Goal: Information Seeking & Learning: Learn about a topic

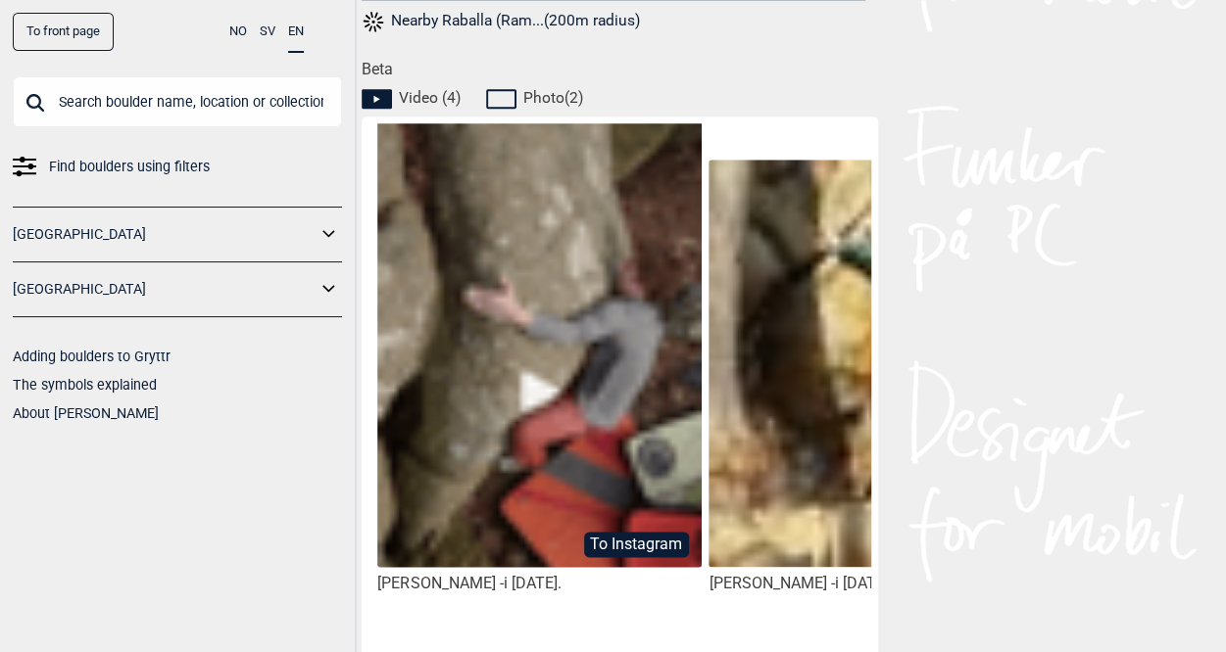
scroll to position [914, 0]
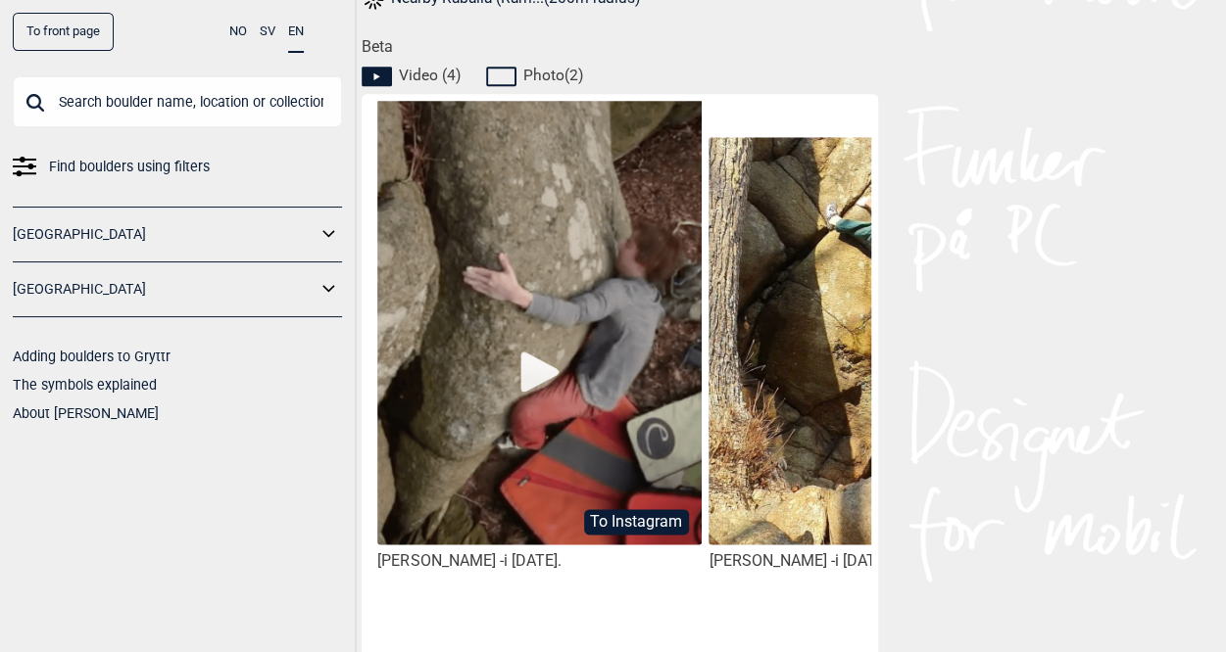
click at [534, 379] on img at bounding box center [538, 337] width 323 height 477
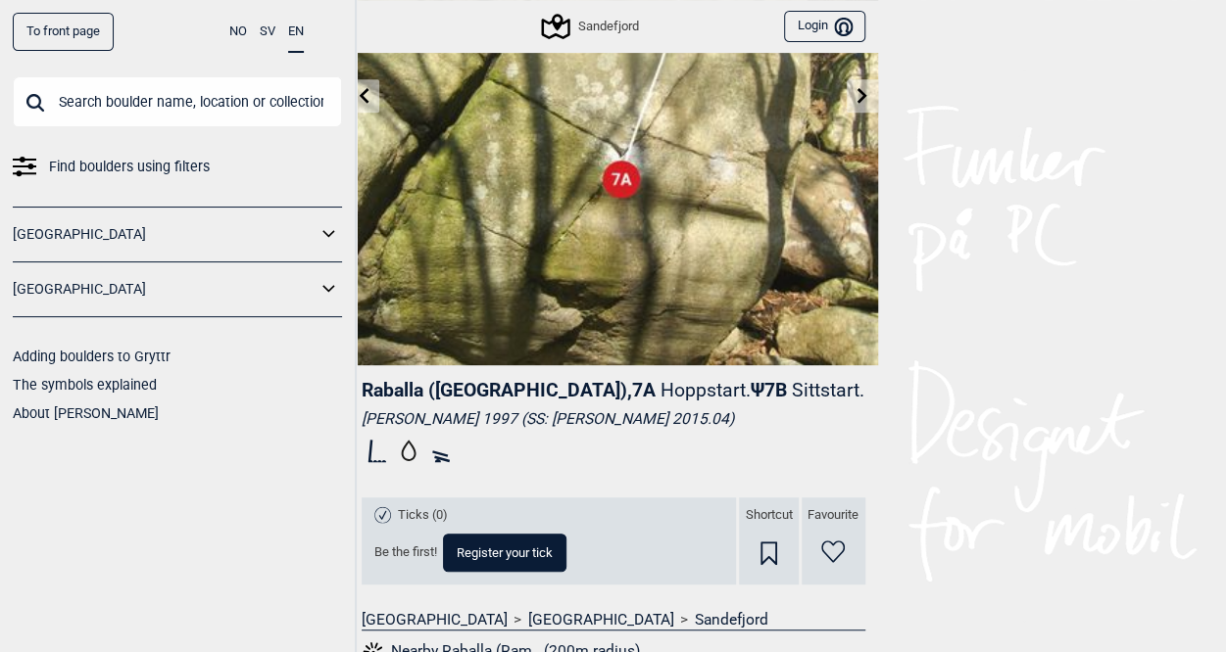
scroll to position [0, 0]
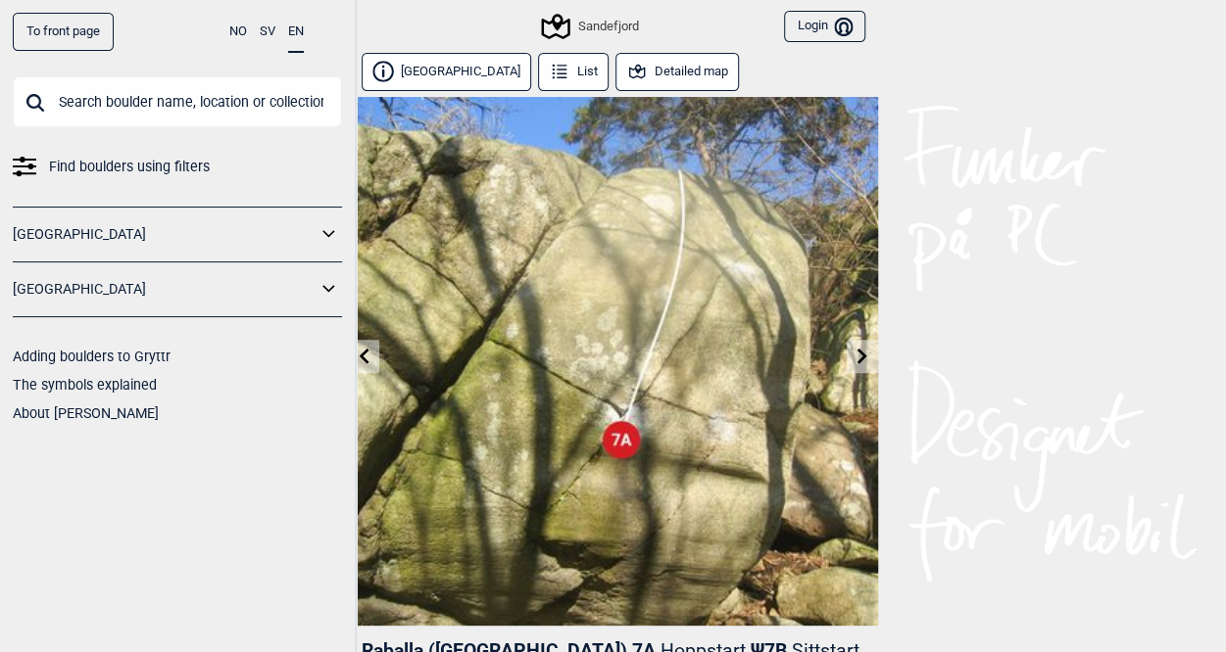
click at [369, 351] on icon at bounding box center [364, 356] width 16 height 16
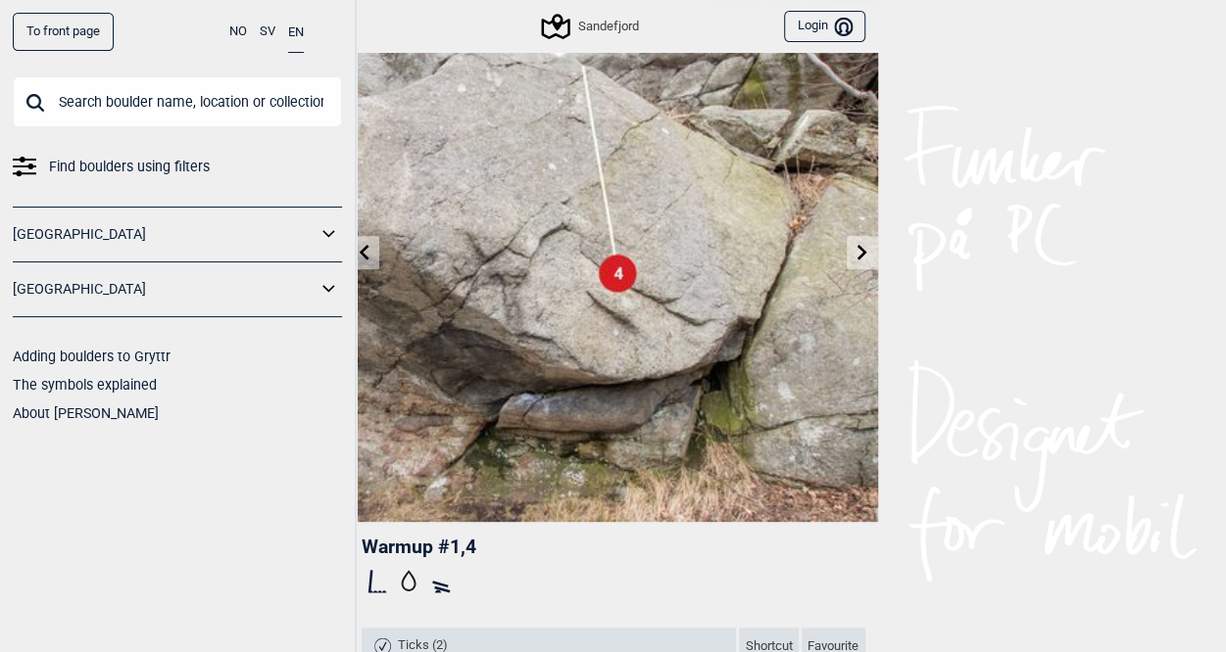
scroll to position [130, 0]
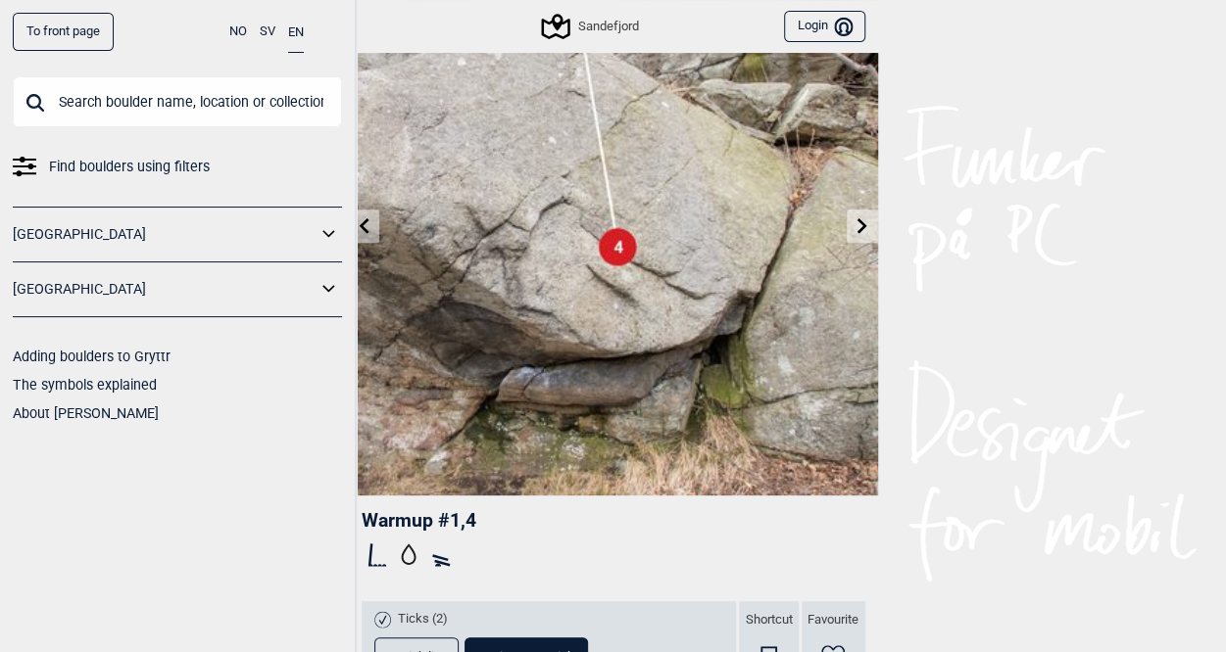
click at [375, 229] on link at bounding box center [364, 227] width 30 height 32
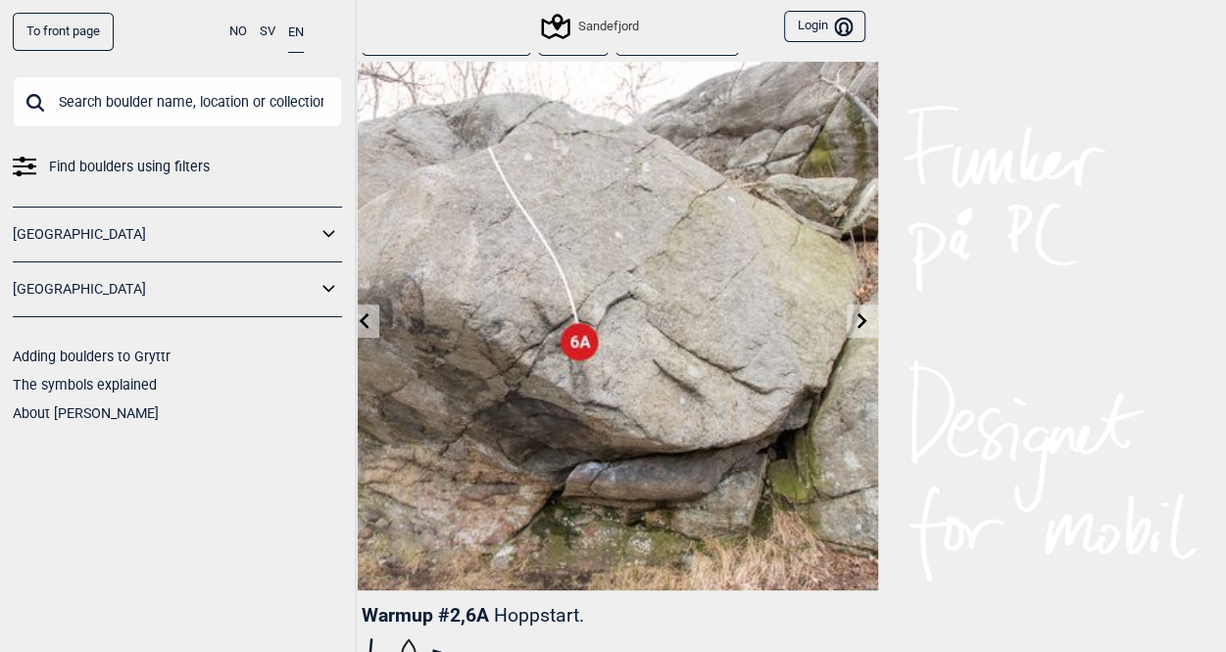
scroll to position [65, 0]
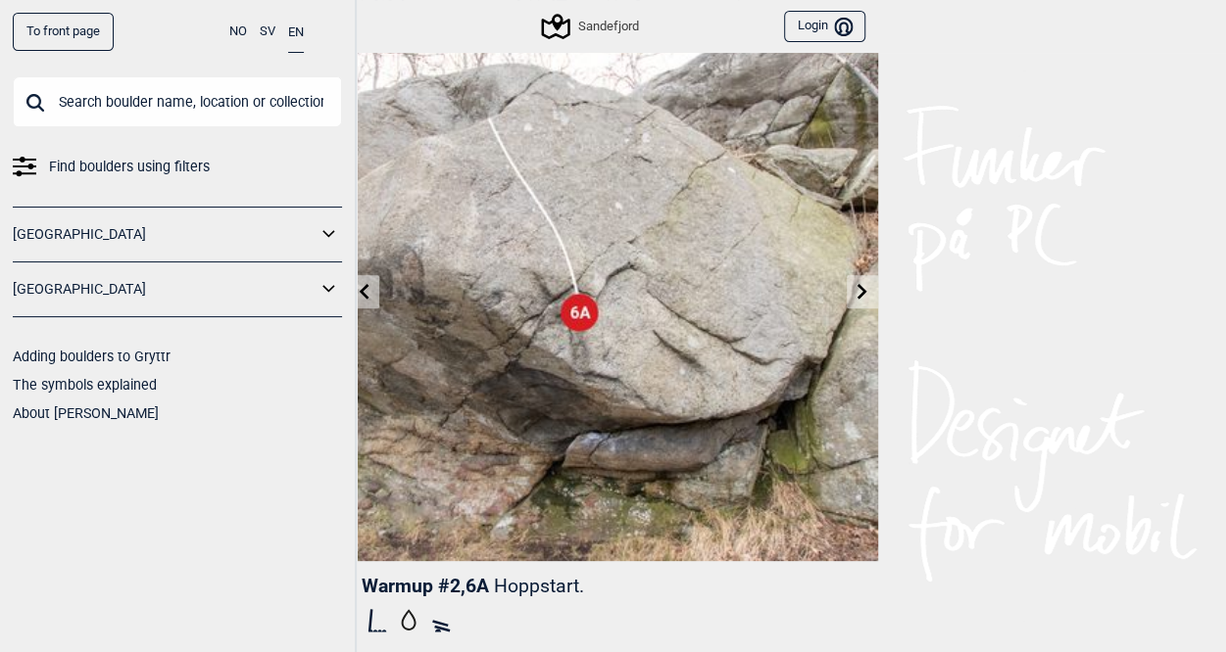
click at [366, 293] on icon at bounding box center [364, 291] width 16 height 16
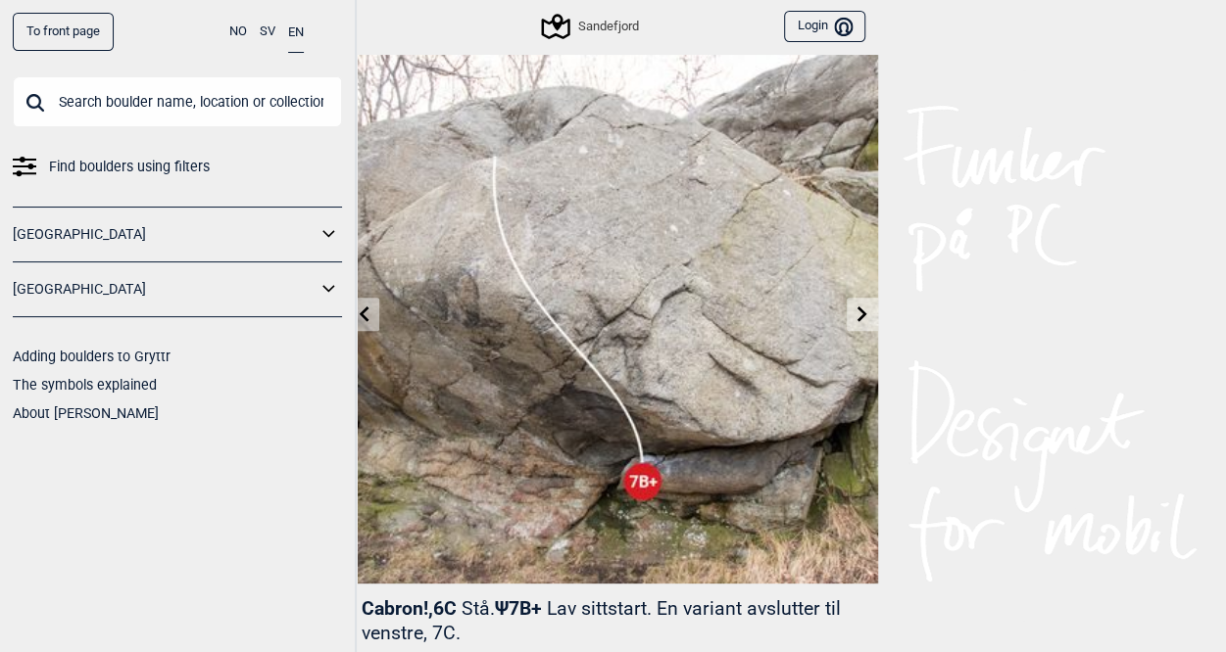
scroll to position [65, 0]
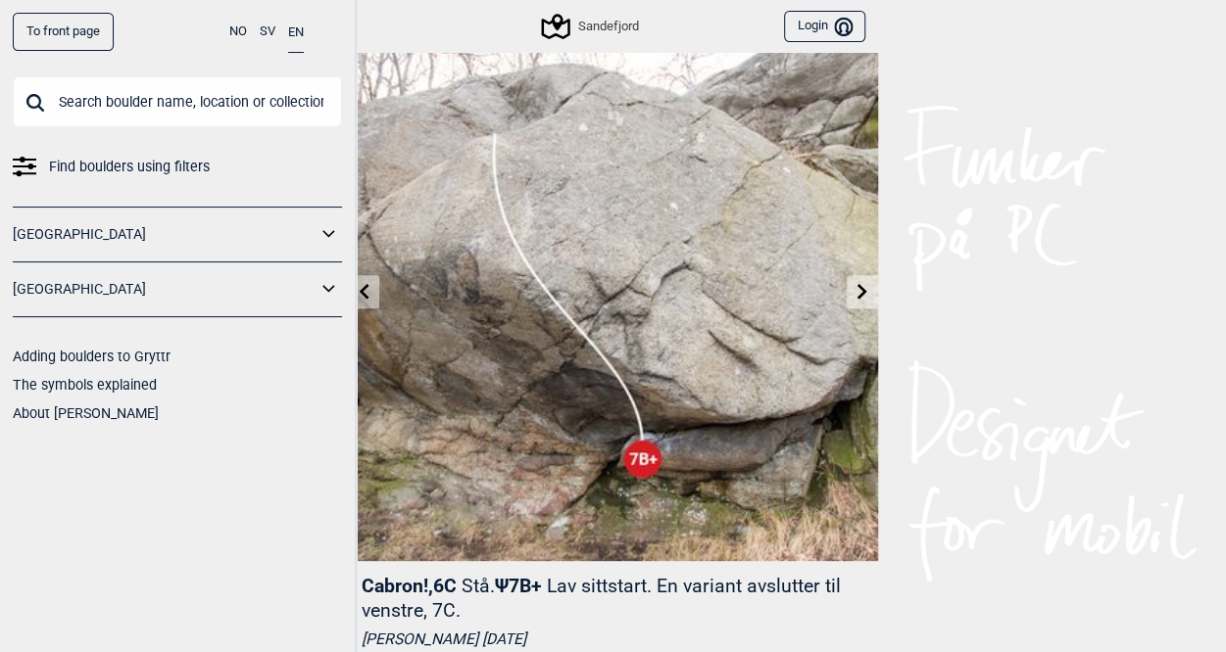
click at [370, 293] on icon at bounding box center [364, 291] width 16 height 16
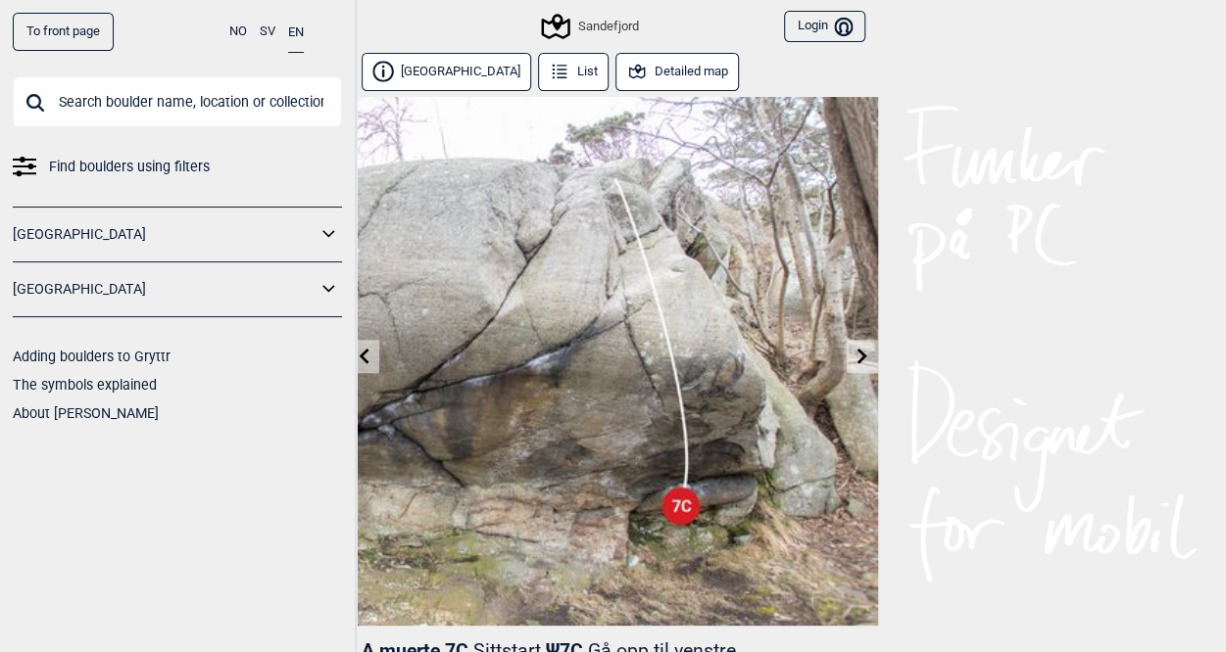
scroll to position [65, 0]
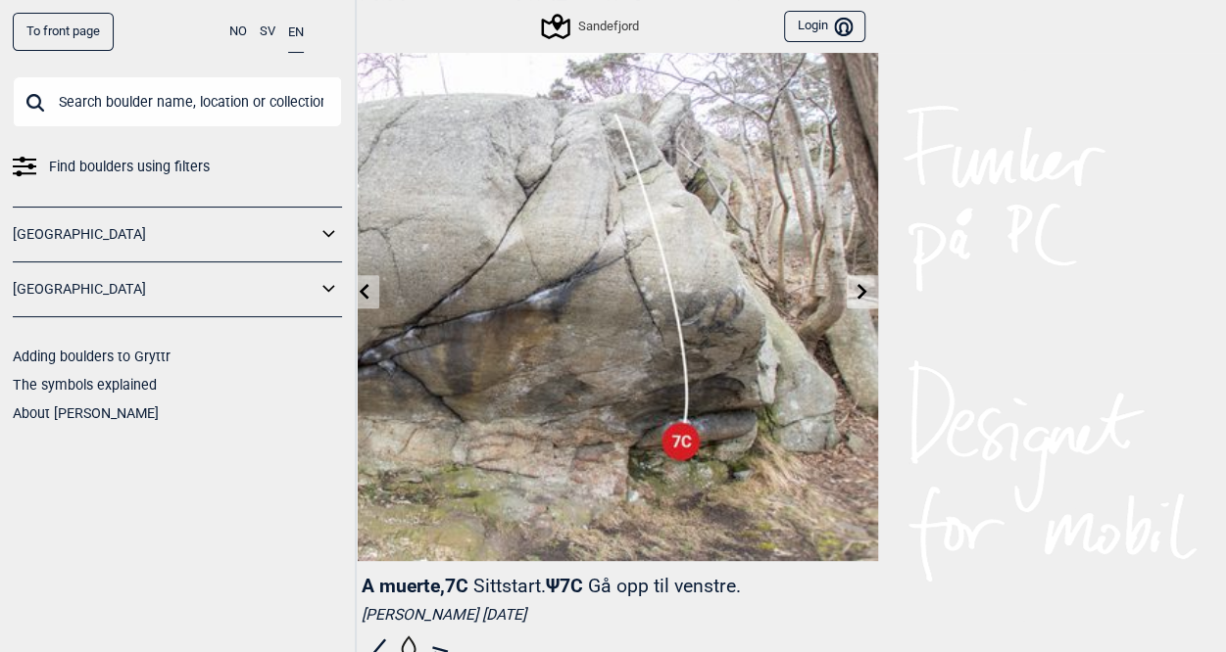
click at [374, 297] on link at bounding box center [364, 292] width 30 height 32
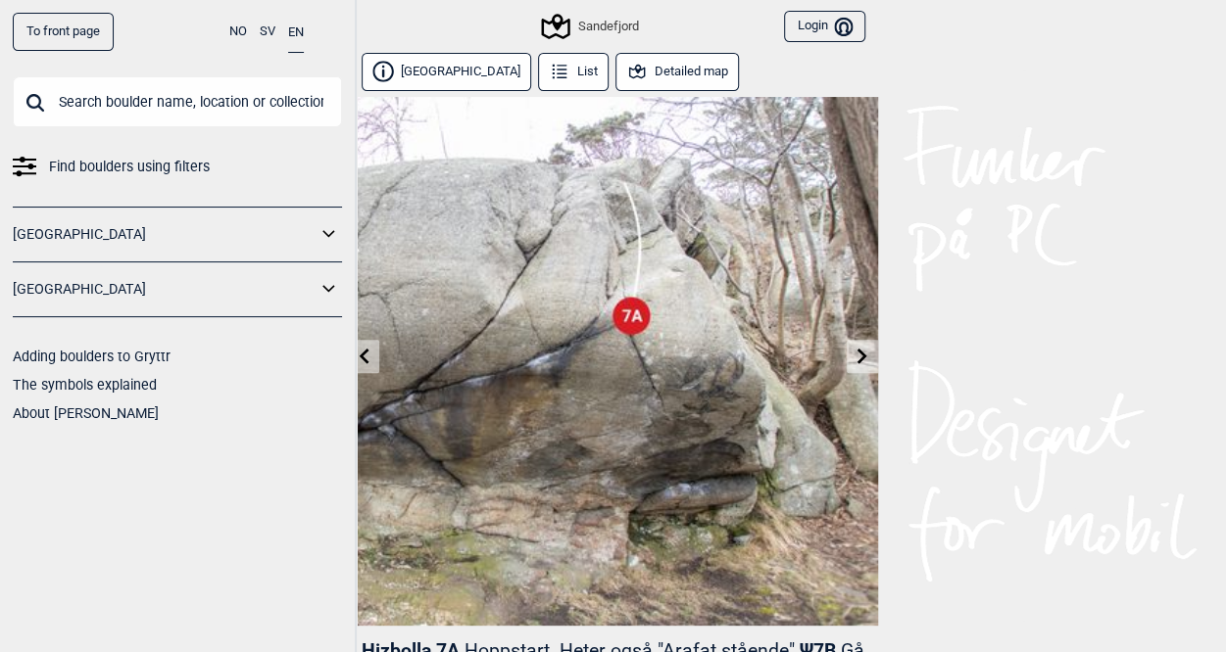
scroll to position [65, 0]
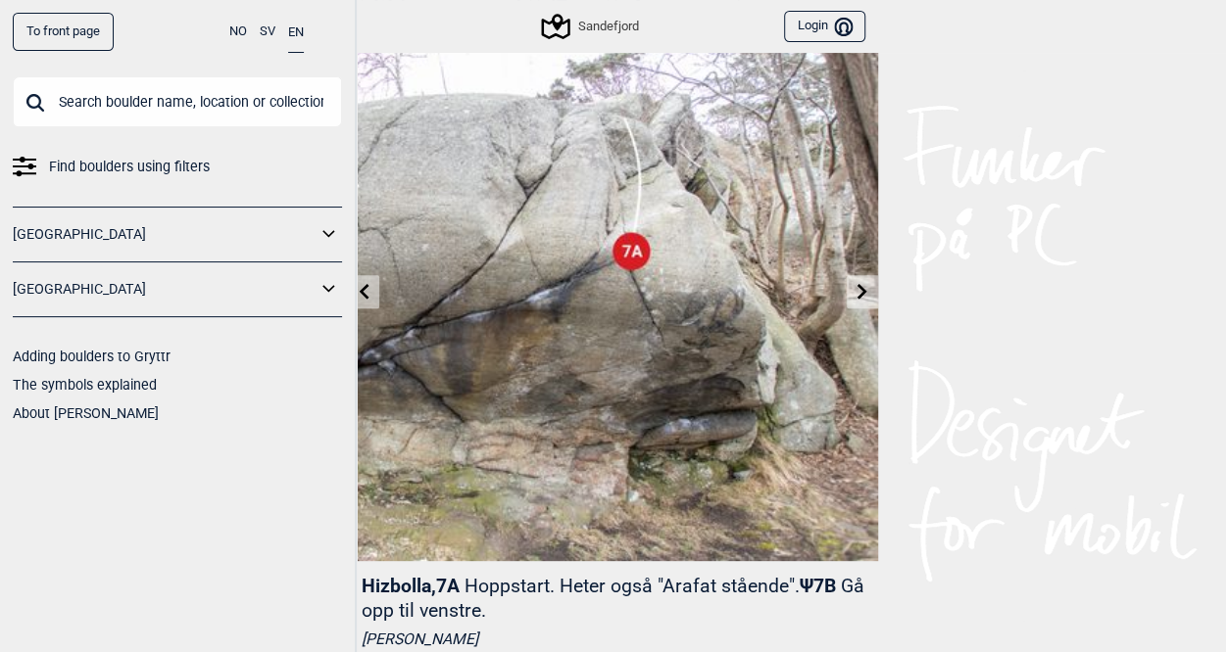
click at [368, 294] on icon at bounding box center [364, 291] width 16 height 16
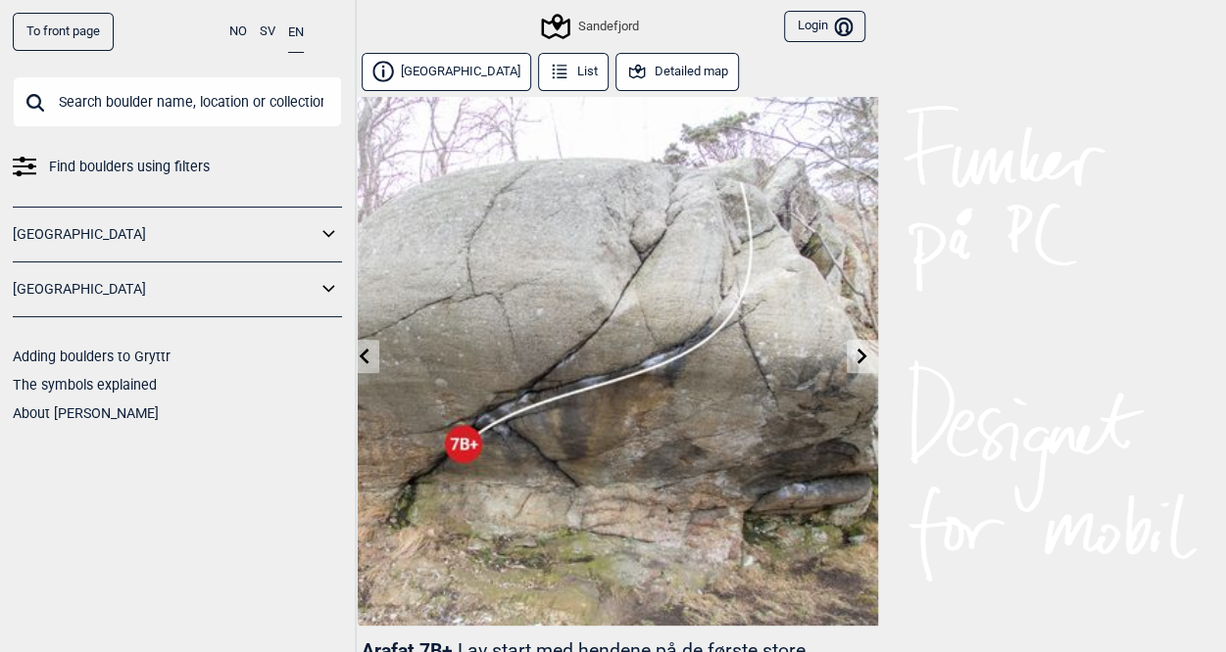
click at [176, 226] on link "[GEOGRAPHIC_DATA]" at bounding box center [165, 234] width 304 height 28
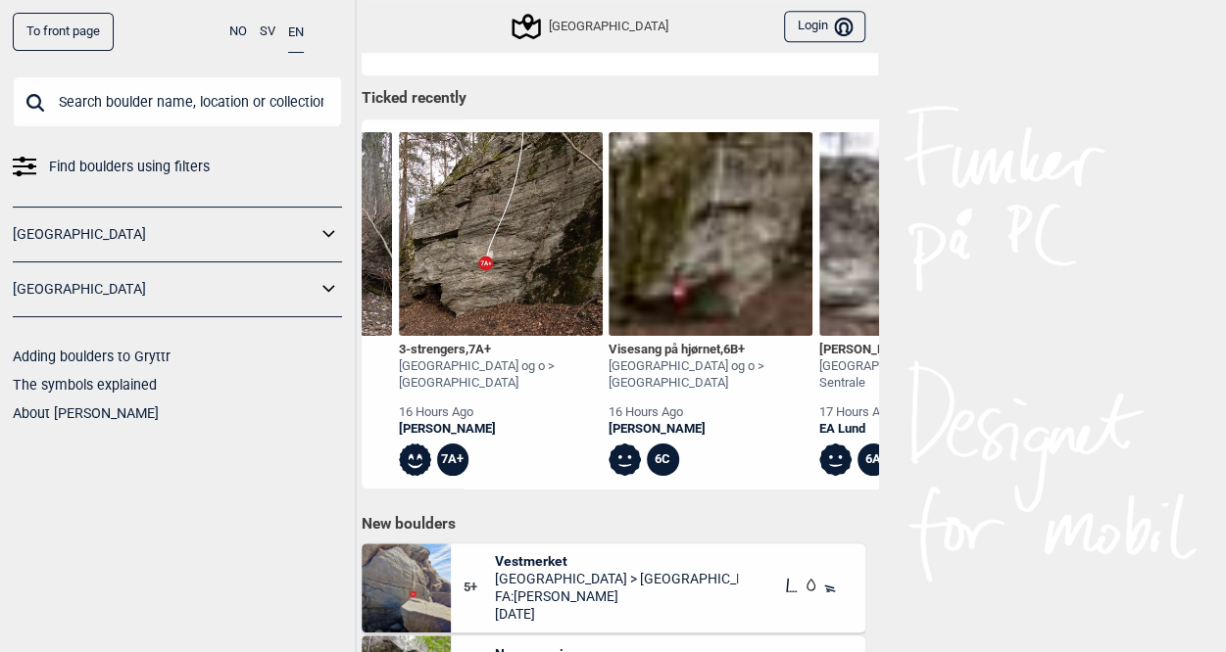
scroll to position [0, 402]
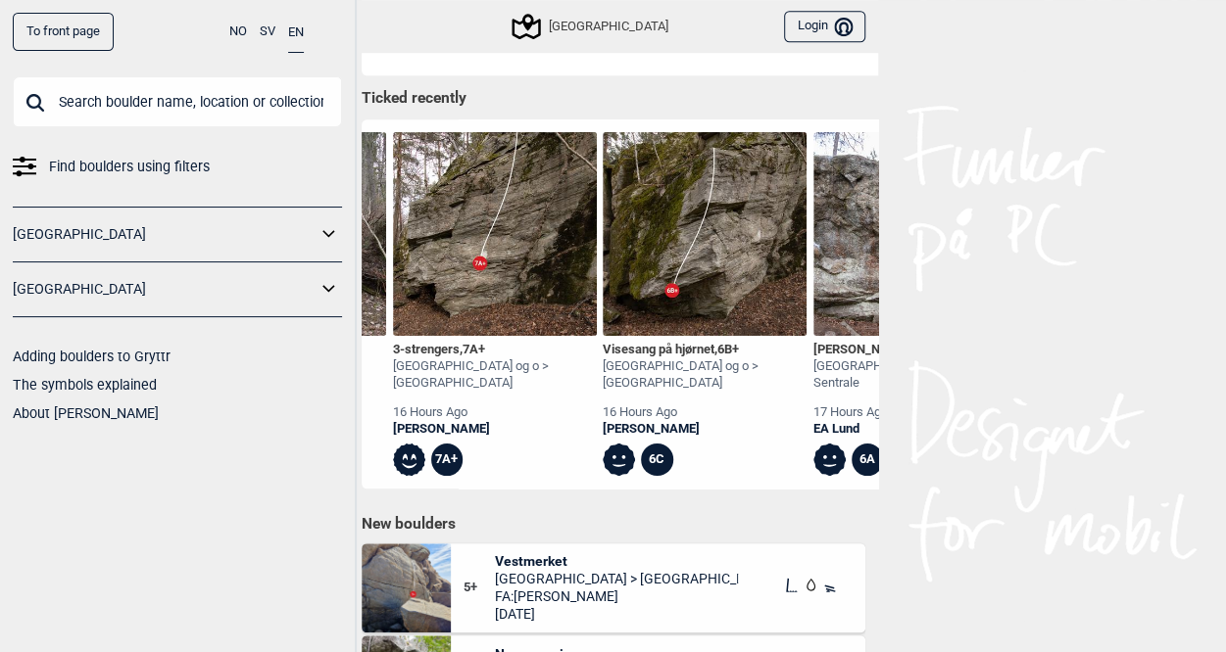
drag, startPoint x: 435, startPoint y: 345, endPoint x: 1052, endPoint y: 404, distance: 620.0
click at [477, 289] on img at bounding box center [495, 234] width 204 height 204
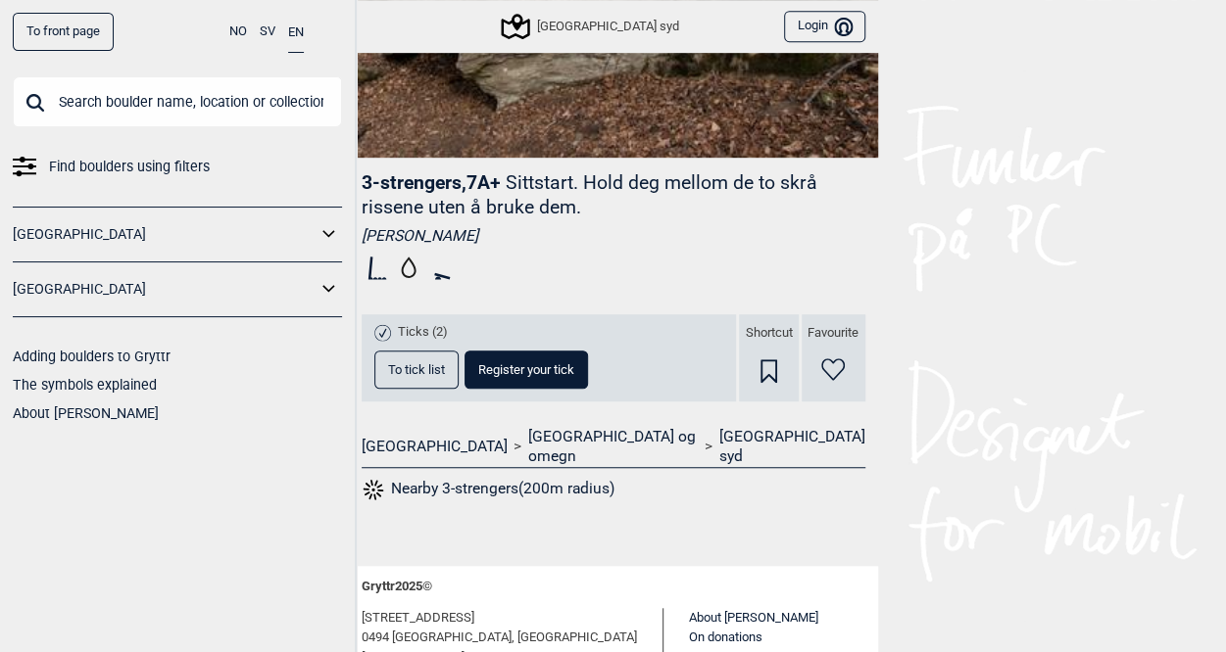
scroll to position [558, 0]
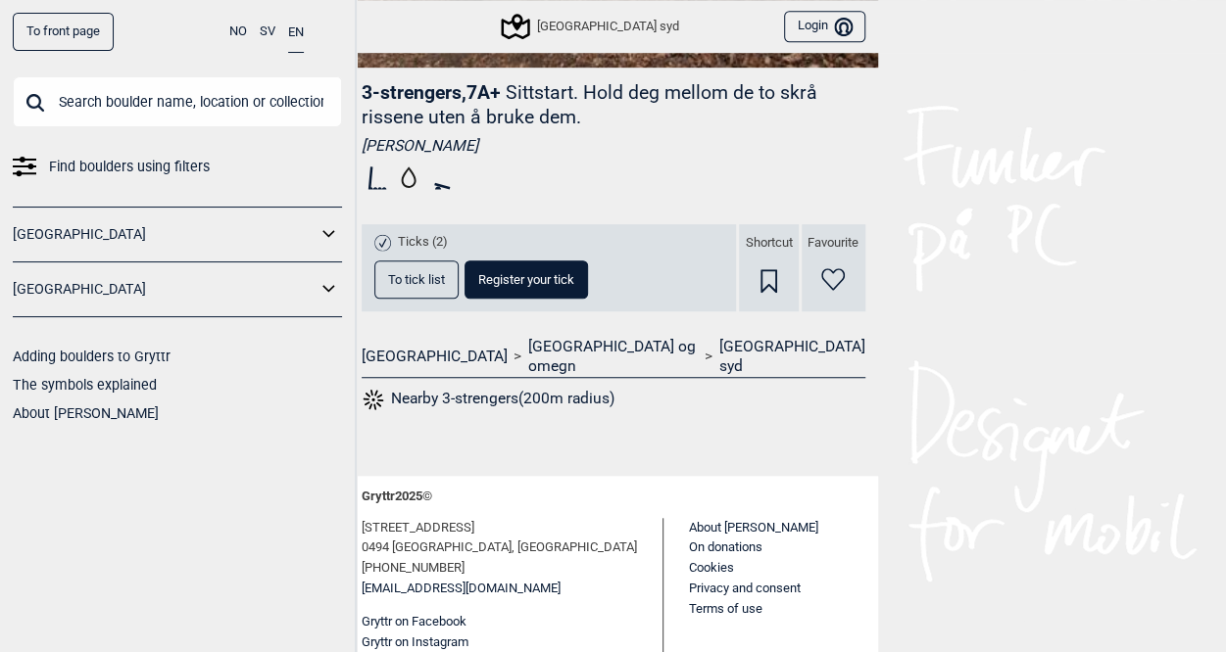
click at [572, 335] on div "3-strengers , 7A+ Sittstart. Hold deg mellom de to skrå rissene uten å bruke de…" at bounding box center [613, 253] width 529 height 370
click at [719, 341] on link "[GEOGRAPHIC_DATA] syd" at bounding box center [792, 357] width 146 height 40
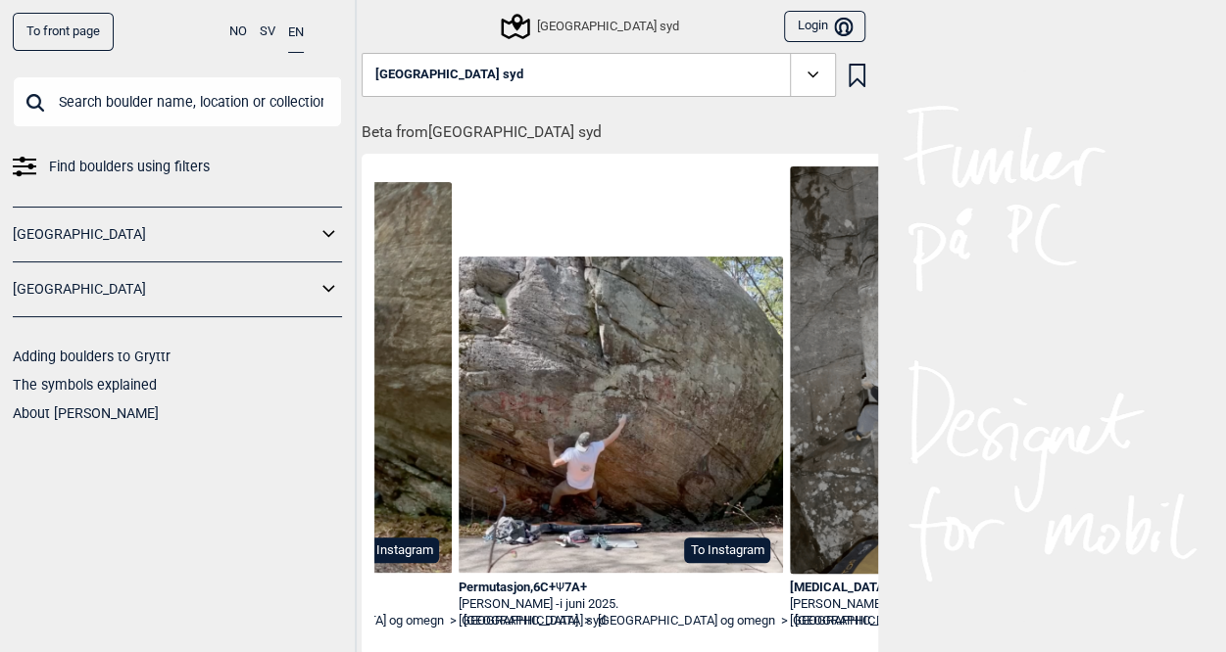
scroll to position [0, 587]
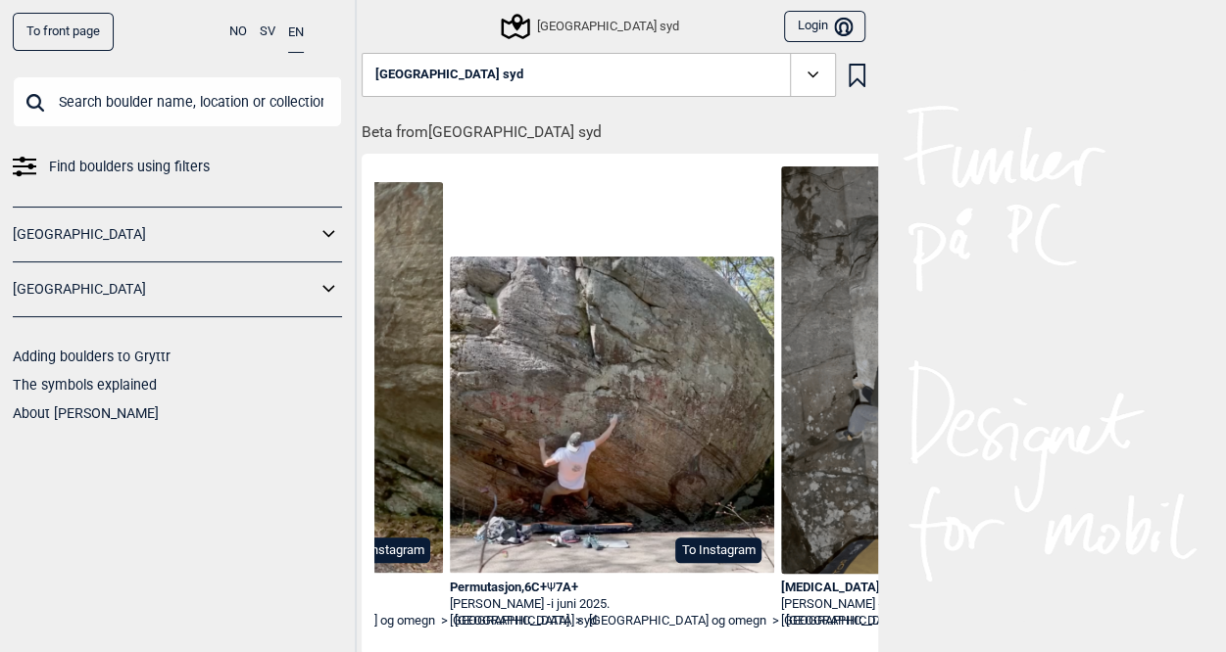
drag, startPoint x: 519, startPoint y: 587, endPoint x: 1066, endPoint y: 358, distance: 592.8
click at [1064, 358] on div "To front page NO SV EN Find boulders using filters [GEOGRAPHIC_DATA] [GEOGRAPHI…" at bounding box center [613, 326] width 1226 height 652
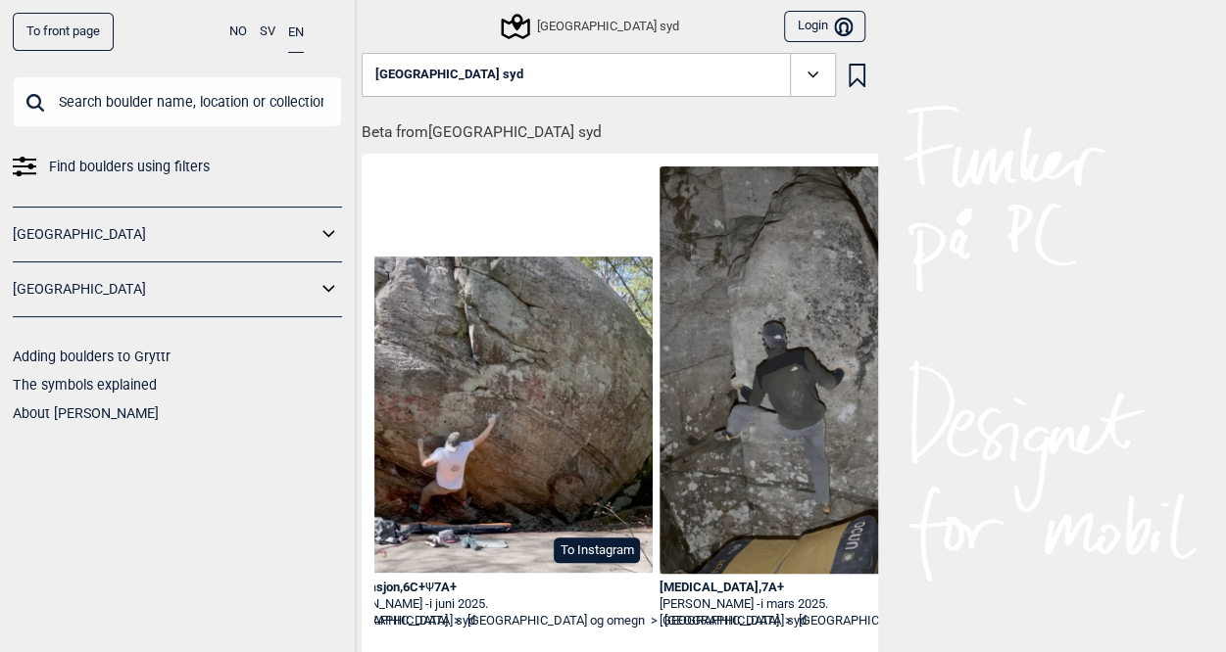
scroll to position [0, 596]
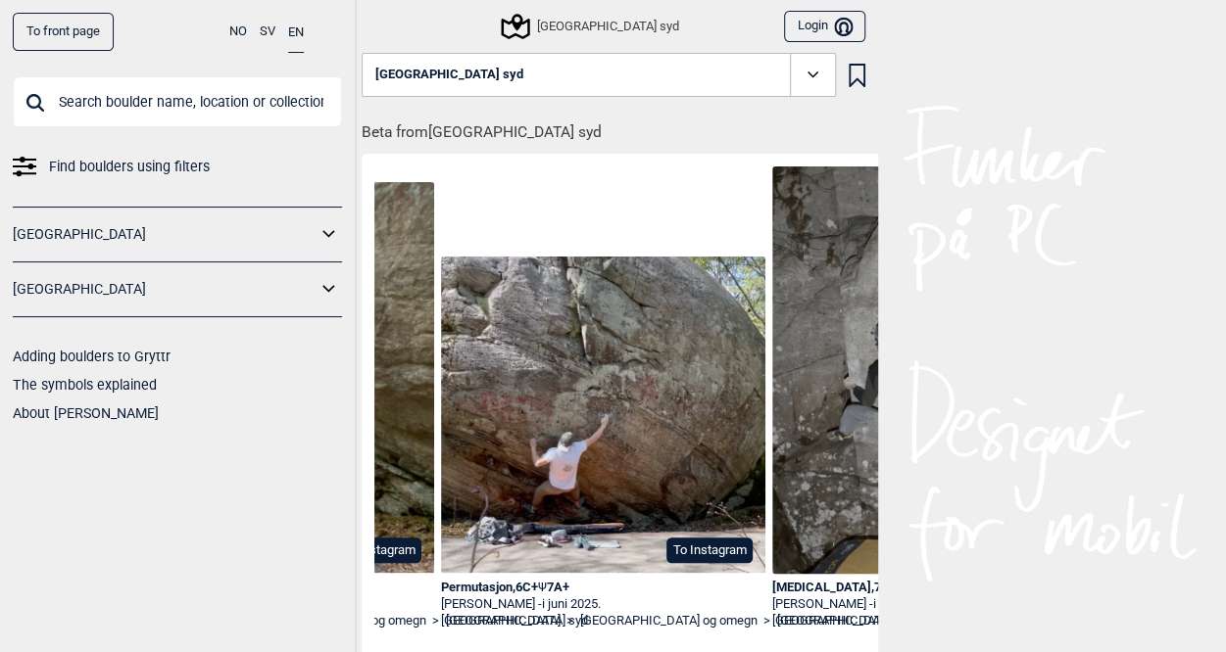
click at [541, 583] on span "Ψ" at bounding box center [542, 587] width 9 height 15
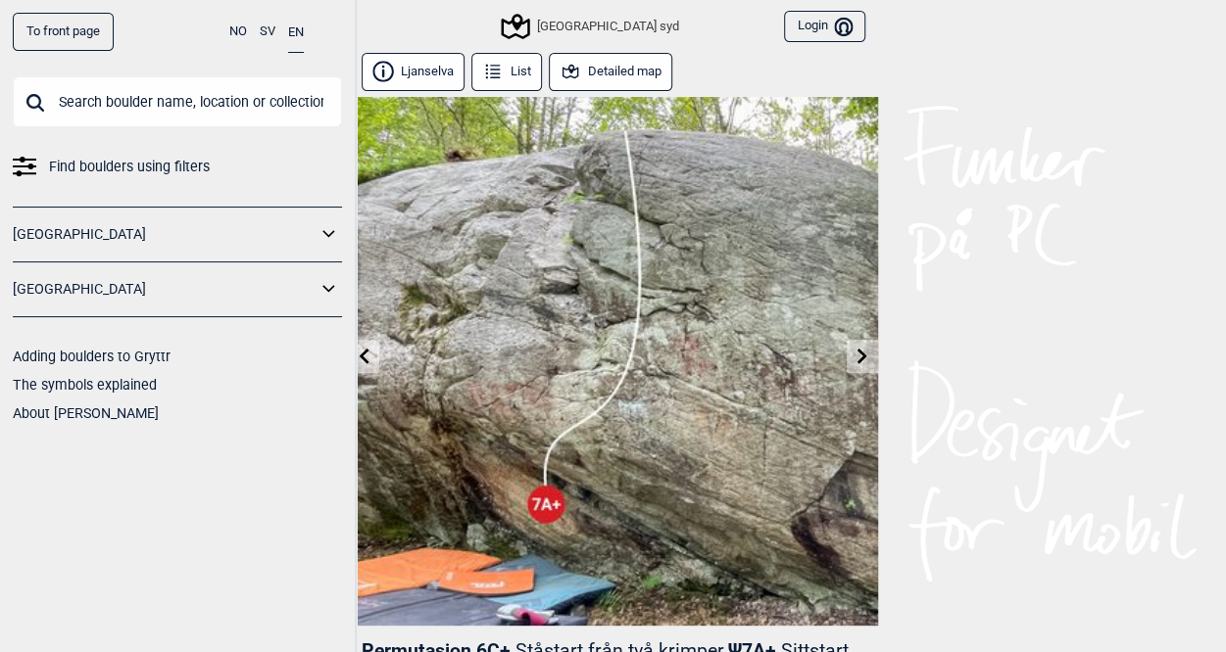
click at [613, 16] on div "[GEOGRAPHIC_DATA] syd" at bounding box center [591, 27] width 175 height 24
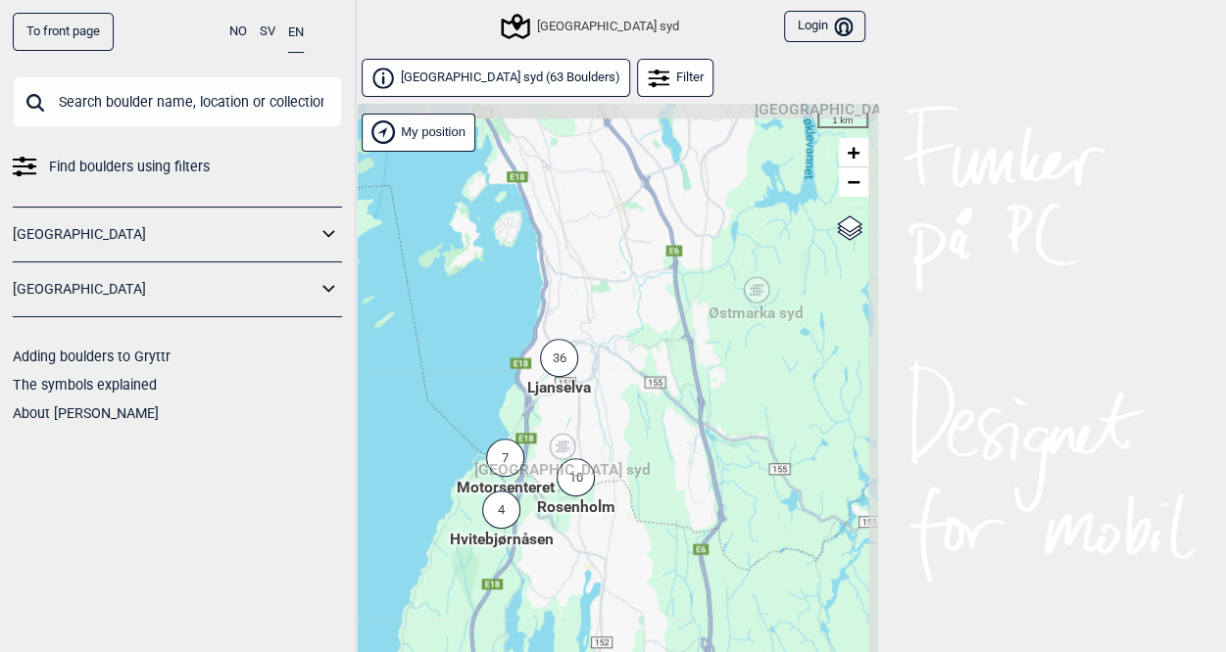
drag, startPoint x: 687, startPoint y: 164, endPoint x: 615, endPoint y: 324, distance: 175.9
click at [615, 324] on div "Hallingdal Stange [GEOGRAPHIC_DATA] syd [GEOGRAPHIC_DATA] og omegn [GEOGRAPHIC_…" at bounding box center [613, 404] width 529 height 600
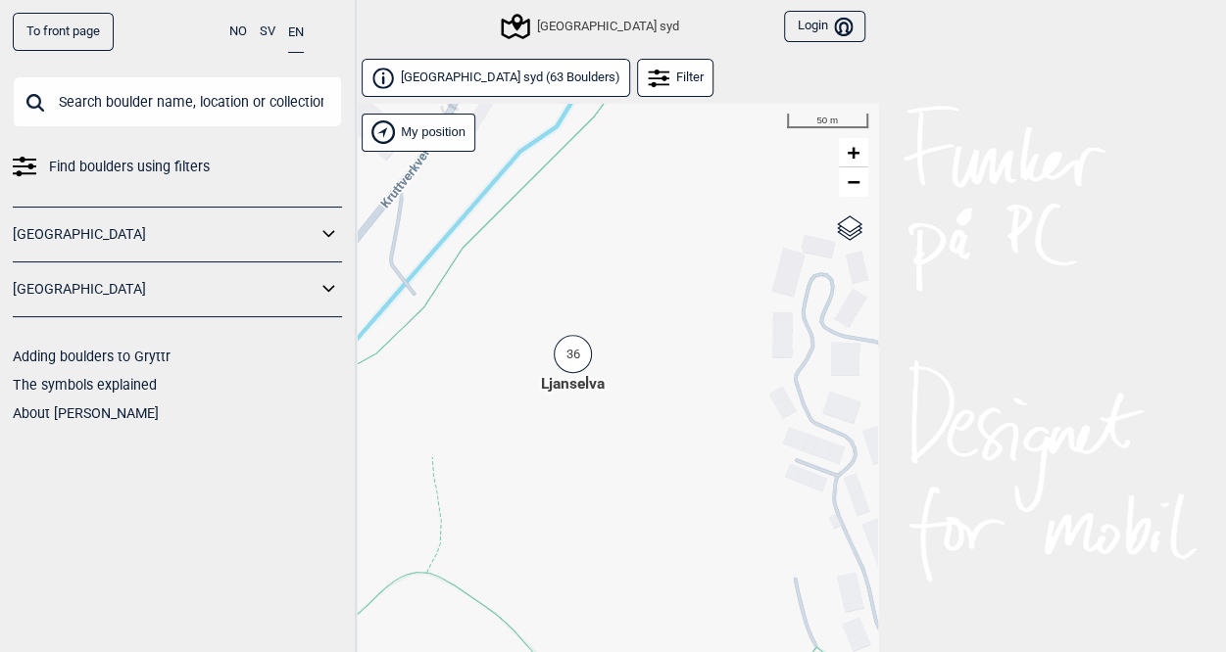
click at [568, 353] on div "36" at bounding box center [573, 354] width 38 height 38
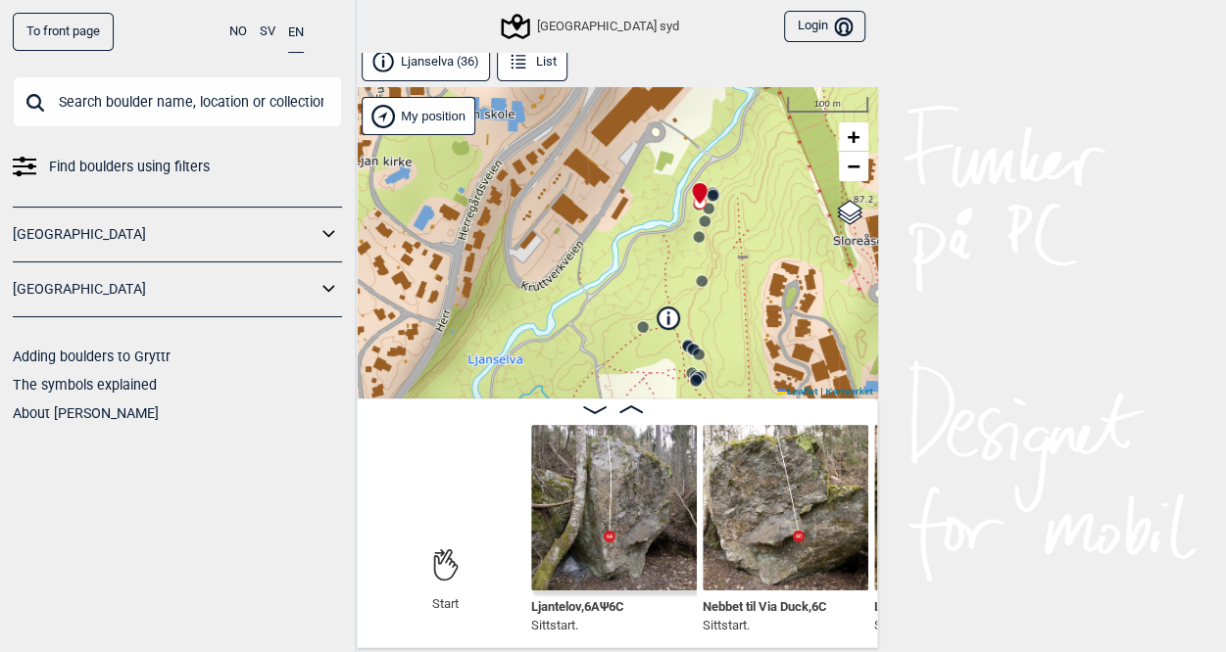
scroll to position [0, 468]
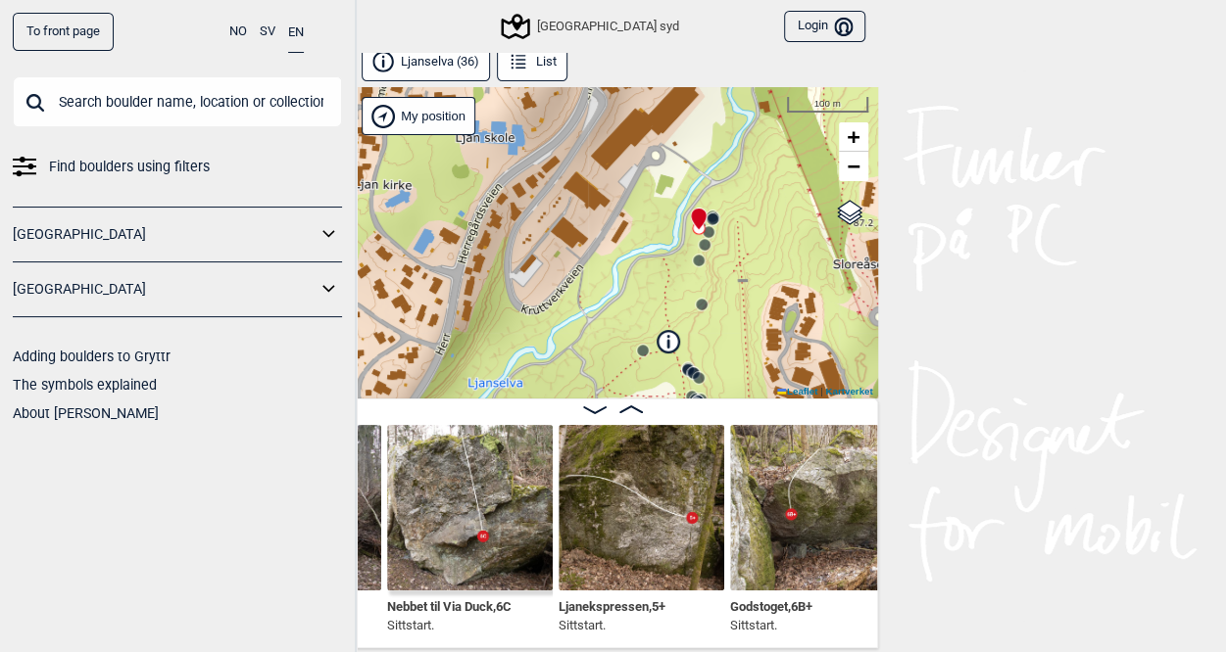
scroll to position [0, 891]
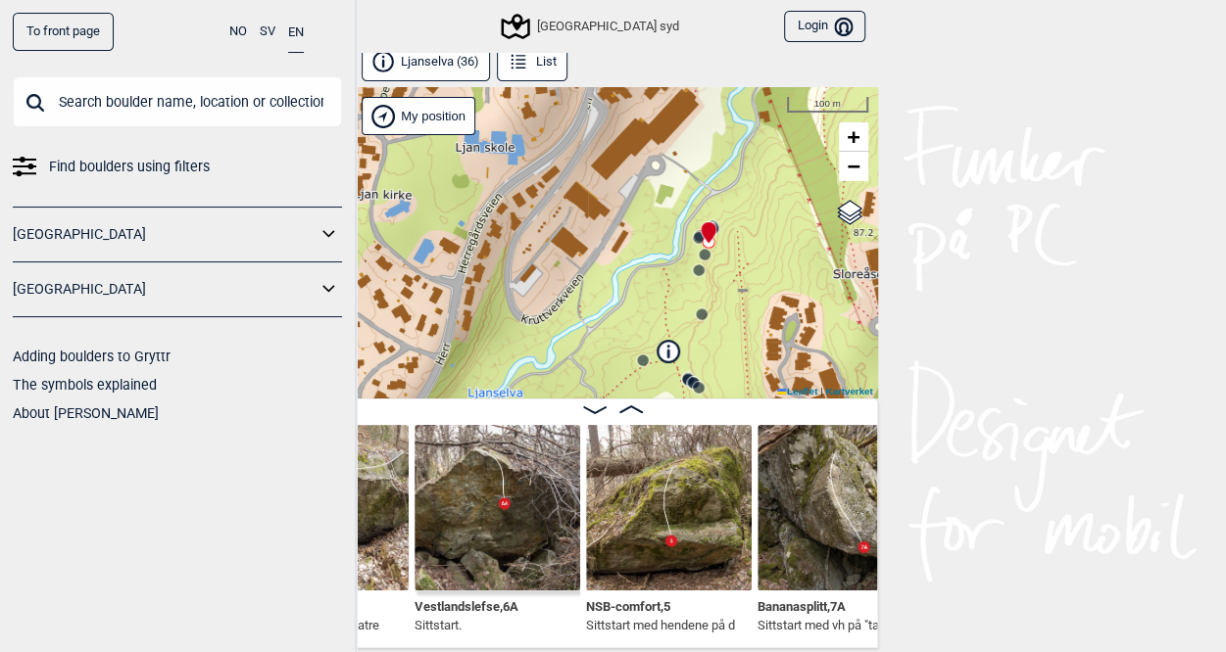
scroll to position [0, 1325]
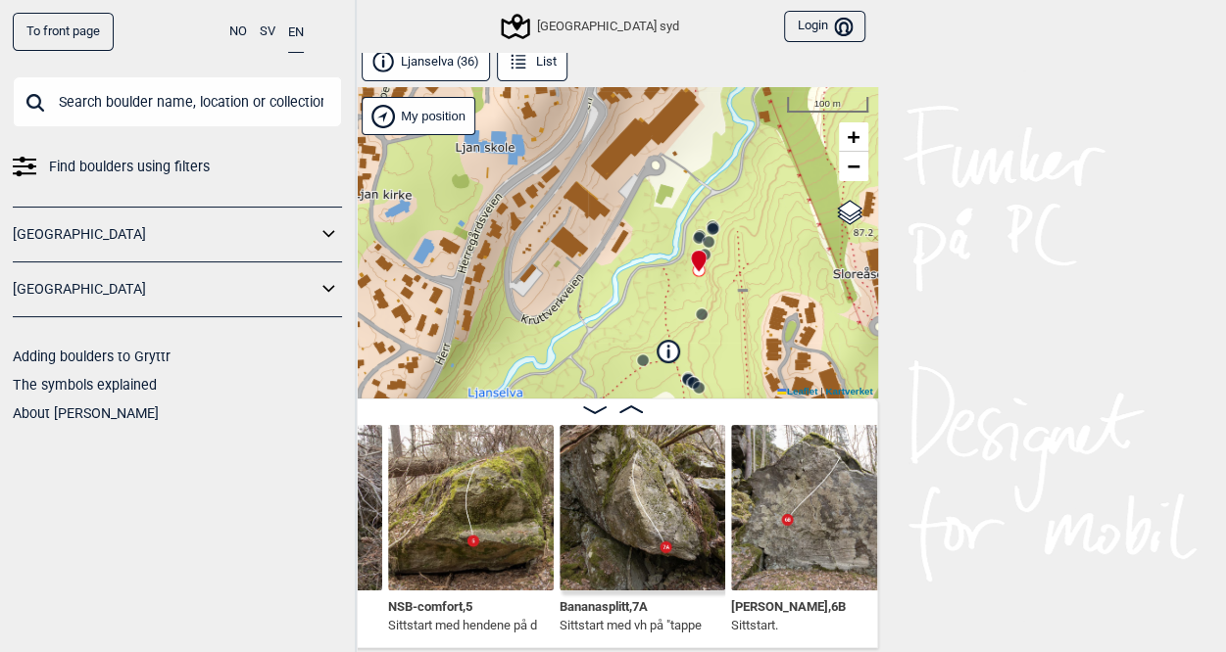
scroll to position [0, 1470]
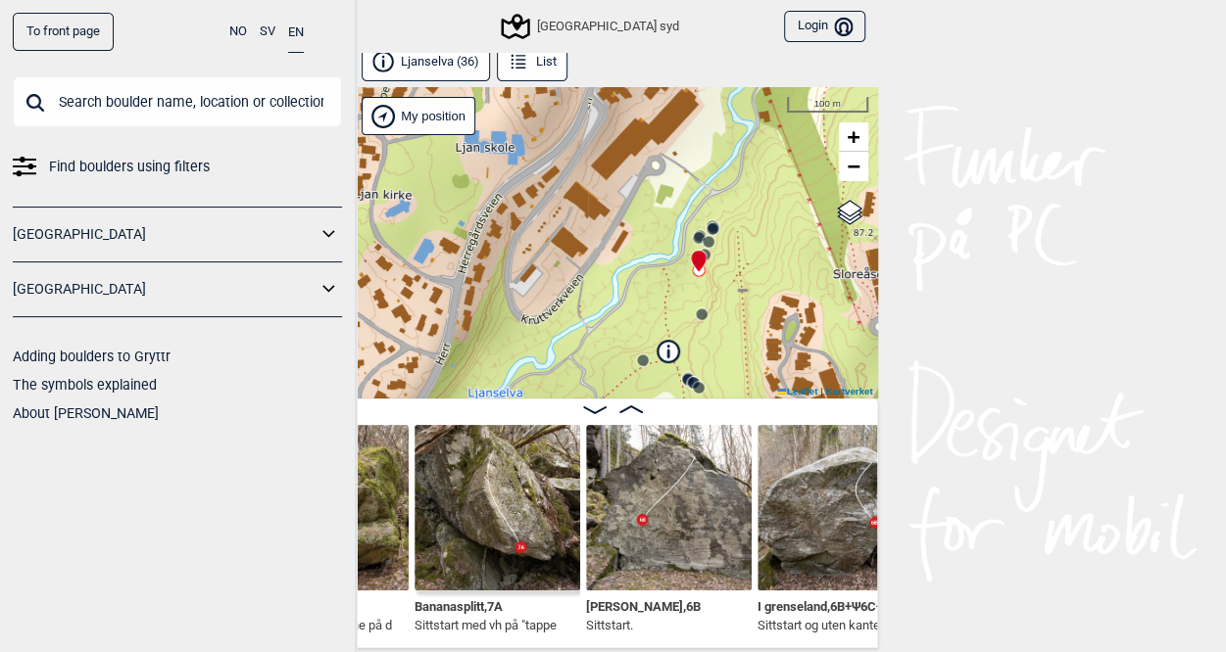
click at [483, 550] on img at bounding box center [497, 508] width 166 height 166
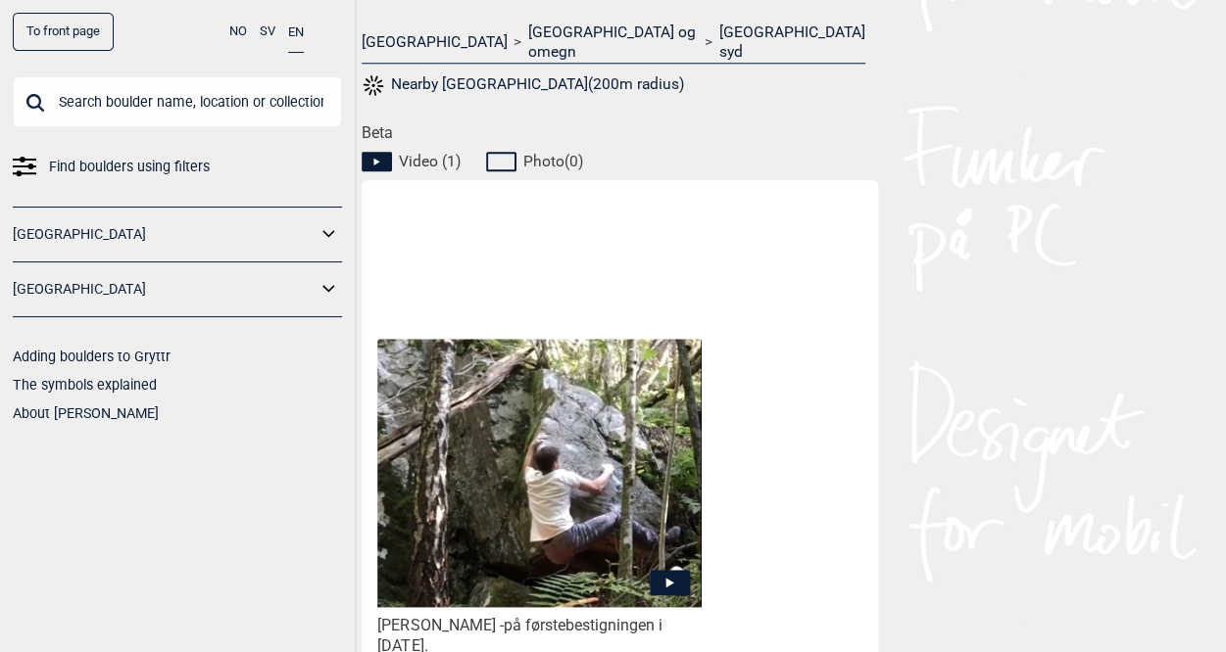
scroll to position [914, 0]
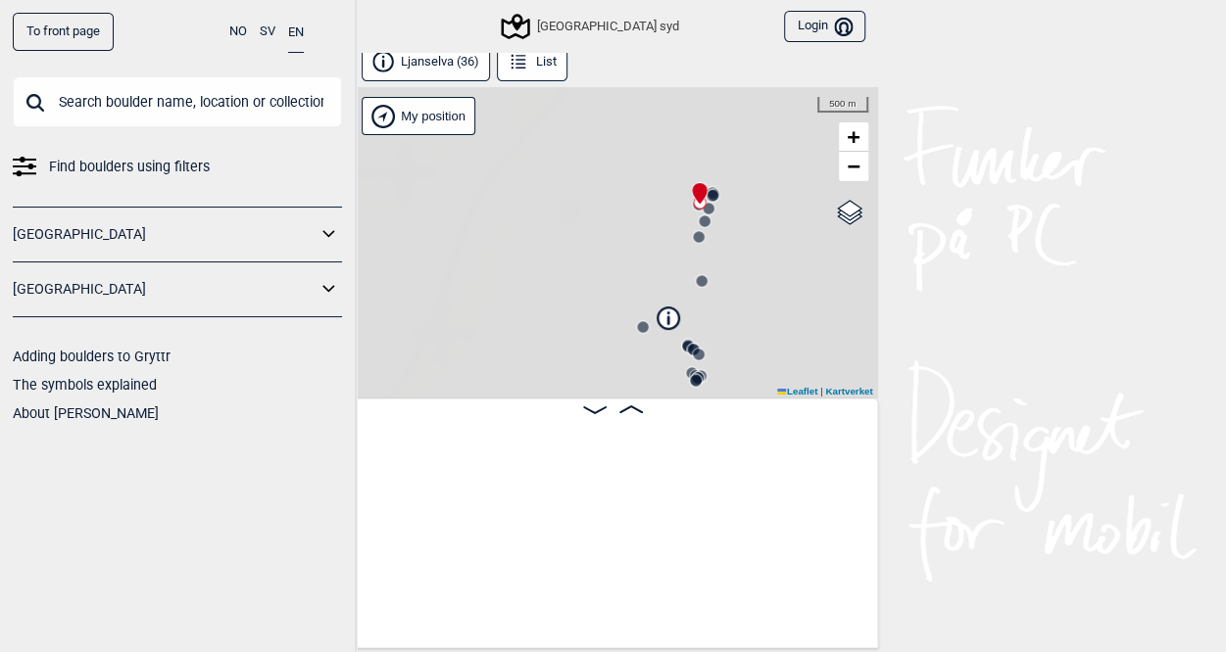
scroll to position [0, 153]
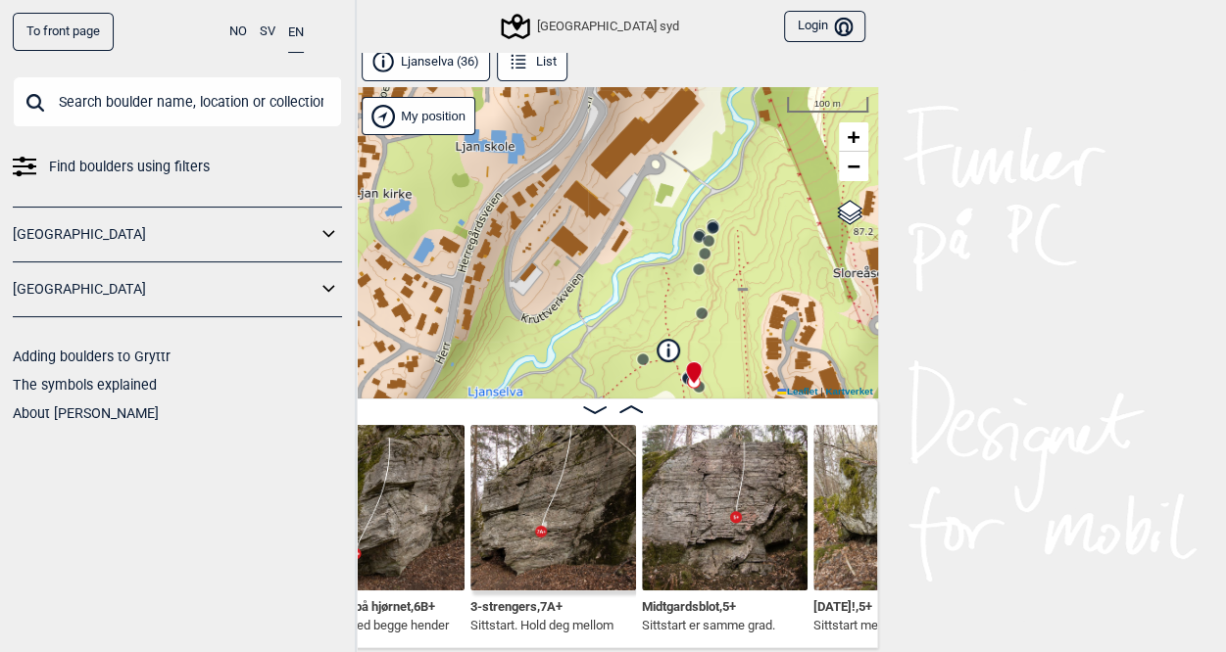
scroll to position [0, 2822]
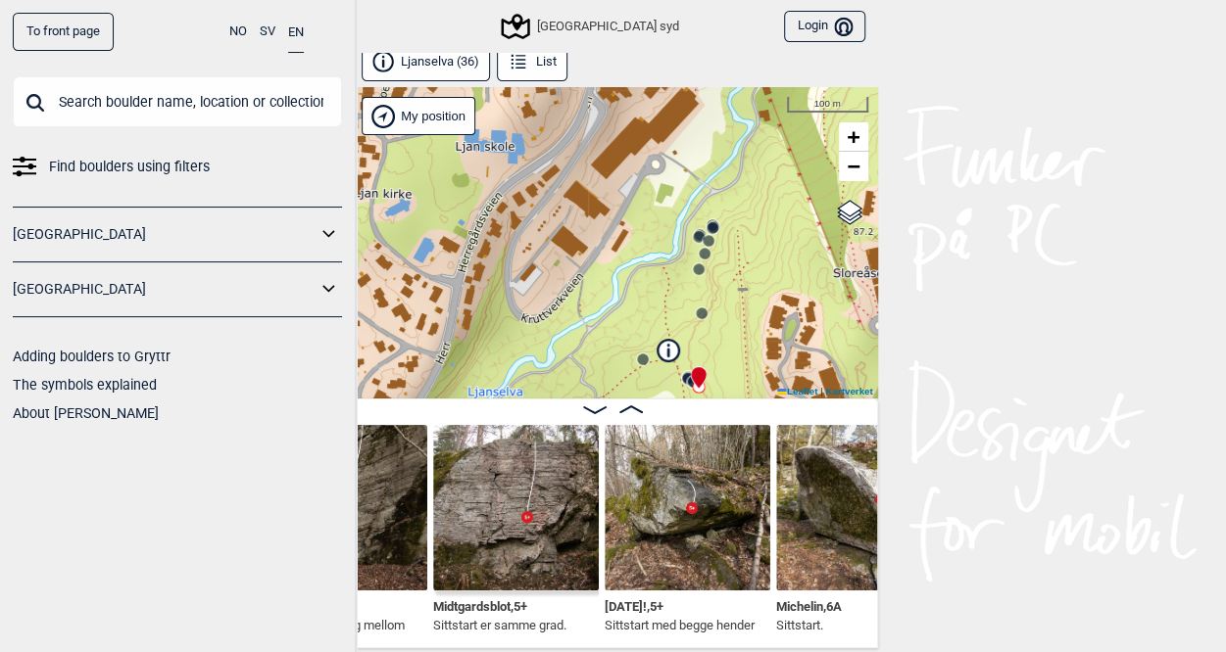
scroll to position [0, 3142]
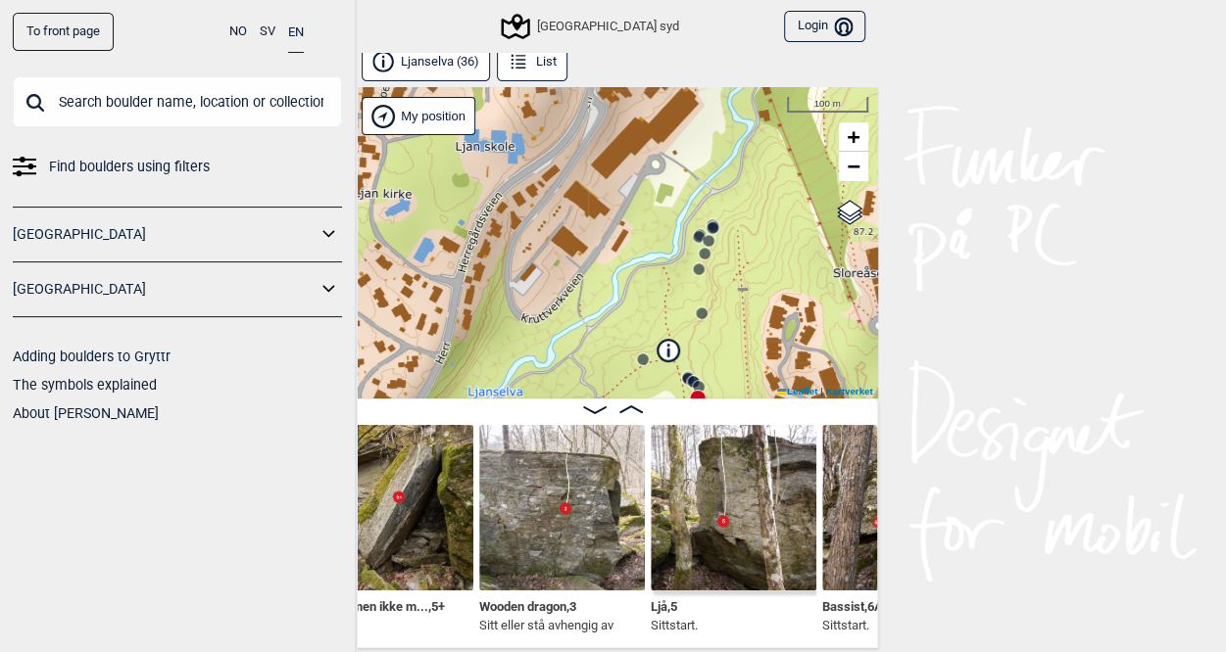
scroll to position [0, 3810]
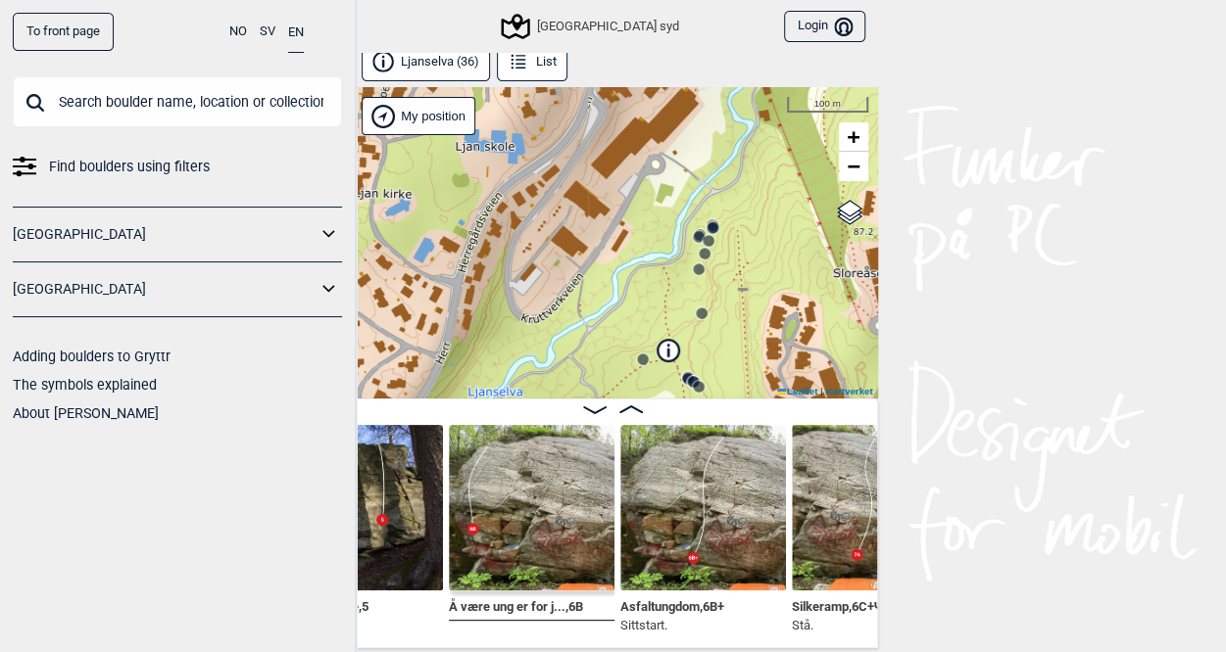
scroll to position [0, 5226]
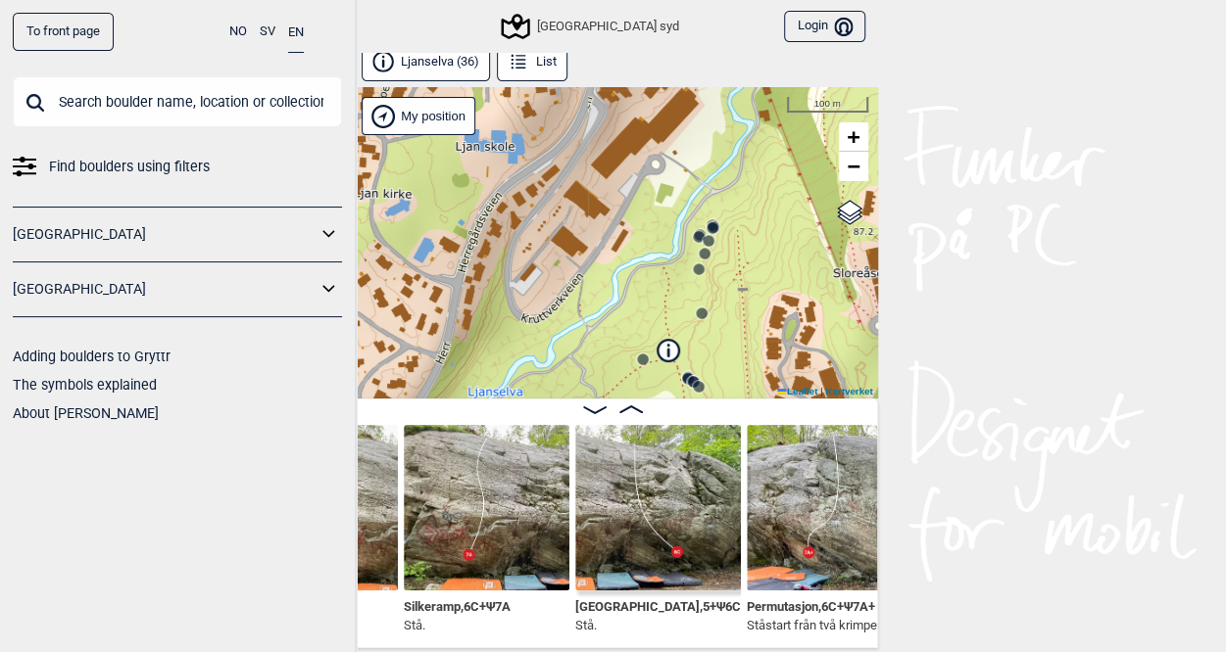
scroll to position [0, 5780]
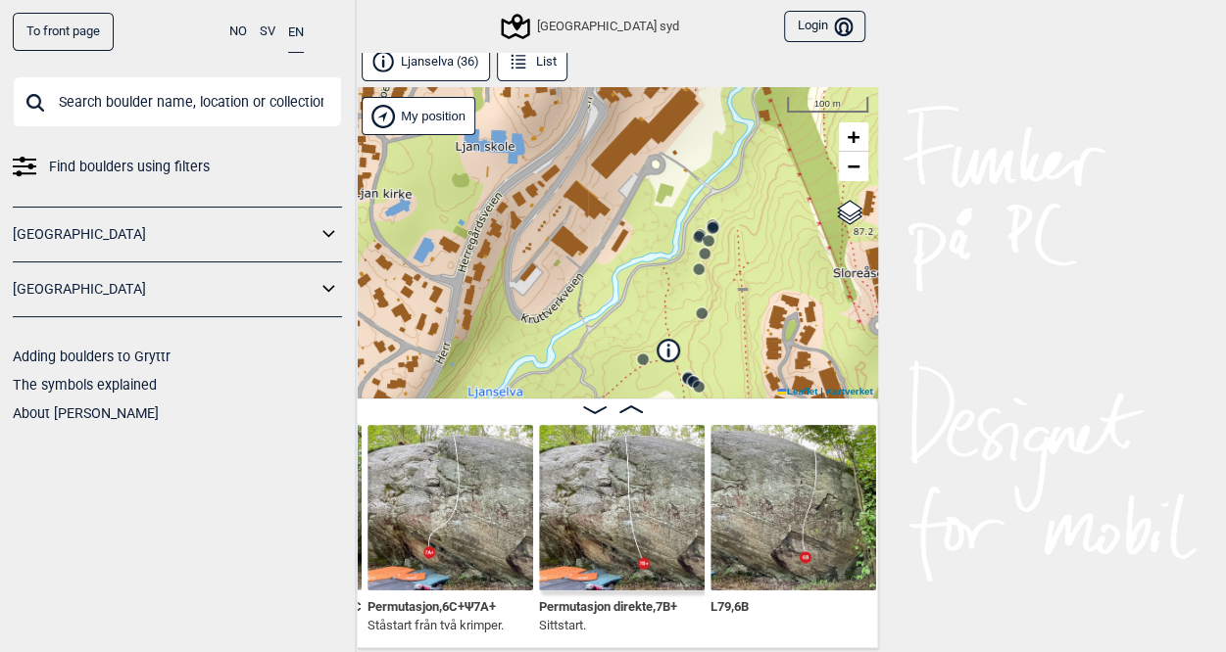
scroll to position [0, 5956]
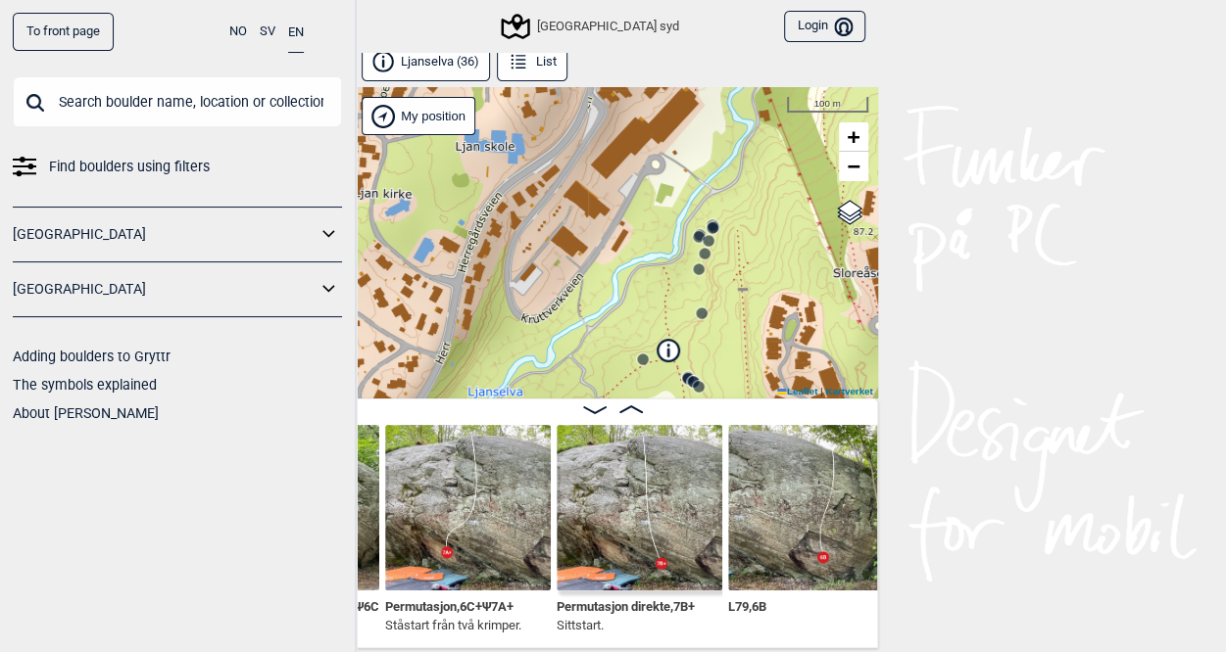
click at [660, 531] on img at bounding box center [639, 508] width 166 height 166
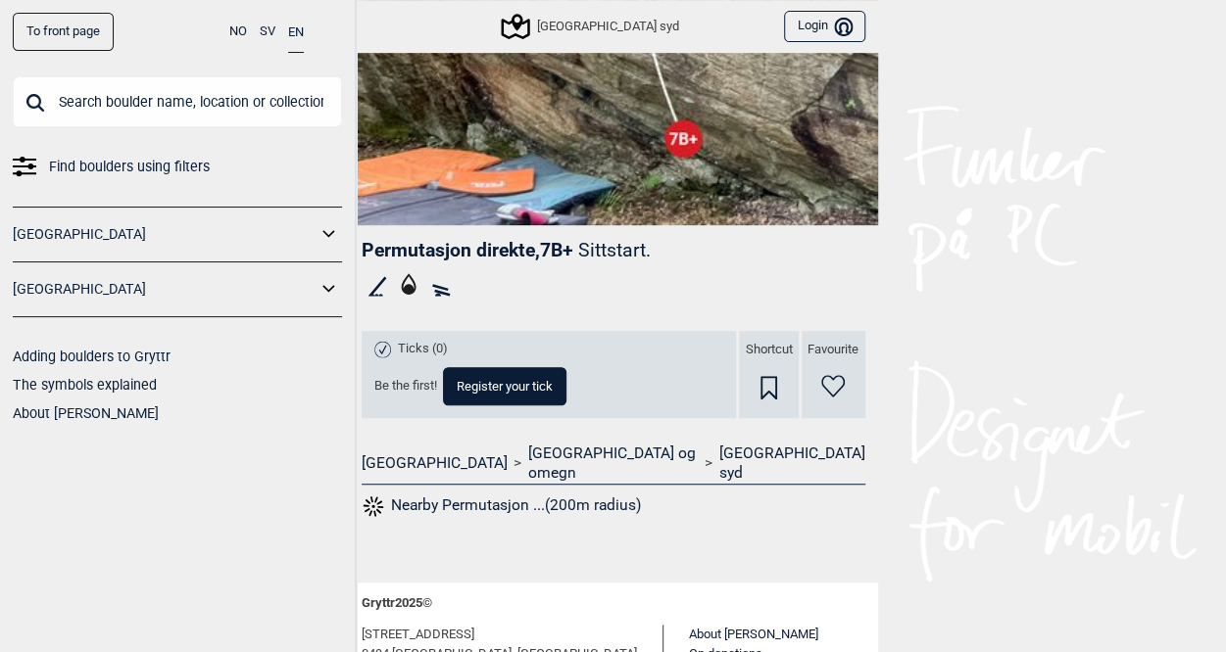
scroll to position [507, 0]
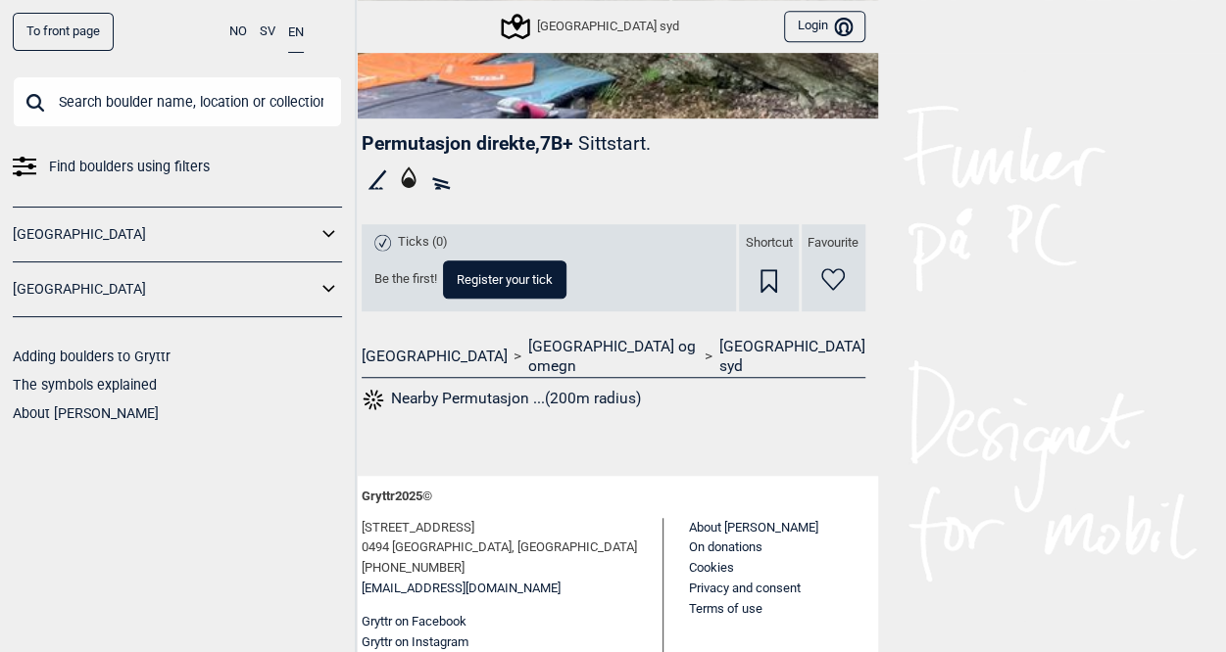
click at [466, 387] on button "Nearby Permutasjon ...(200m radius)" at bounding box center [501, 399] width 280 height 25
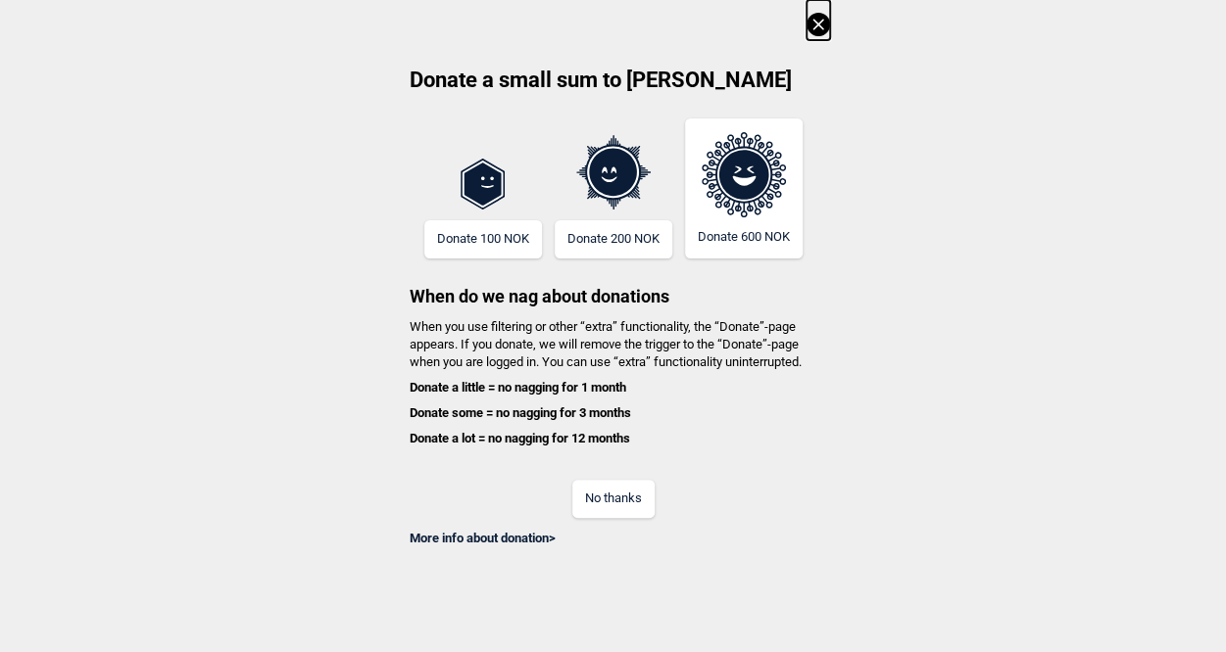
click at [613, 490] on button "No thanks" at bounding box center [613, 499] width 82 height 38
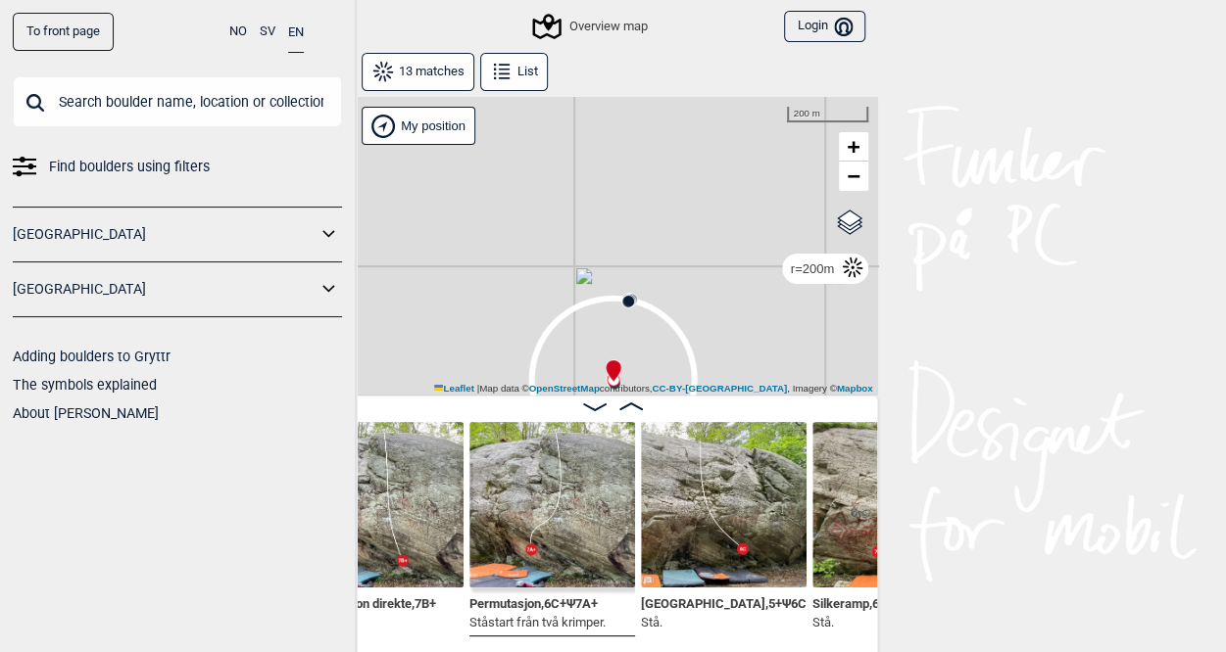
scroll to position [0, 1547]
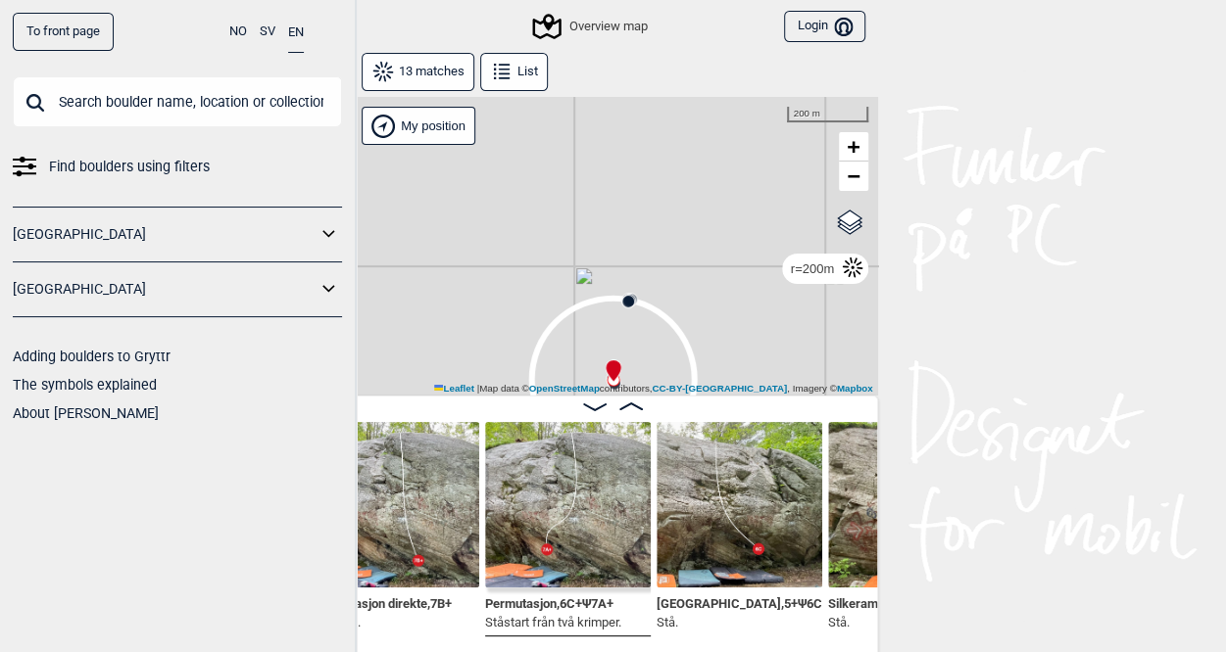
click at [581, 559] on img at bounding box center [568, 505] width 166 height 166
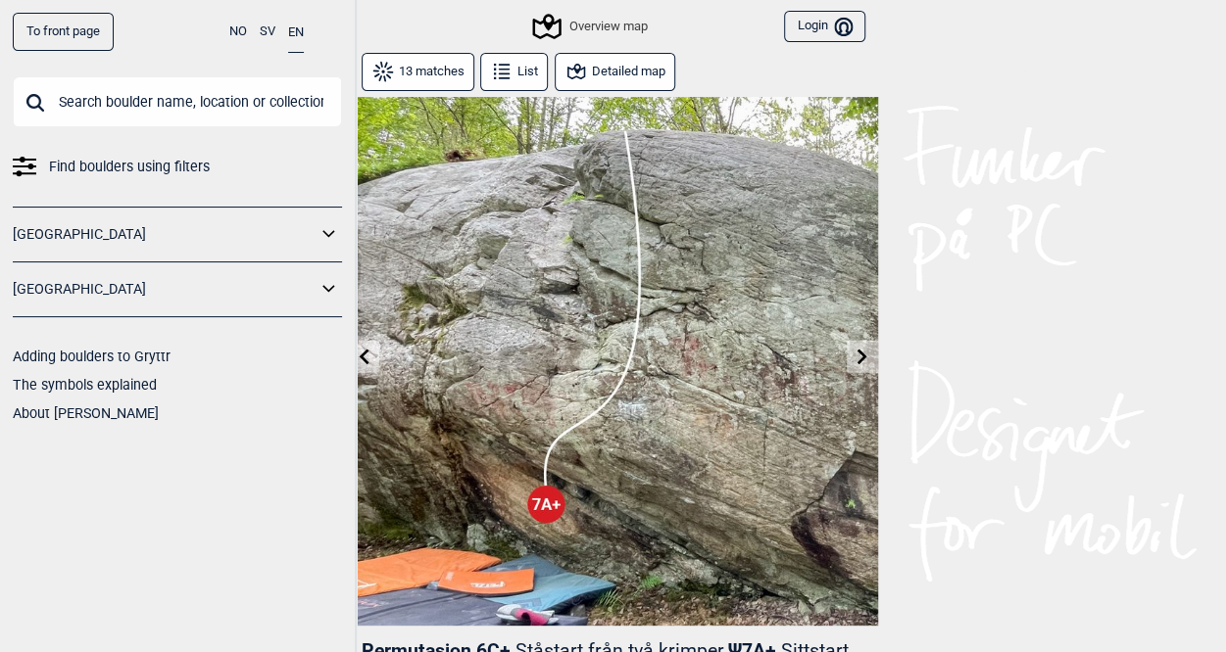
click at [581, 17] on div "Overview map" at bounding box center [591, 27] width 112 height 24
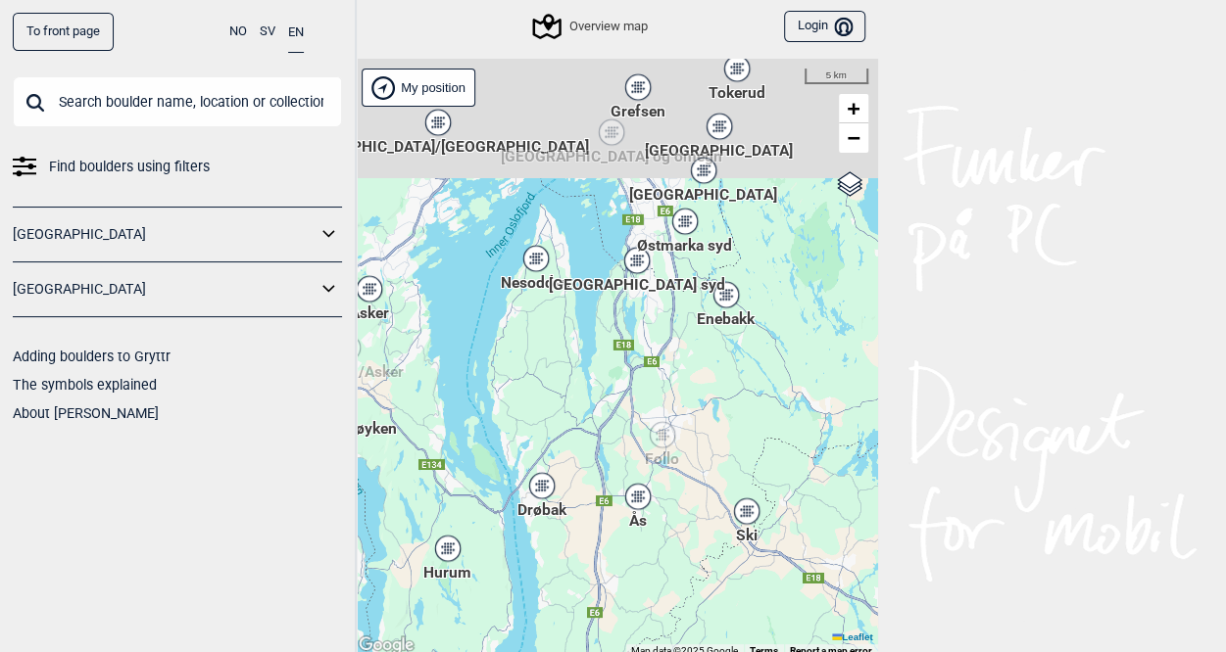
drag, startPoint x: 653, startPoint y: 247, endPoint x: 665, endPoint y: 330, distance: 84.1
click at [665, 330] on div "Hallingdal Stange [GEOGRAPHIC_DATA] syd [GEOGRAPHIC_DATA] og omegn [GEOGRAPHIC_…" at bounding box center [613, 359] width 529 height 600
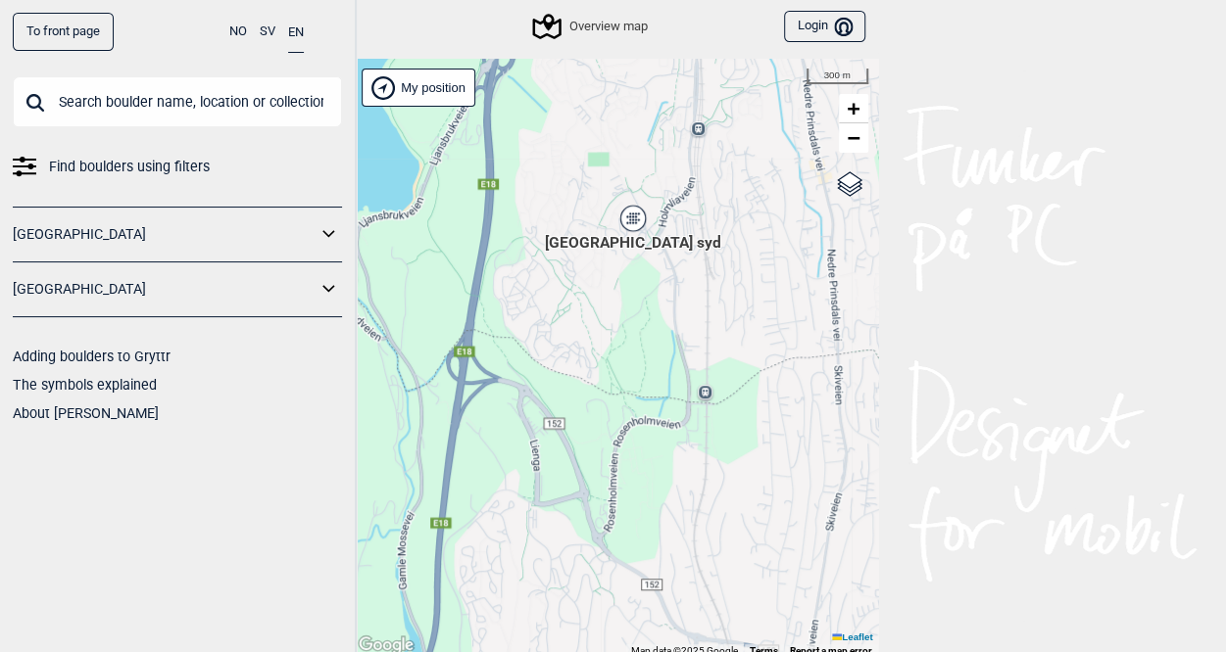
click at [635, 216] on div "[GEOGRAPHIC_DATA] syd" at bounding box center [633, 219] width 12 height 12
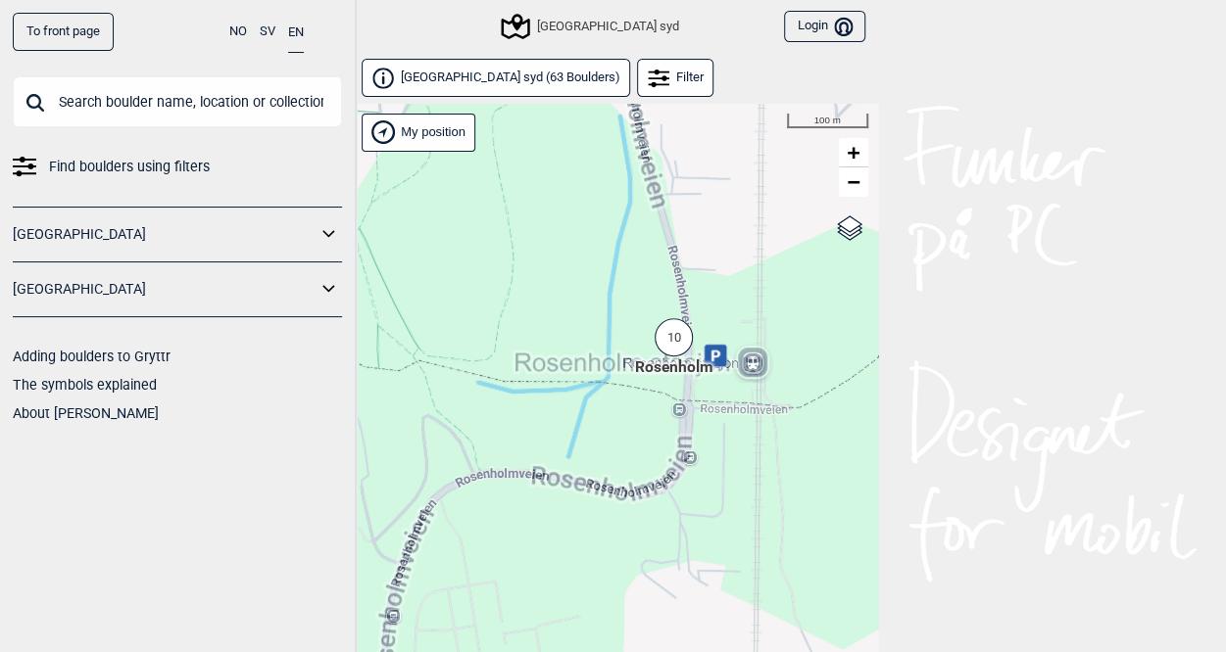
click at [667, 336] on div "10" at bounding box center [673, 337] width 38 height 38
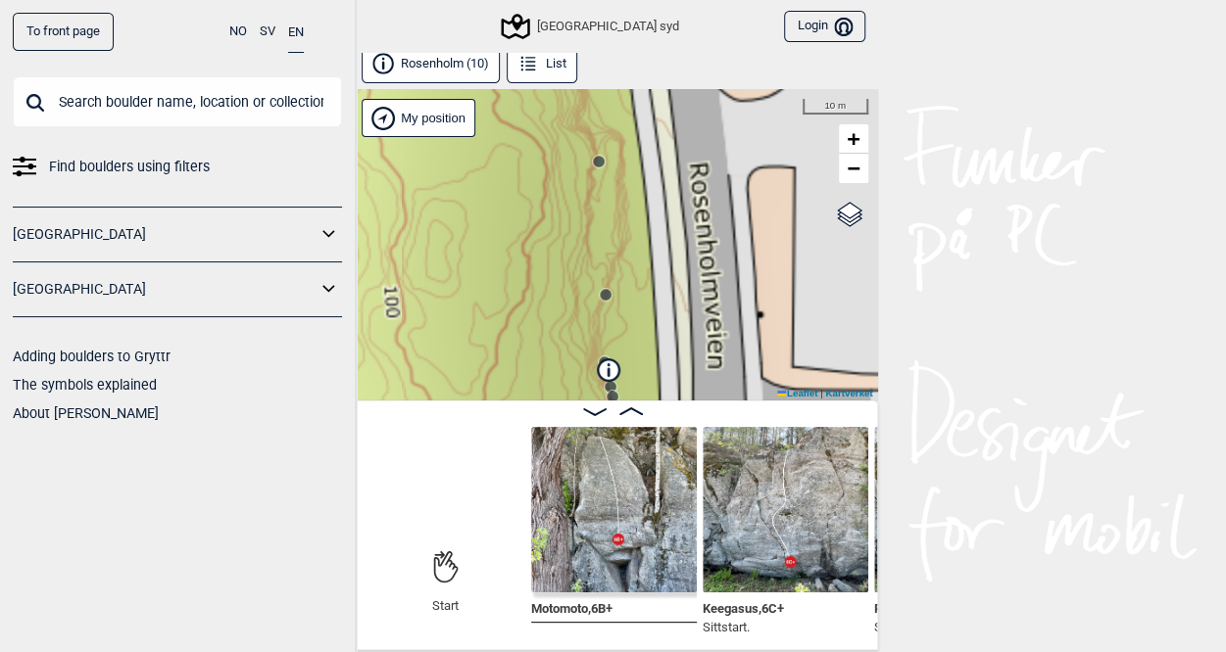
scroll to position [10, 0]
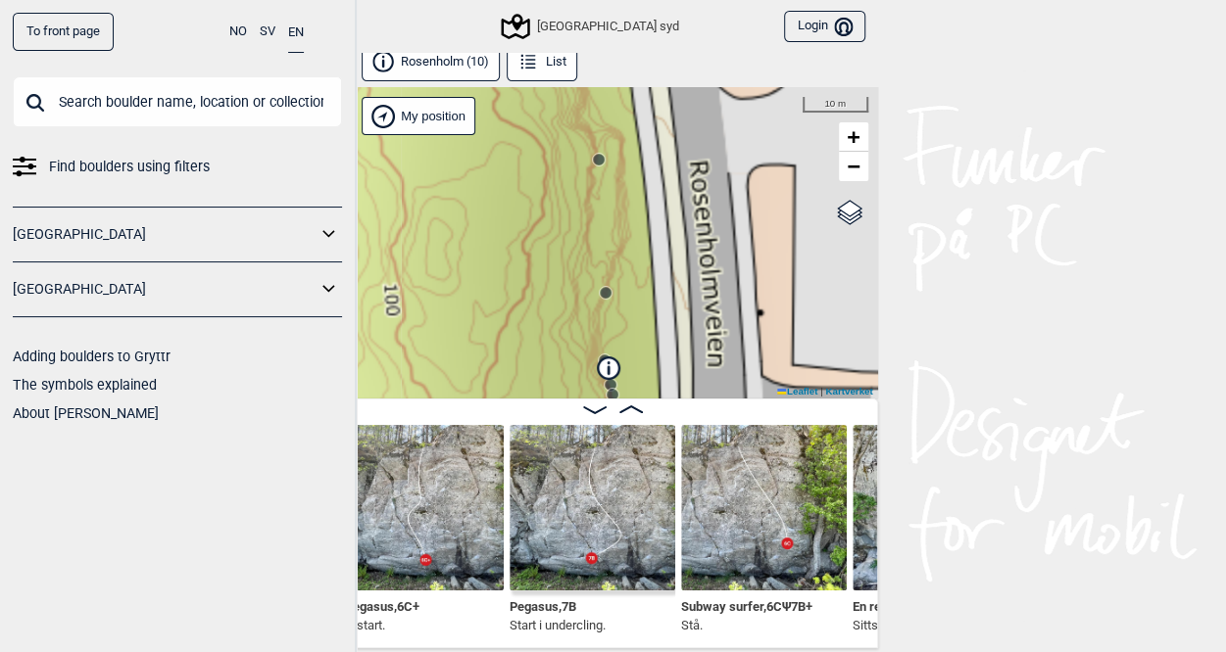
scroll to position [0, 584]
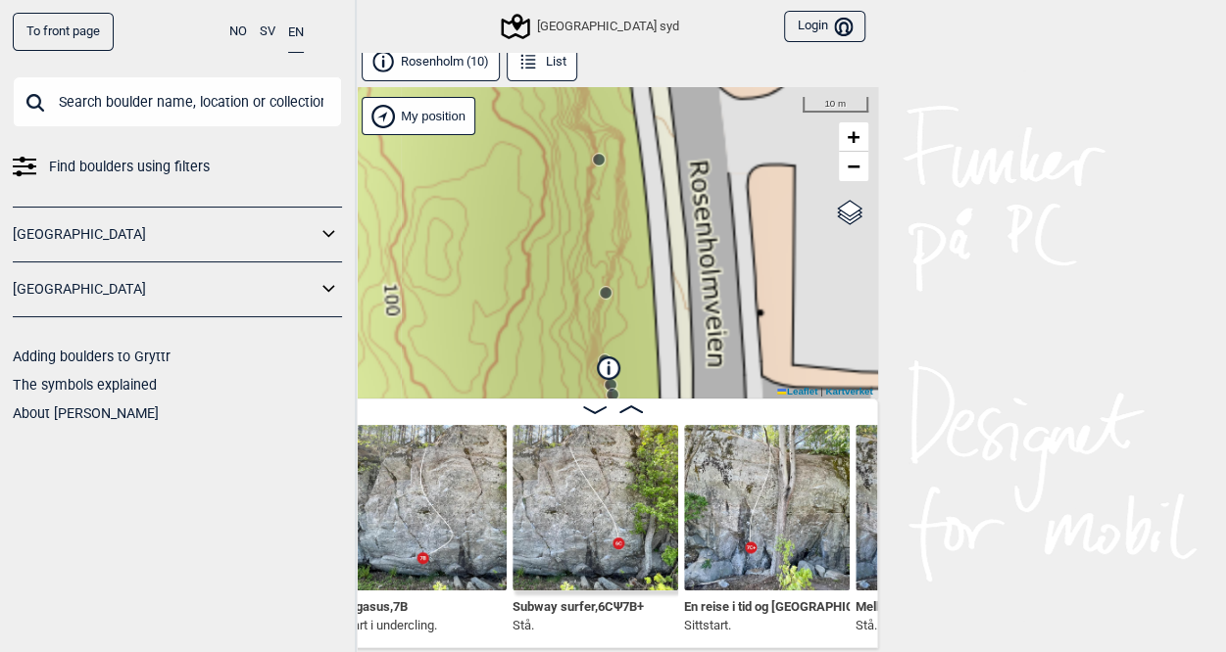
scroll to position [0, 758]
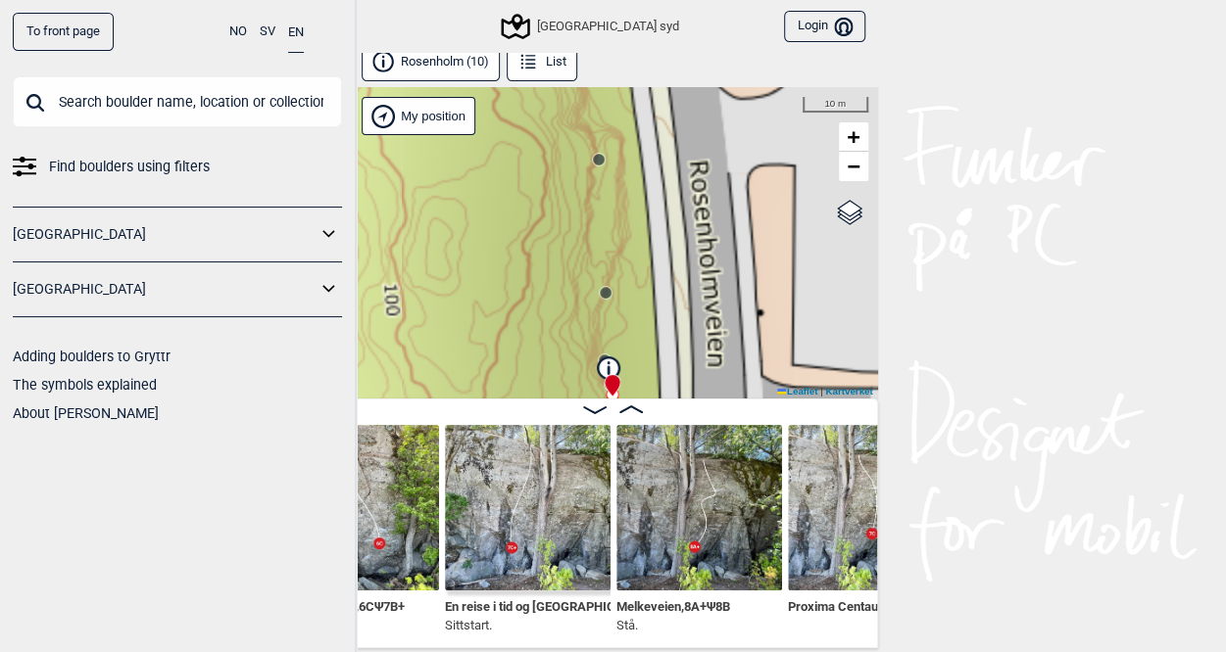
scroll to position [0, 944]
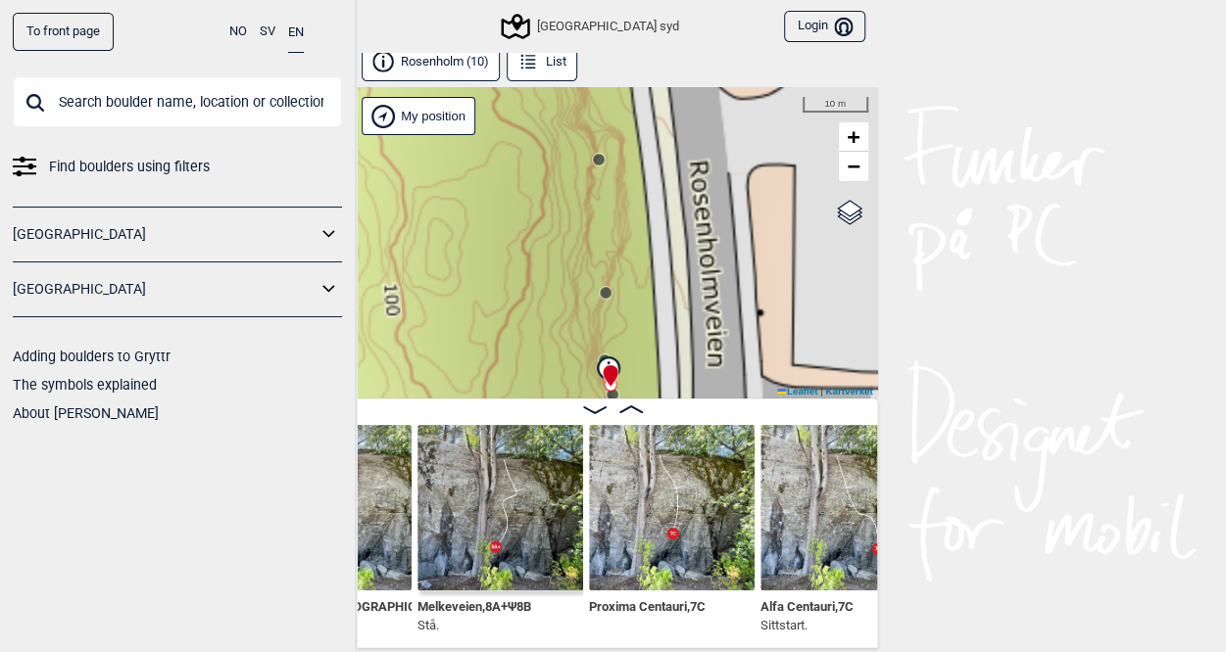
scroll to position [0, 1152]
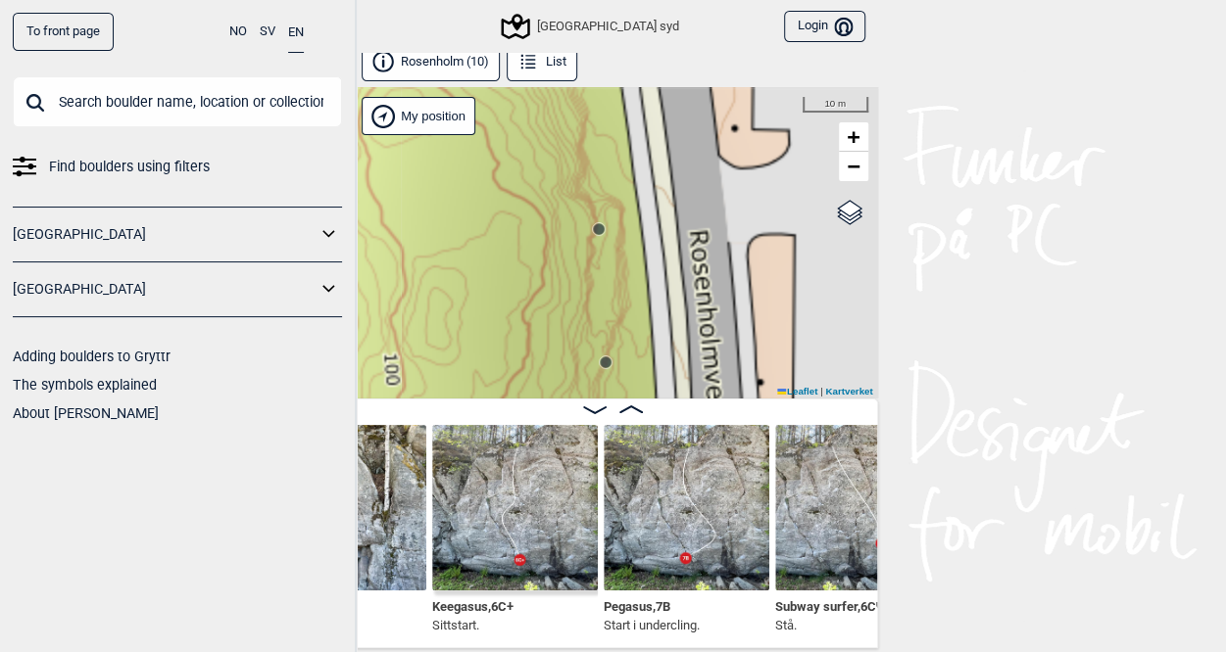
scroll to position [0, 433]
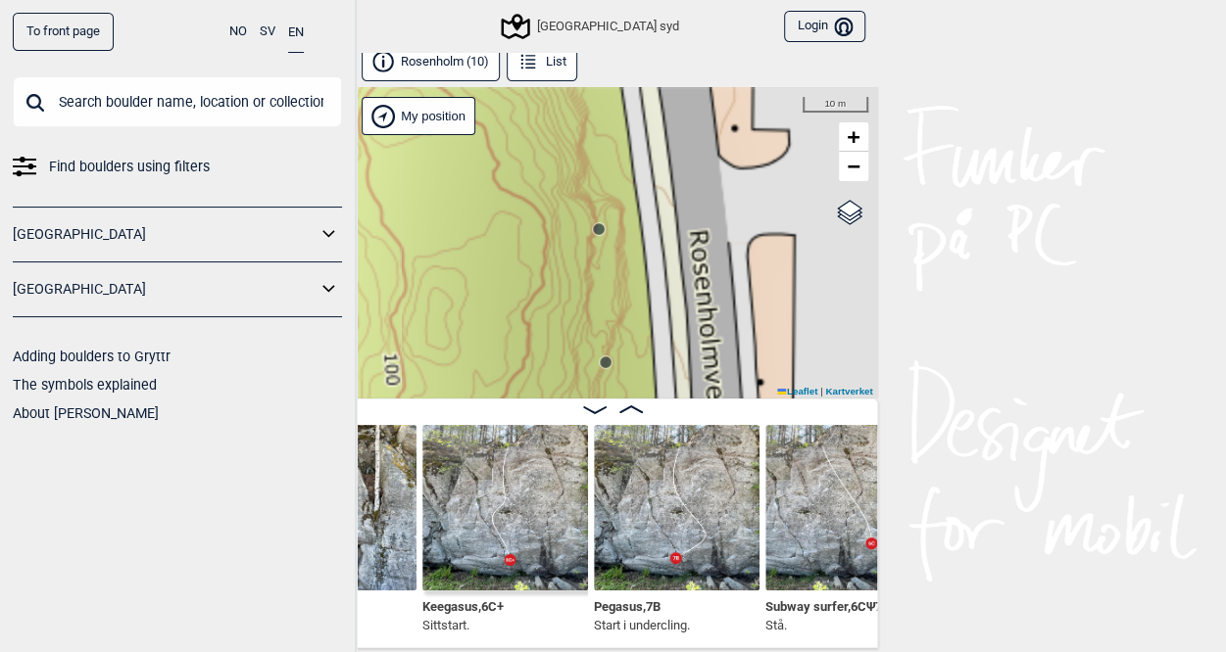
click at [672, 569] on img at bounding box center [677, 508] width 166 height 166
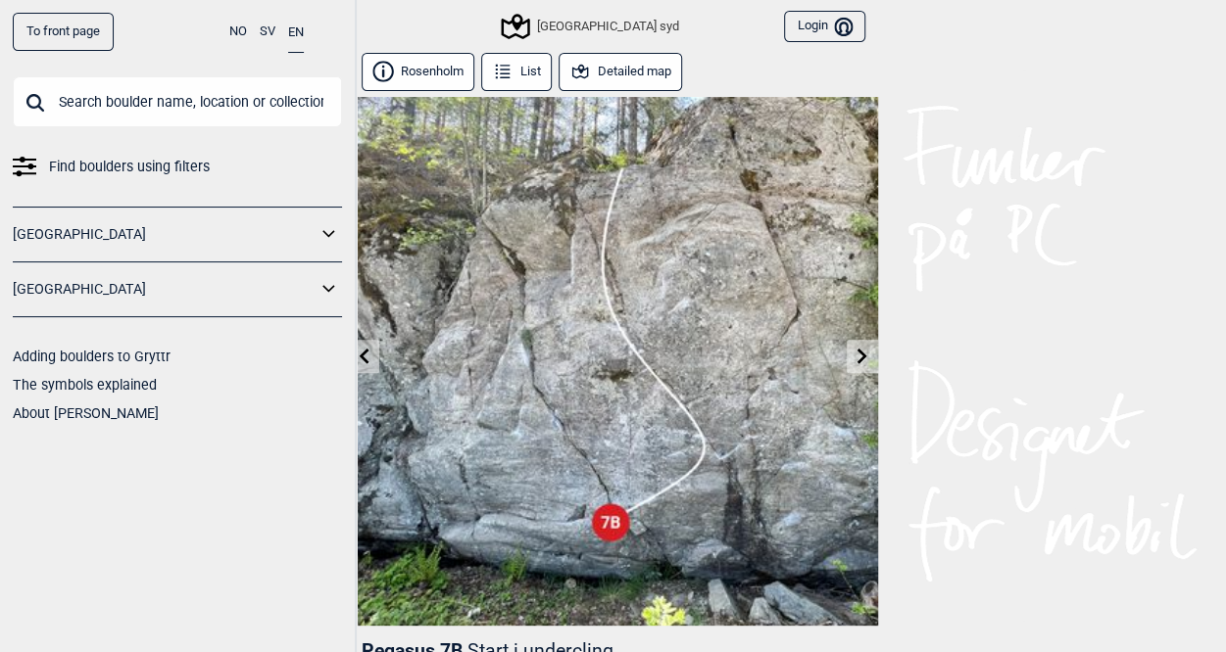
click at [591, 26] on div "[GEOGRAPHIC_DATA] syd" at bounding box center [591, 27] width 175 height 24
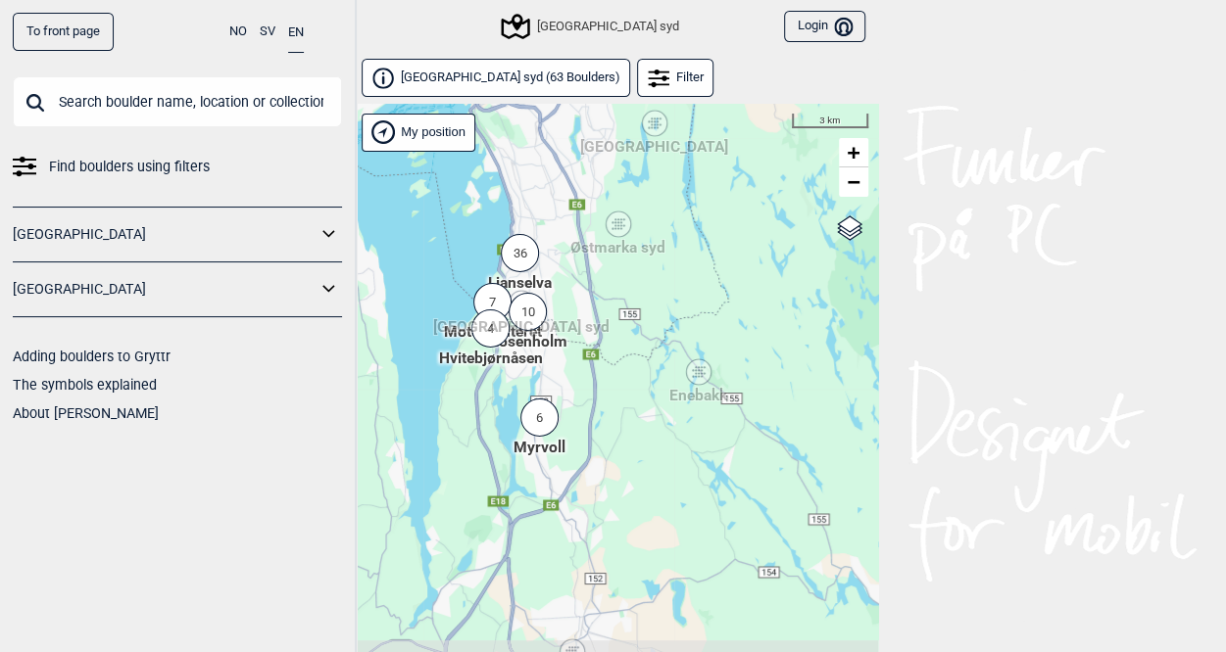
drag, startPoint x: 755, startPoint y: 346, endPoint x: 656, endPoint y: 258, distance: 132.5
click at [656, 258] on div "Hallingdal Stange [GEOGRAPHIC_DATA] syd [GEOGRAPHIC_DATA] og omegn [GEOGRAPHIC_…" at bounding box center [613, 404] width 529 height 600
click at [696, 375] on div "Enebakk" at bounding box center [699, 371] width 12 height 12
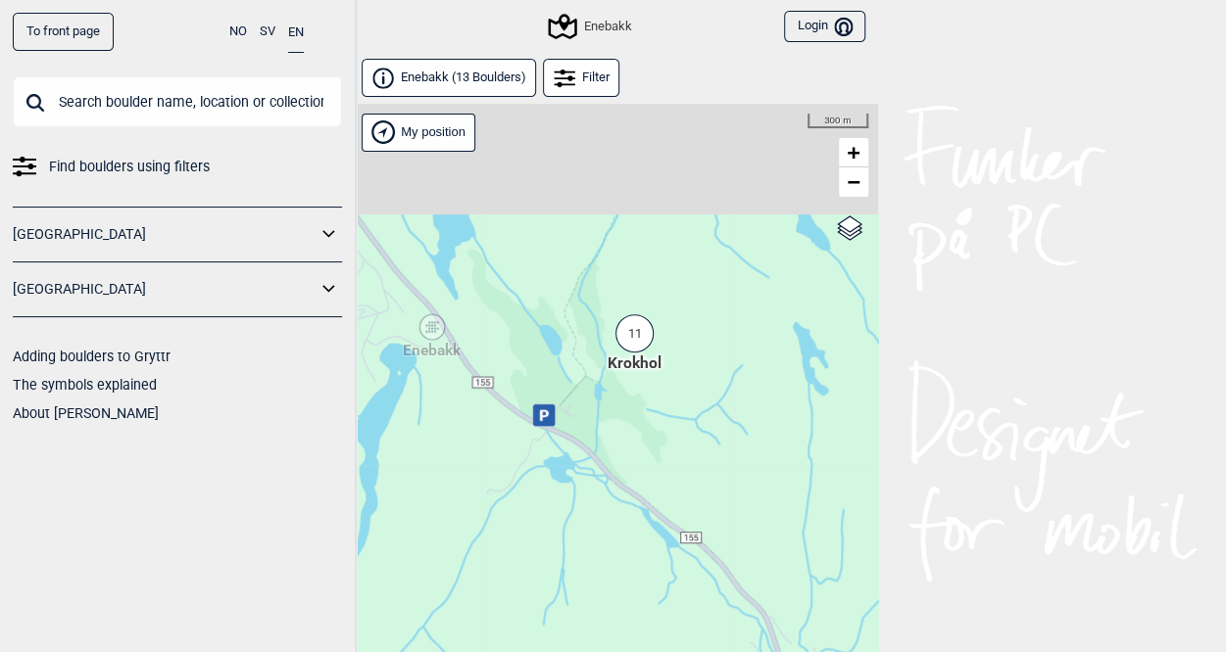
drag, startPoint x: 739, startPoint y: 431, endPoint x: 703, endPoint y: 526, distance: 101.4
click at [721, 618] on div "Hallingdal Stange [GEOGRAPHIC_DATA] syd [GEOGRAPHIC_DATA] og omegn [GEOGRAPHIC_…" at bounding box center [613, 404] width 529 height 600
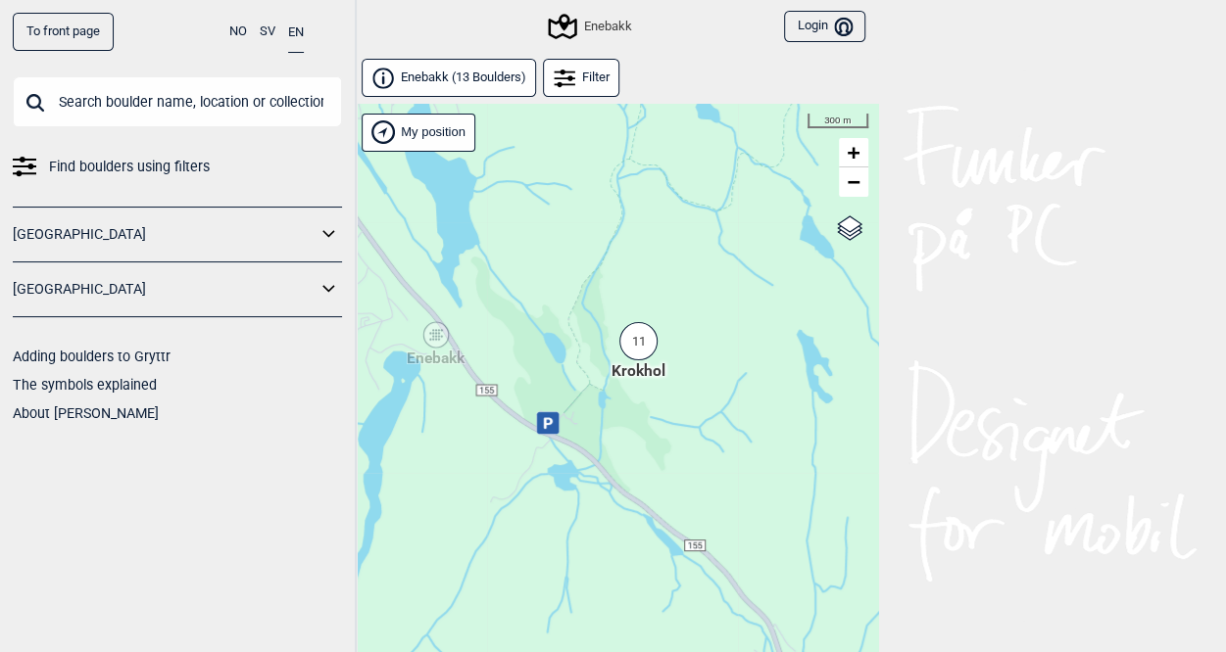
click at [647, 347] on div "11" at bounding box center [638, 341] width 38 height 38
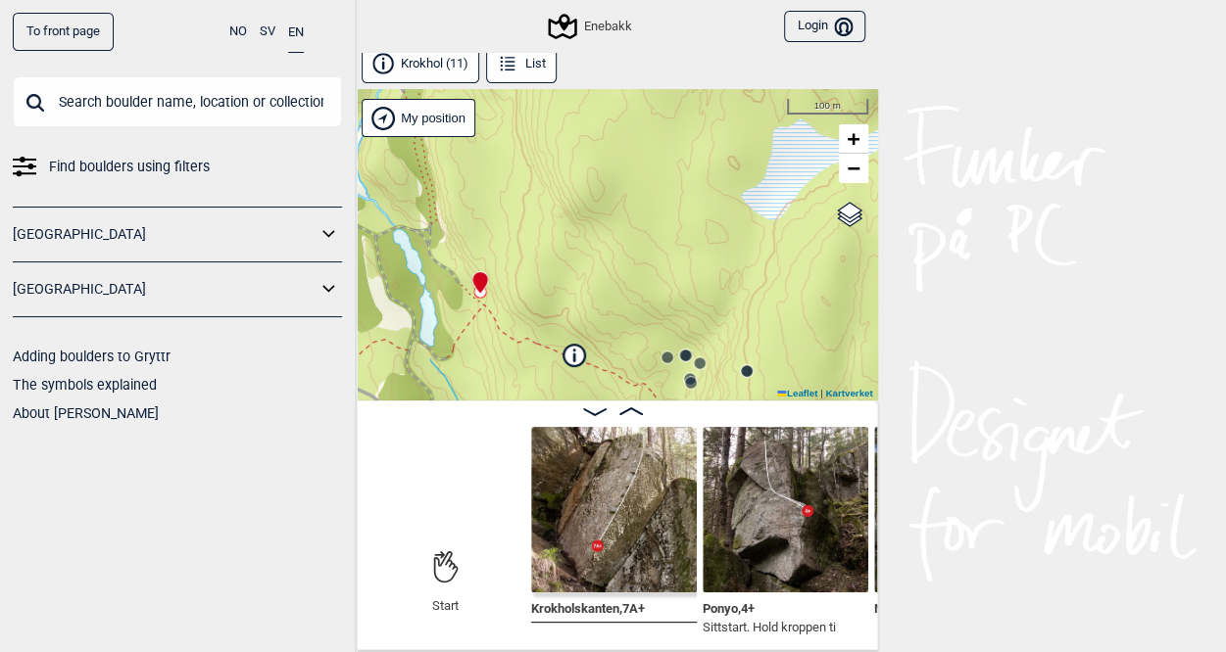
scroll to position [10, 0]
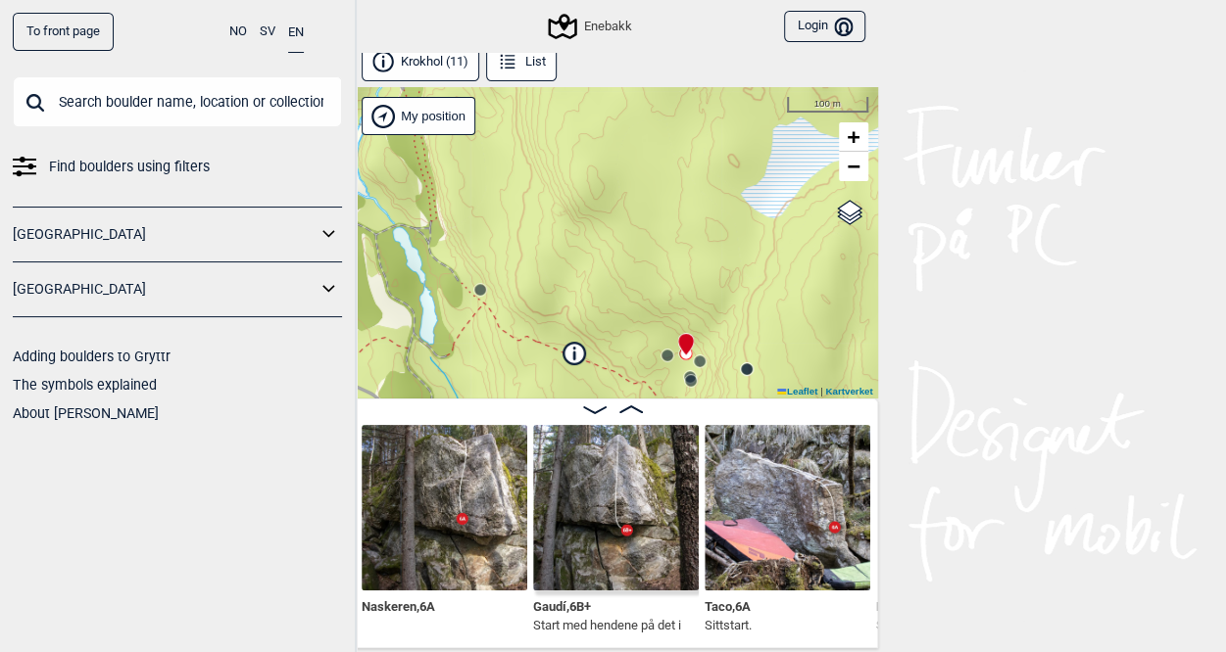
scroll to position [0, 679]
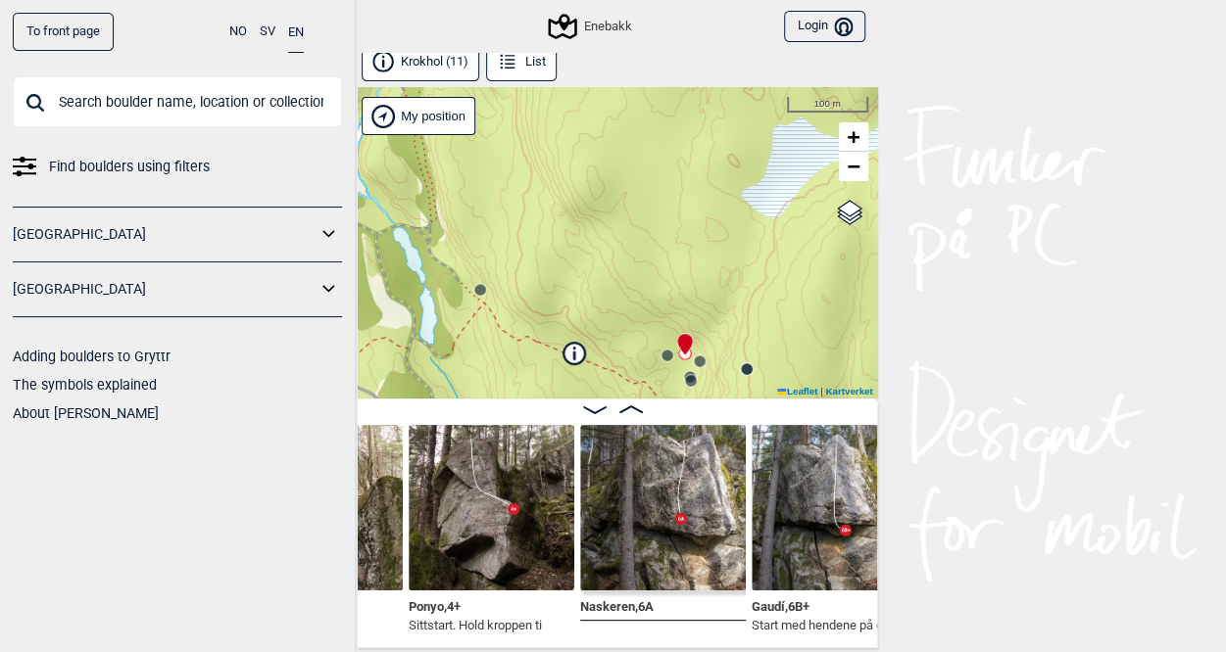
scroll to position [0, 440]
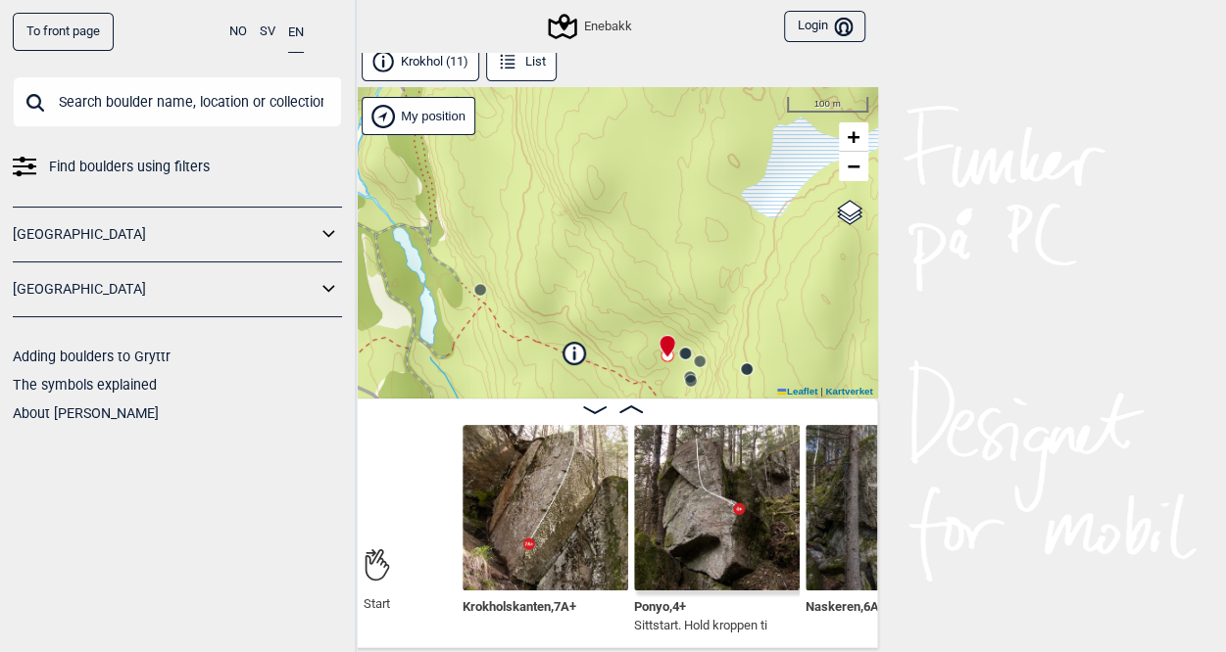
scroll to position [0, 215]
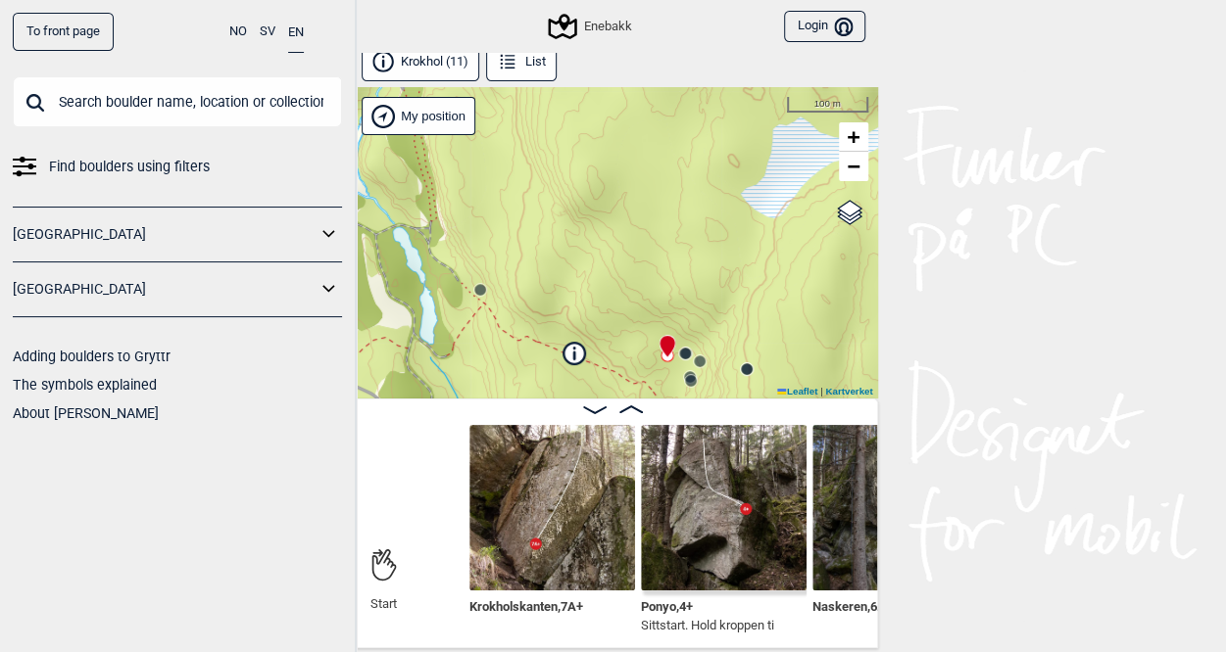
click at [558, 520] on img at bounding box center [552, 508] width 166 height 166
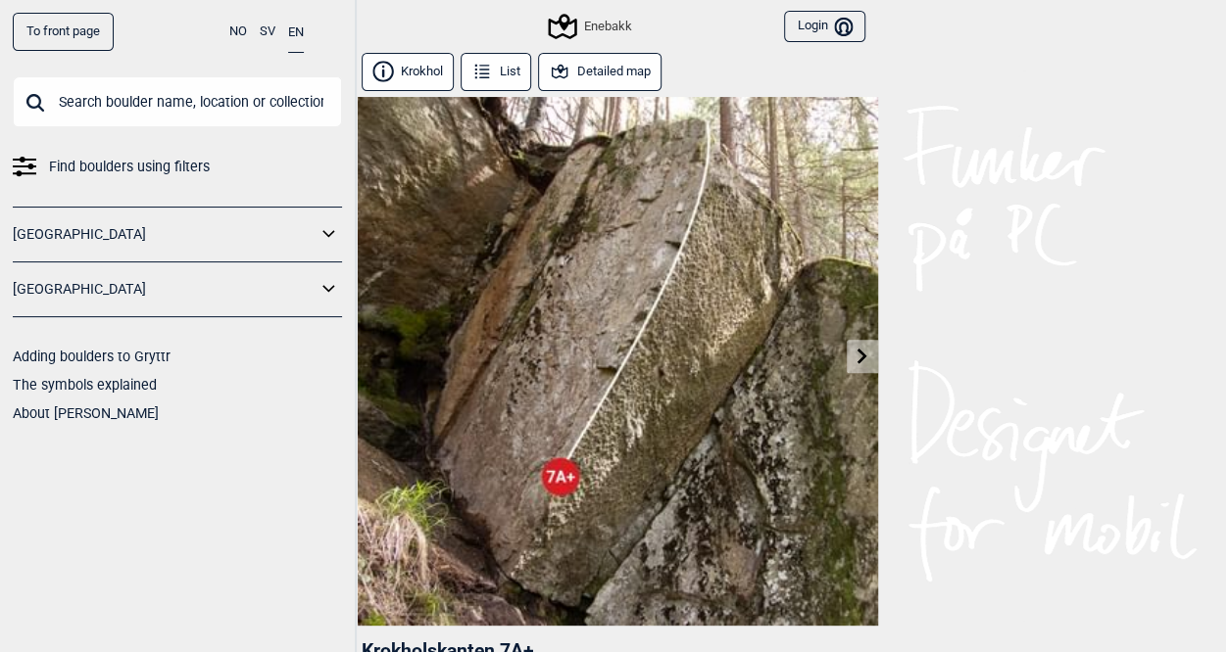
click at [496, 72] on button "List" at bounding box center [496, 72] width 72 height 38
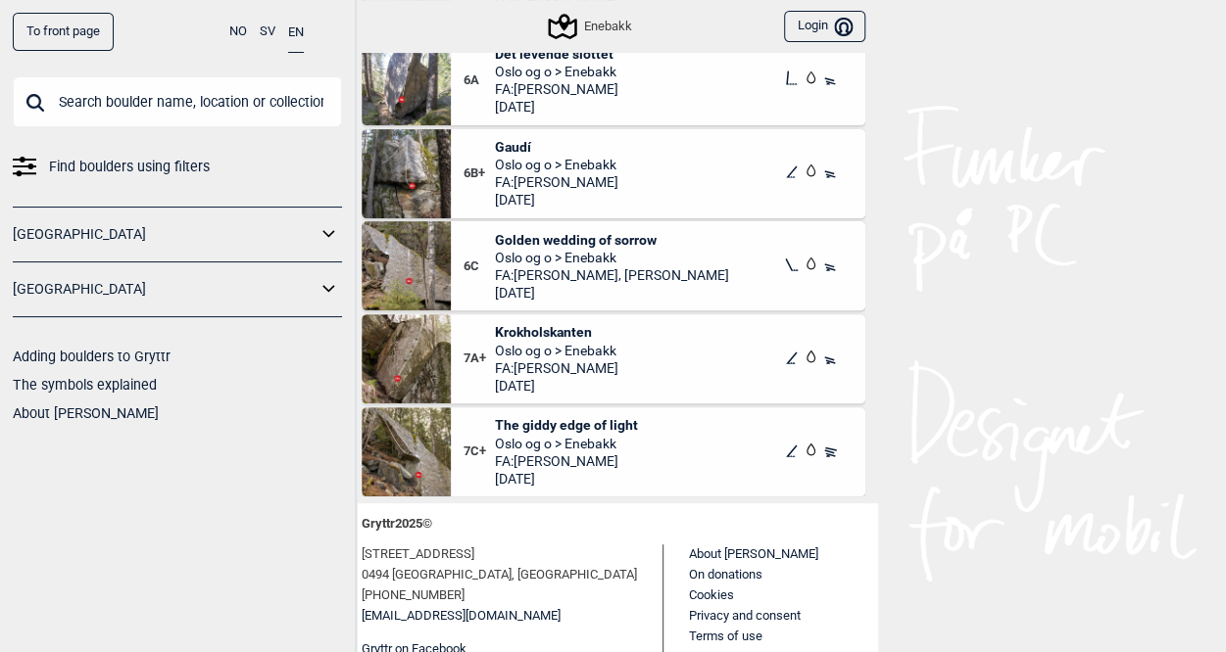
scroll to position [196, 0]
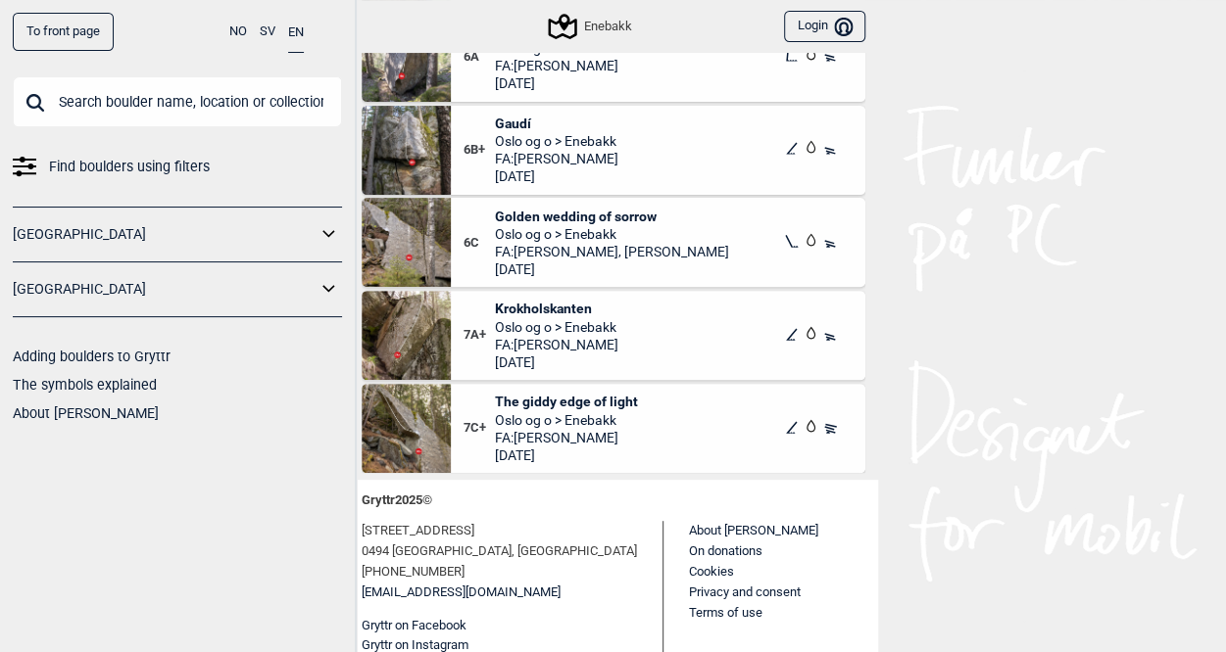
drag, startPoint x: 601, startPoint y: 399, endPoint x: 938, endPoint y: 461, distance: 342.8
click at [938, 457] on html "To front page NO SV EN Find boulders using filters [GEOGRAPHIC_DATA] [GEOGRAPHI…" at bounding box center [613, 130] width 1226 height 652
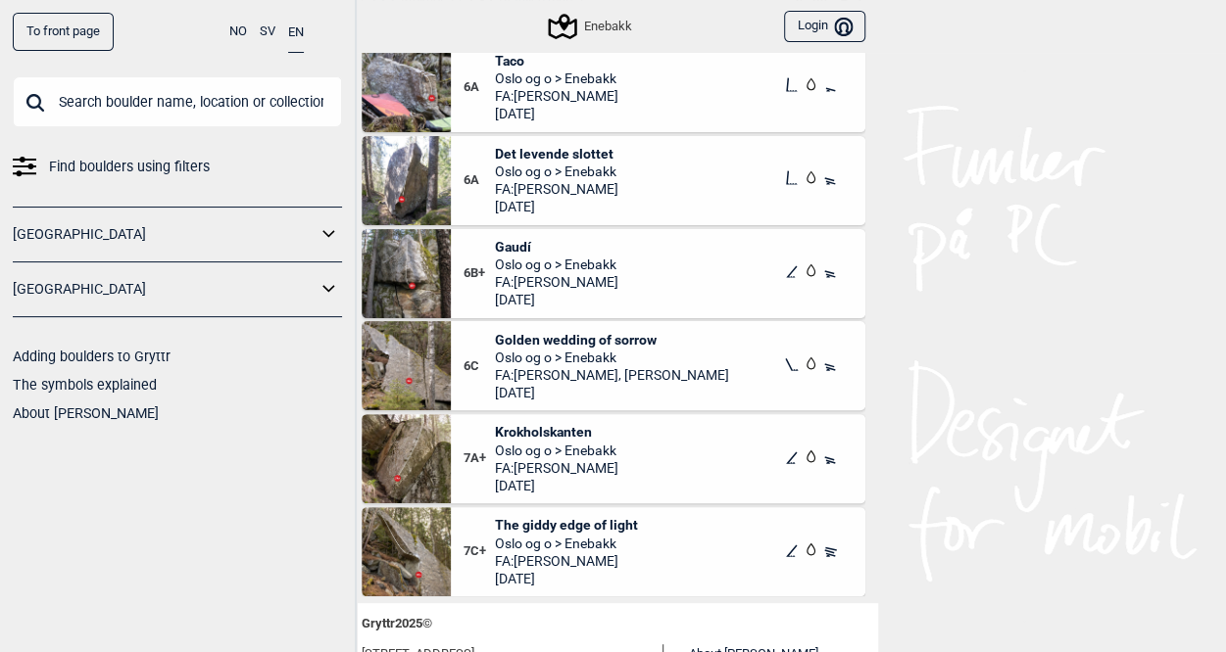
scroll to position [65, 0]
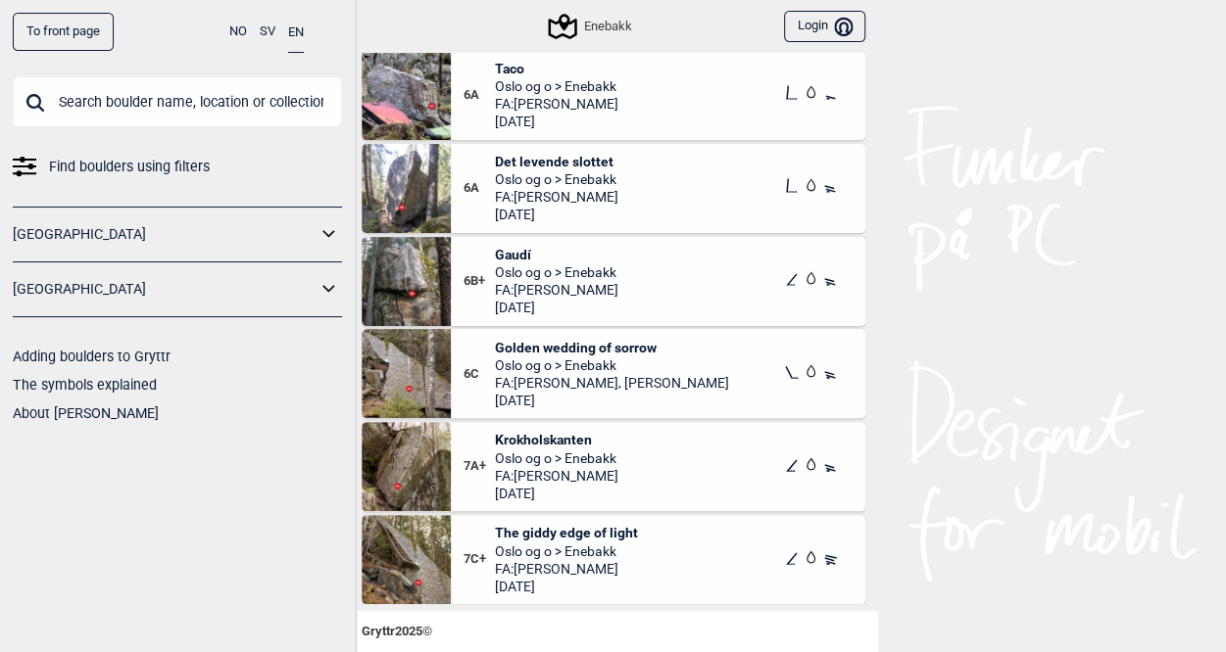
click at [603, 527] on span "The giddy edge of light" at bounding box center [566, 533] width 143 height 18
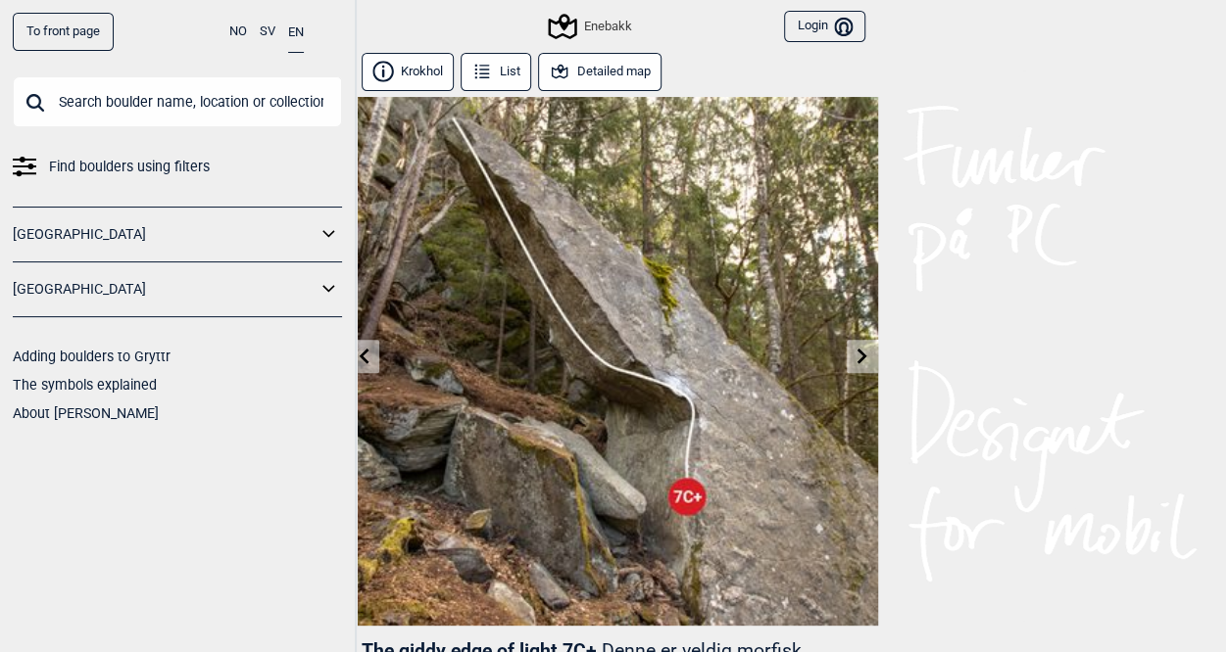
click at [864, 352] on icon at bounding box center [862, 356] width 16 height 16
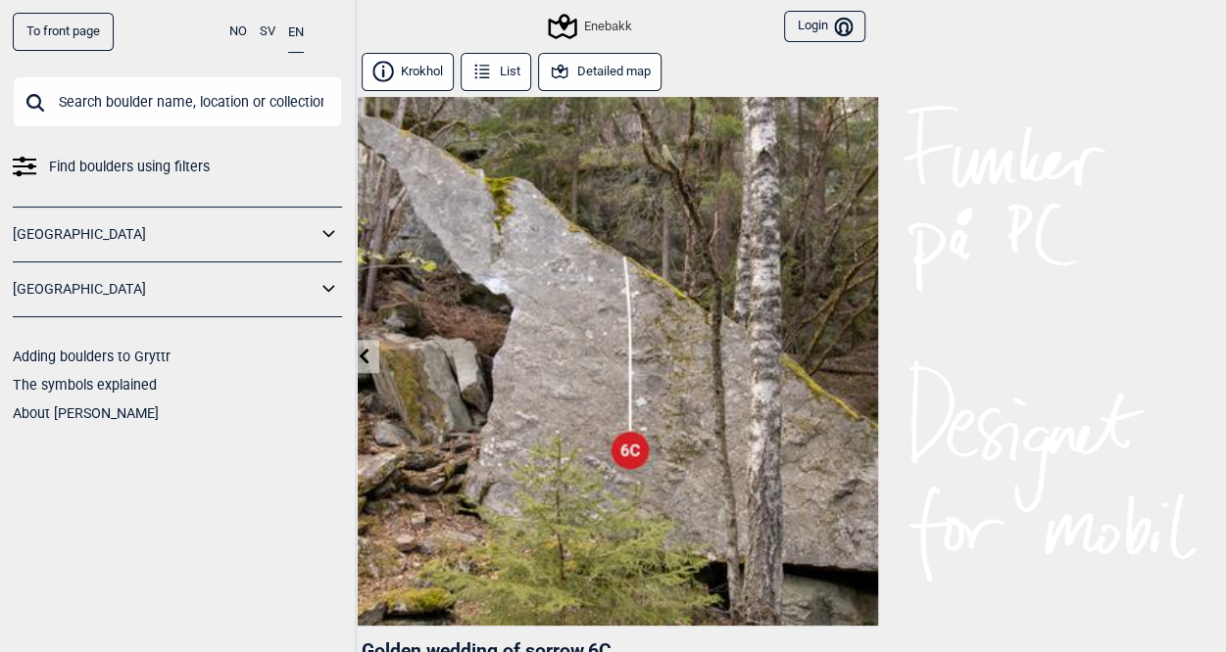
click at [366, 348] on icon at bounding box center [364, 356] width 16 height 16
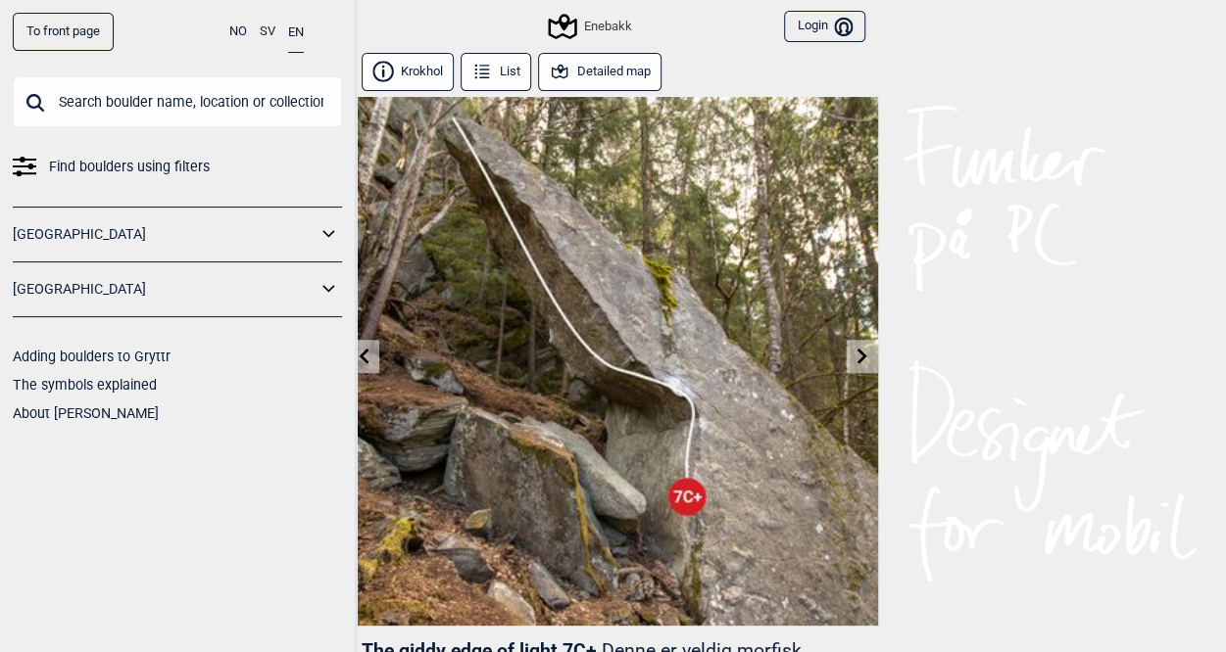
click at [592, 72] on button "Detailed map" at bounding box center [600, 72] width 124 height 38
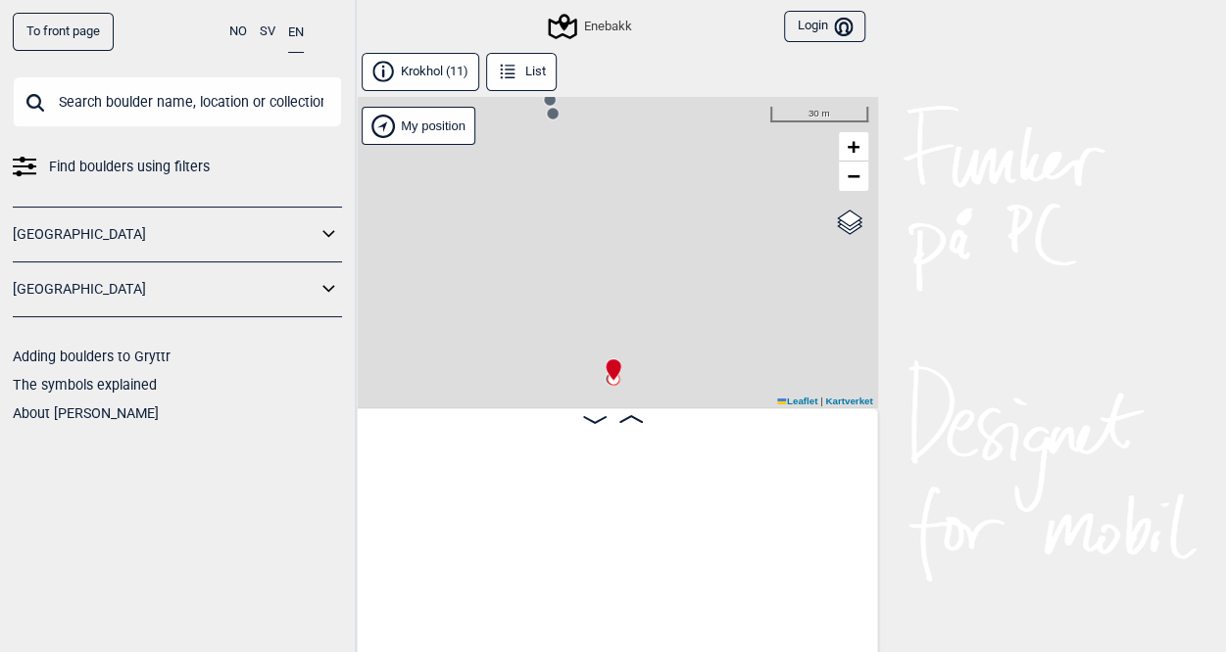
scroll to position [0, 1655]
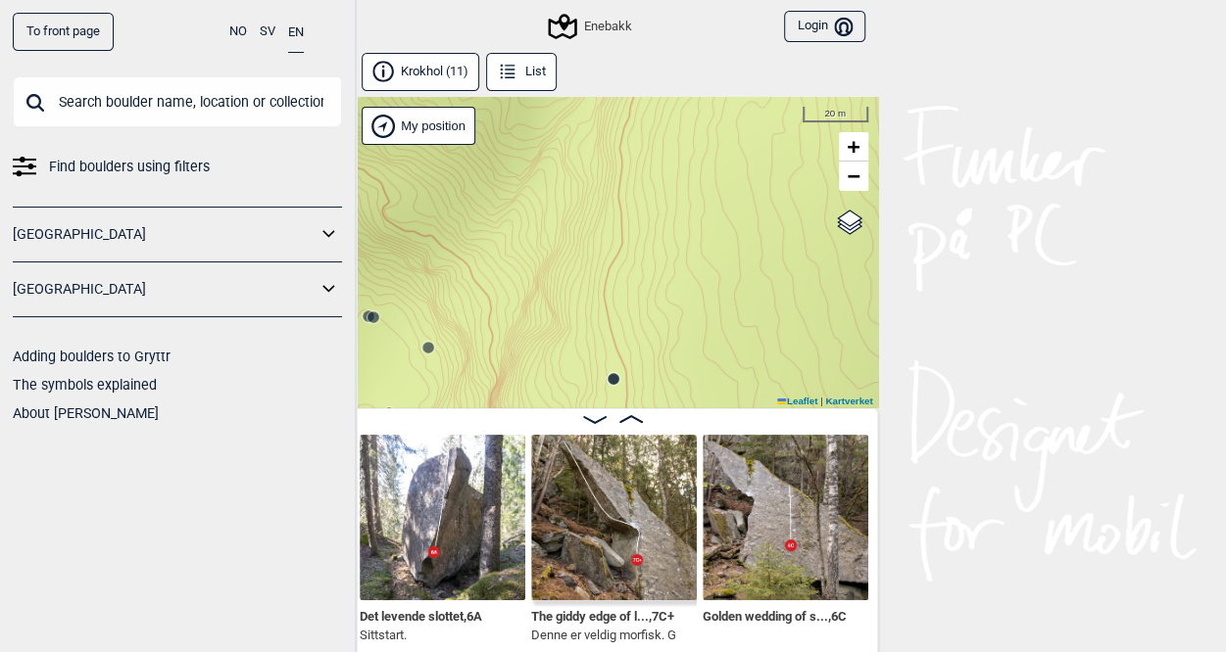
click at [602, 36] on div "Enebakk" at bounding box center [591, 27] width 81 height 24
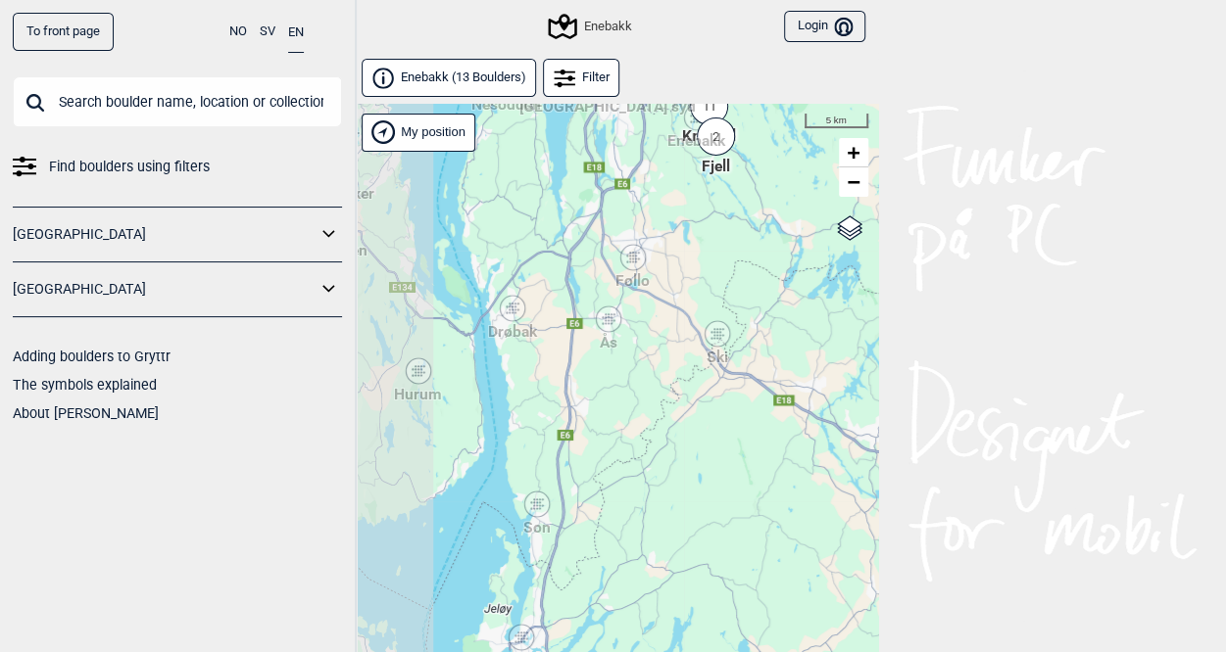
drag, startPoint x: 619, startPoint y: 322, endPoint x: 682, endPoint y: 226, distance: 114.7
click at [682, 226] on div "Hallingdal Stange [GEOGRAPHIC_DATA] syd [GEOGRAPHIC_DATA] og omegn [GEOGRAPHIC_…" at bounding box center [613, 404] width 529 height 600
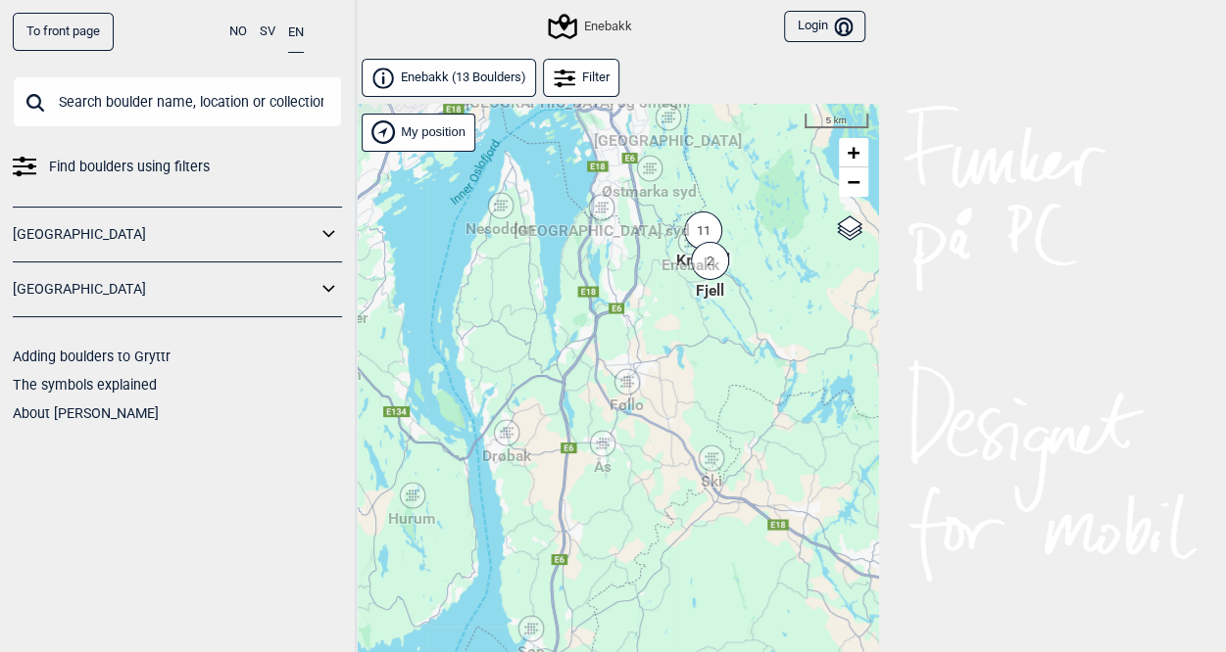
drag, startPoint x: 665, startPoint y: 211, endPoint x: 664, endPoint y: 320, distance: 109.7
click at [664, 320] on div "Hallingdal Stange [GEOGRAPHIC_DATA] syd [GEOGRAPHIC_DATA] og omegn [GEOGRAPHIC_…" at bounding box center [613, 404] width 529 height 600
click at [626, 371] on icon at bounding box center [626, 380] width 24 height 25
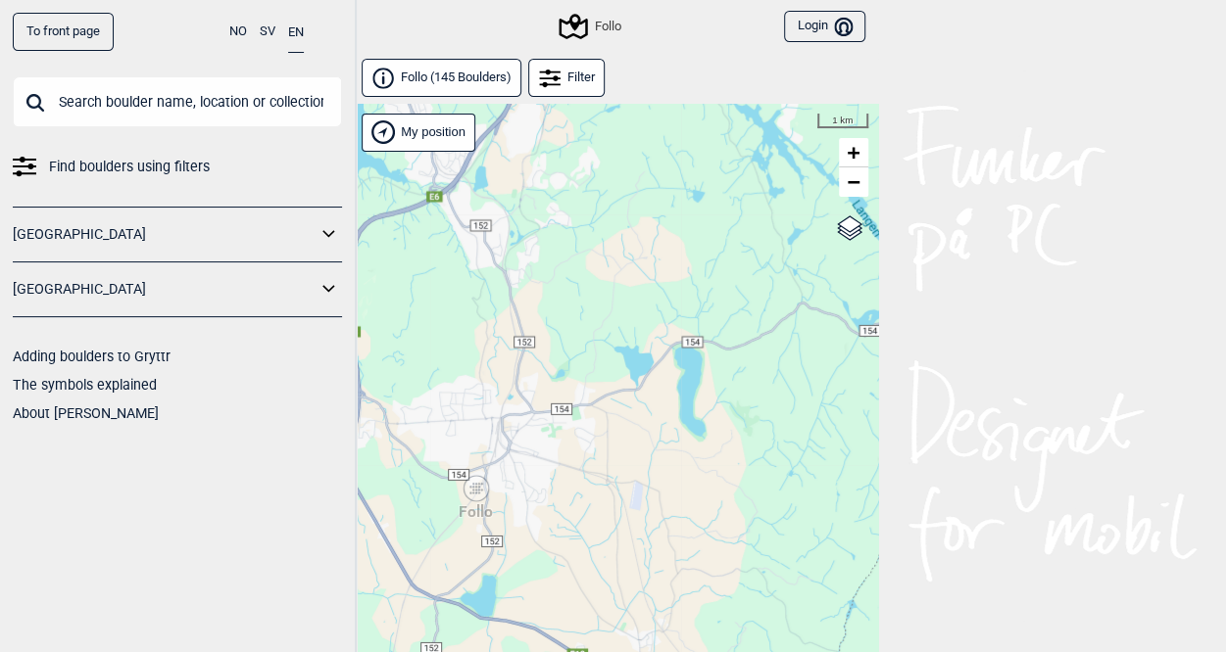
drag, startPoint x: 692, startPoint y: 356, endPoint x: 722, endPoint y: 212, distance: 147.2
click at [722, 212] on div "Hallingdal Stange [GEOGRAPHIC_DATA] syd [GEOGRAPHIC_DATA] og omegn [GEOGRAPHIC_…" at bounding box center [613, 404] width 529 height 600
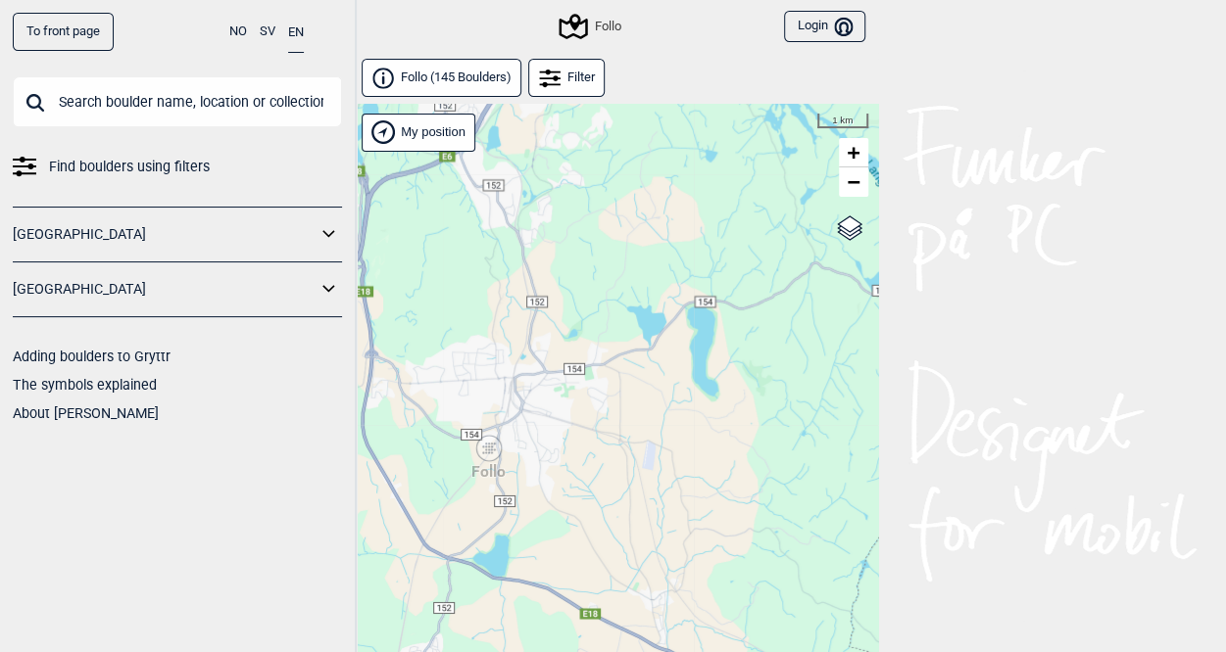
click at [484, 461] on div "Hallingdal Stange [GEOGRAPHIC_DATA] syd [GEOGRAPHIC_DATA] og omegn [GEOGRAPHIC_…" at bounding box center [613, 404] width 529 height 600
click at [490, 452] on div "Follo" at bounding box center [489, 448] width 12 height 12
click at [486, 452] on div "Follo" at bounding box center [489, 448] width 12 height 12
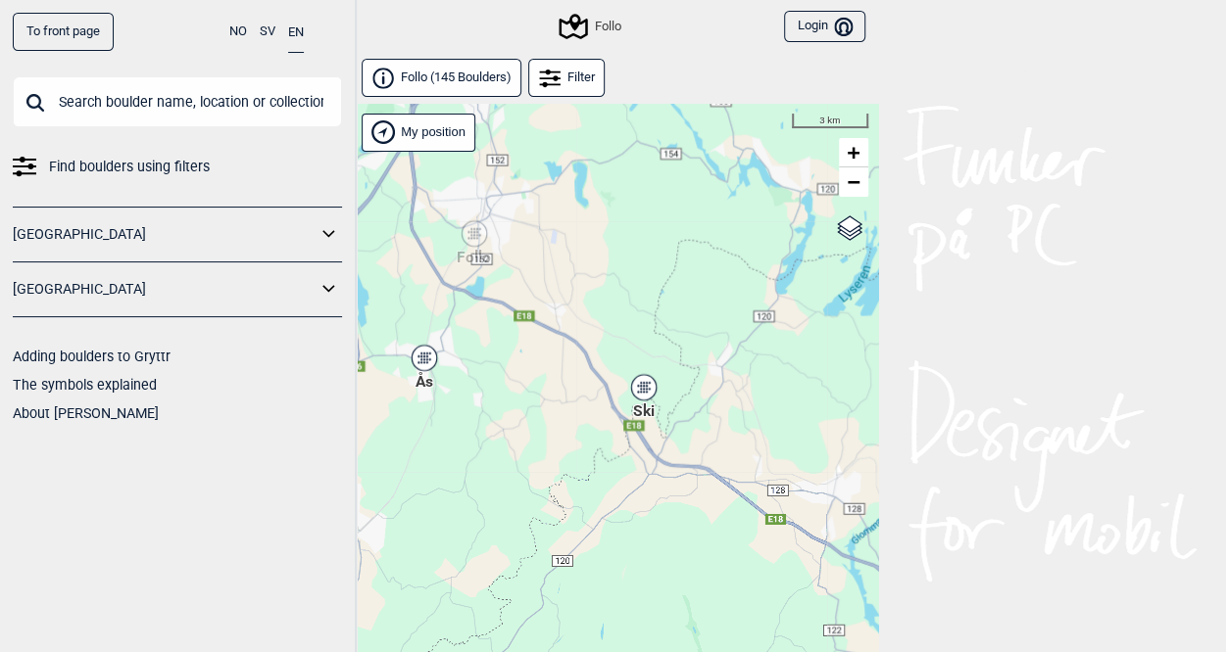
drag, startPoint x: 626, startPoint y: 354, endPoint x: 607, endPoint y: 302, distance: 55.2
click at [607, 302] on div "Hallingdal Stange [GEOGRAPHIC_DATA] syd [GEOGRAPHIC_DATA] og omegn [GEOGRAPHIC_…" at bounding box center [613, 404] width 529 height 600
click at [642, 385] on div "Ski" at bounding box center [644, 387] width 12 height 12
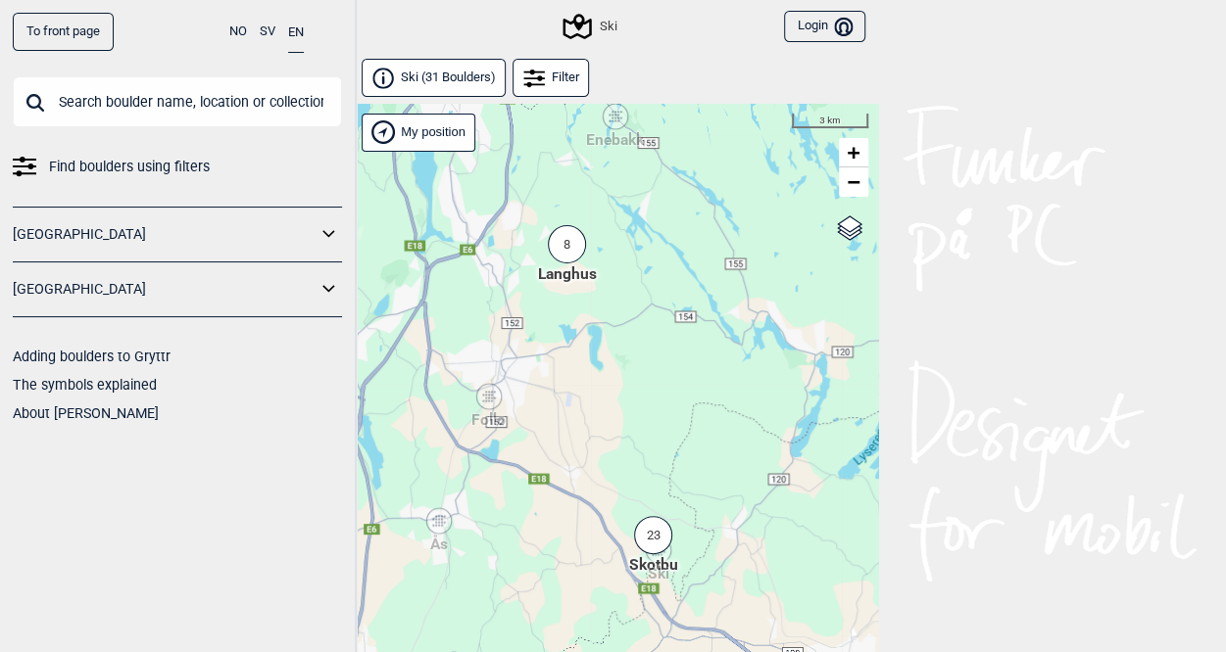
click at [652, 524] on div "23" at bounding box center [653, 535] width 38 height 38
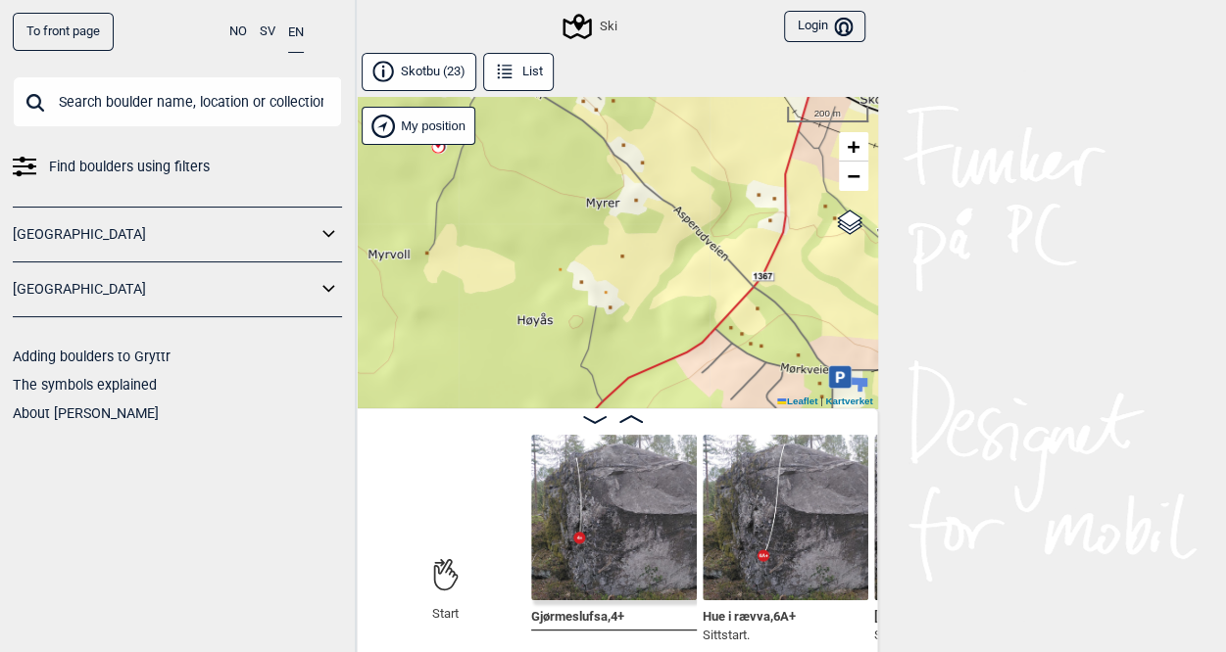
scroll to position [10, 0]
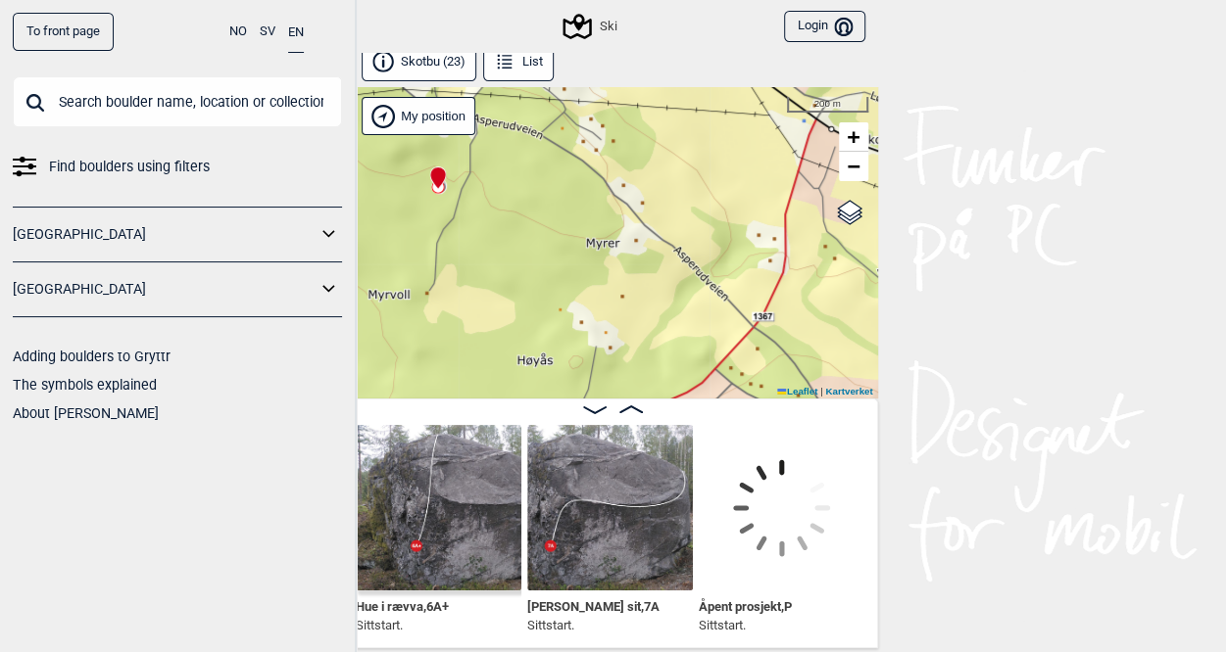
scroll to position [0, 524]
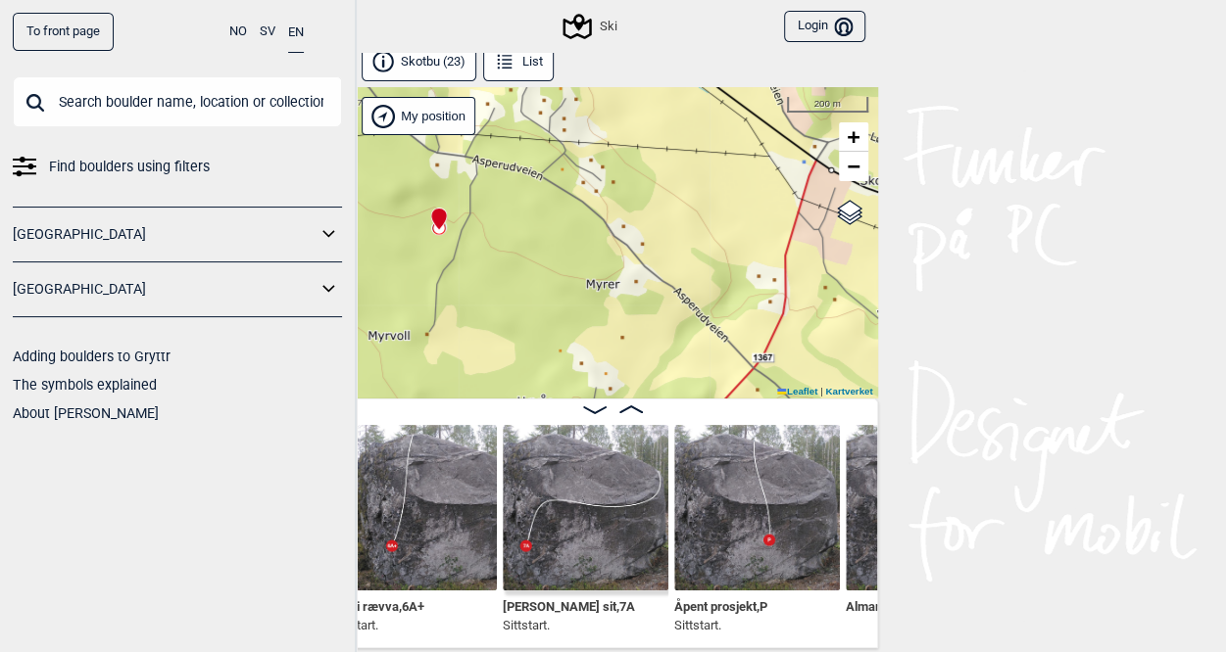
click at [562, 600] on span "[PERSON_NAME] sit , 7A" at bounding box center [569, 605] width 132 height 19
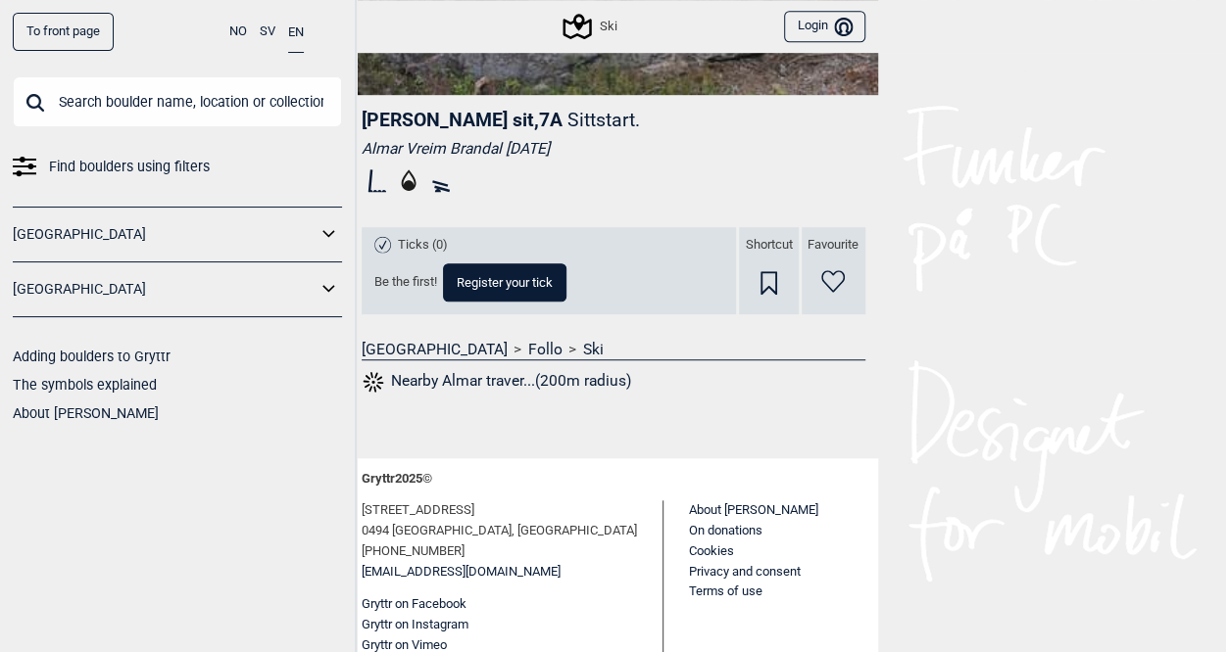
scroll to position [533, 0]
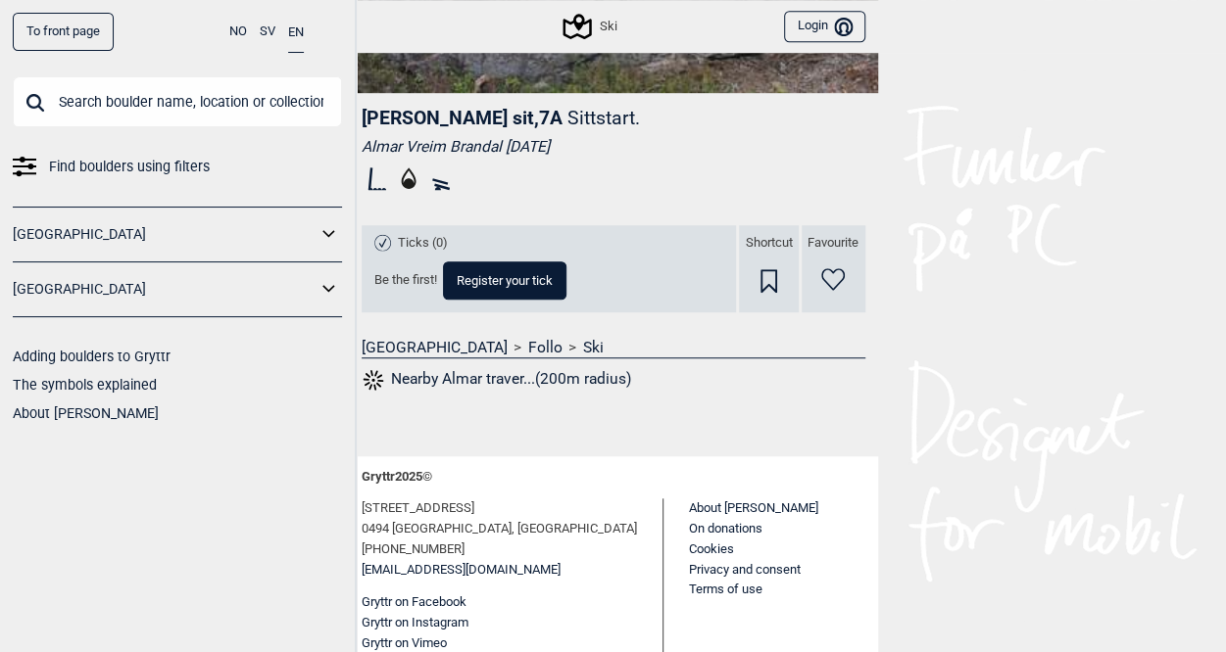
click at [93, 217] on div "[GEOGRAPHIC_DATA]" at bounding box center [177, 235] width 329 height 56
click at [98, 228] on link "[GEOGRAPHIC_DATA]" at bounding box center [165, 234] width 304 height 28
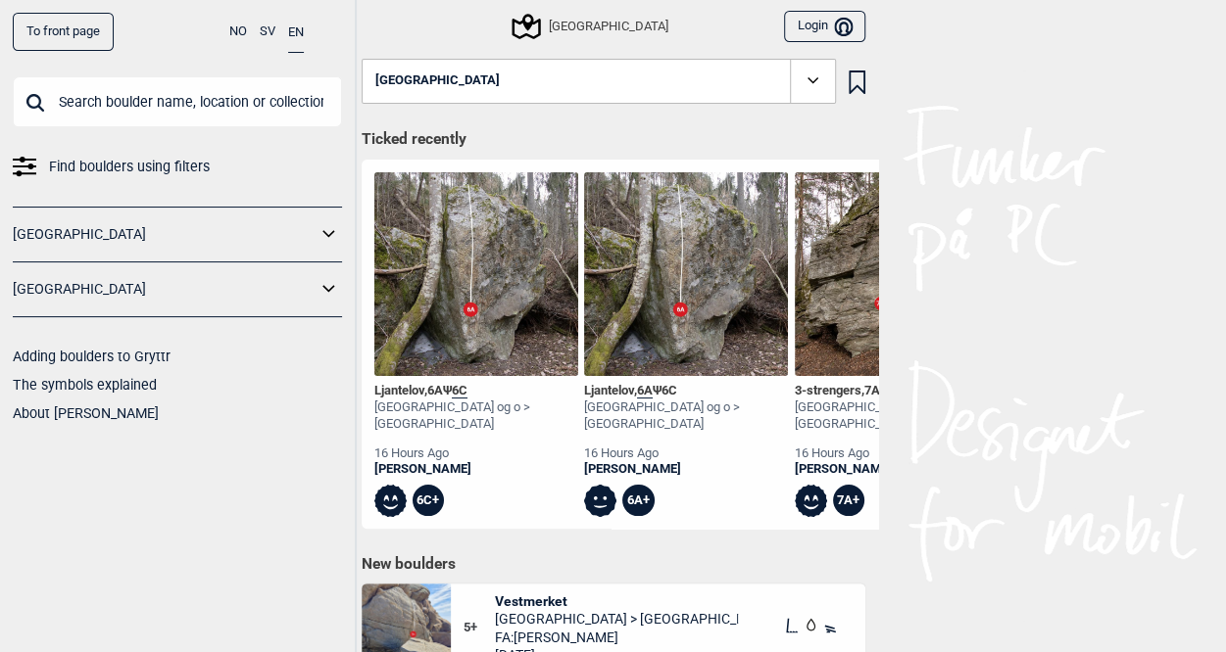
click at [329, 230] on icon at bounding box center [328, 234] width 25 height 28
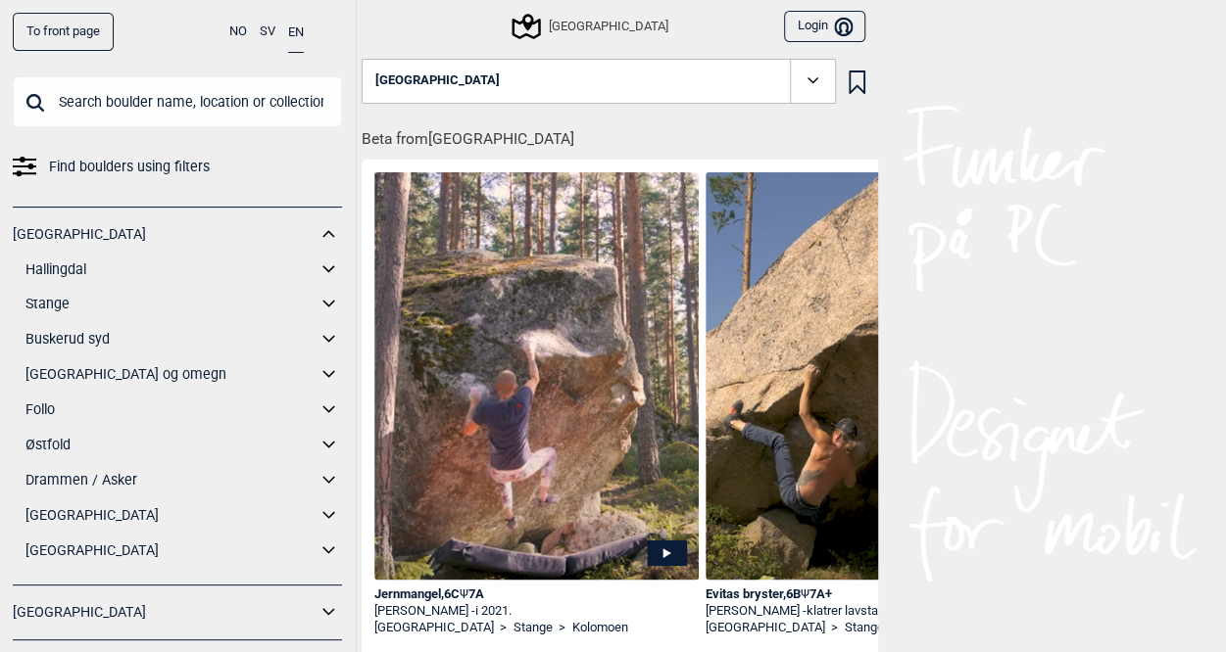
click at [316, 370] on icon at bounding box center [328, 375] width 25 height 28
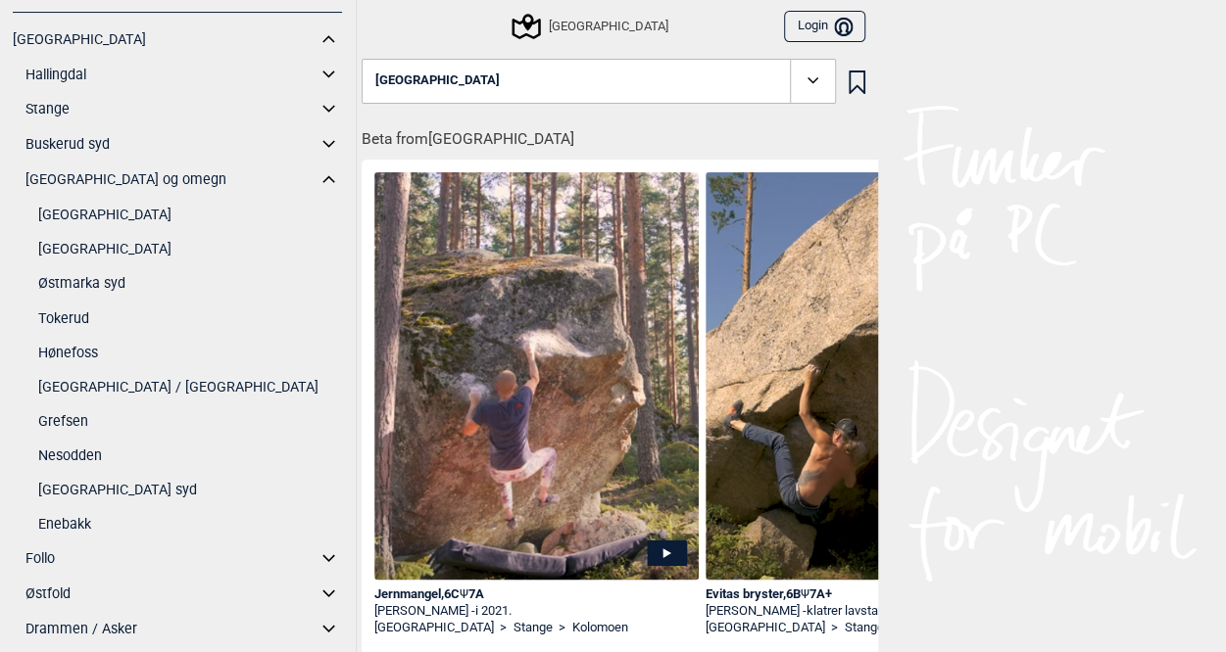
scroll to position [196, 0]
click at [65, 352] on link "Hønefoss" at bounding box center [190, 352] width 304 height 28
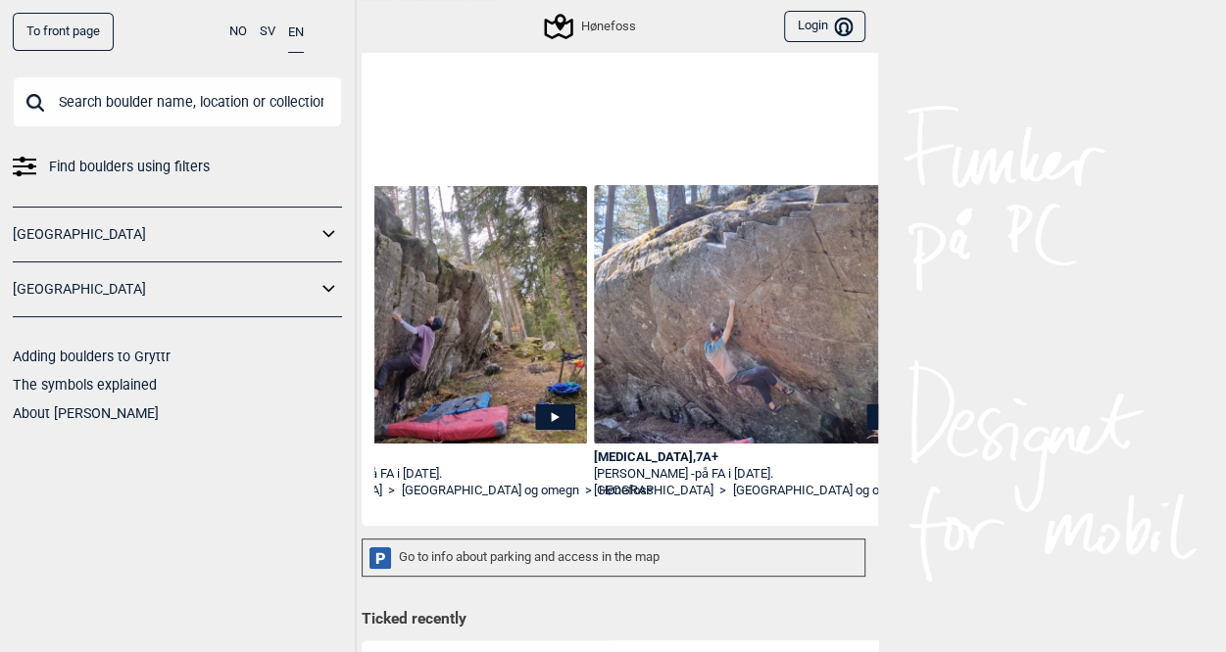
scroll to position [0, 1416]
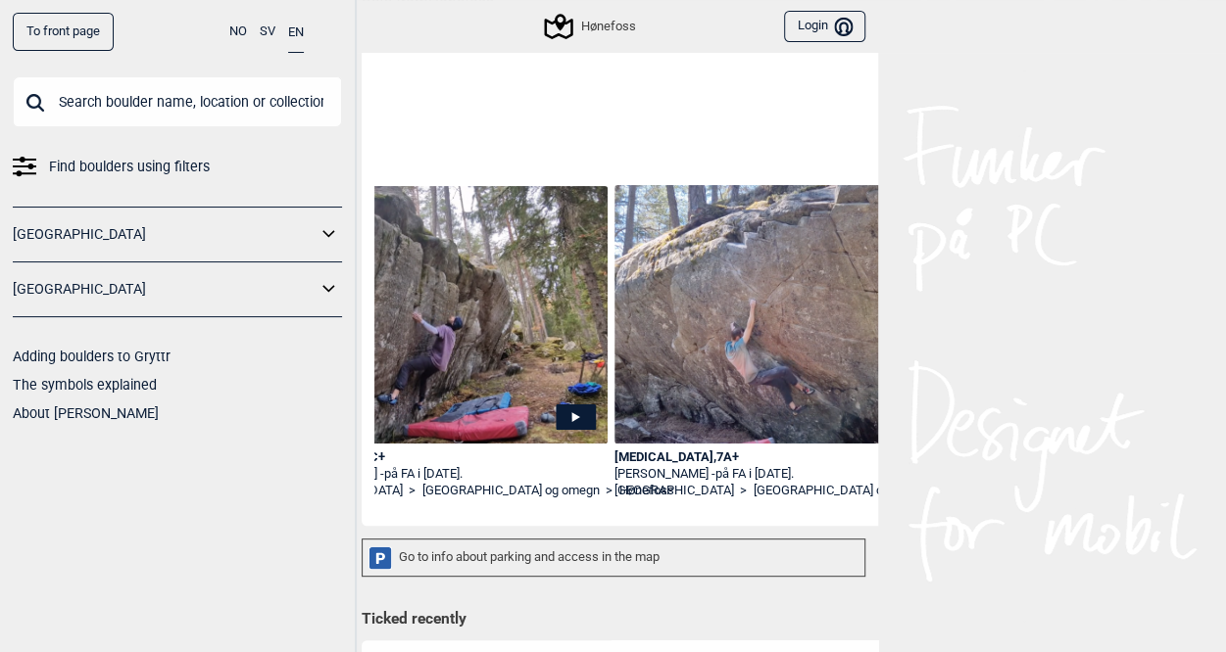
click at [672, 459] on div "[MEDICAL_DATA] , 7A+" at bounding box center [776, 458] width 325 height 17
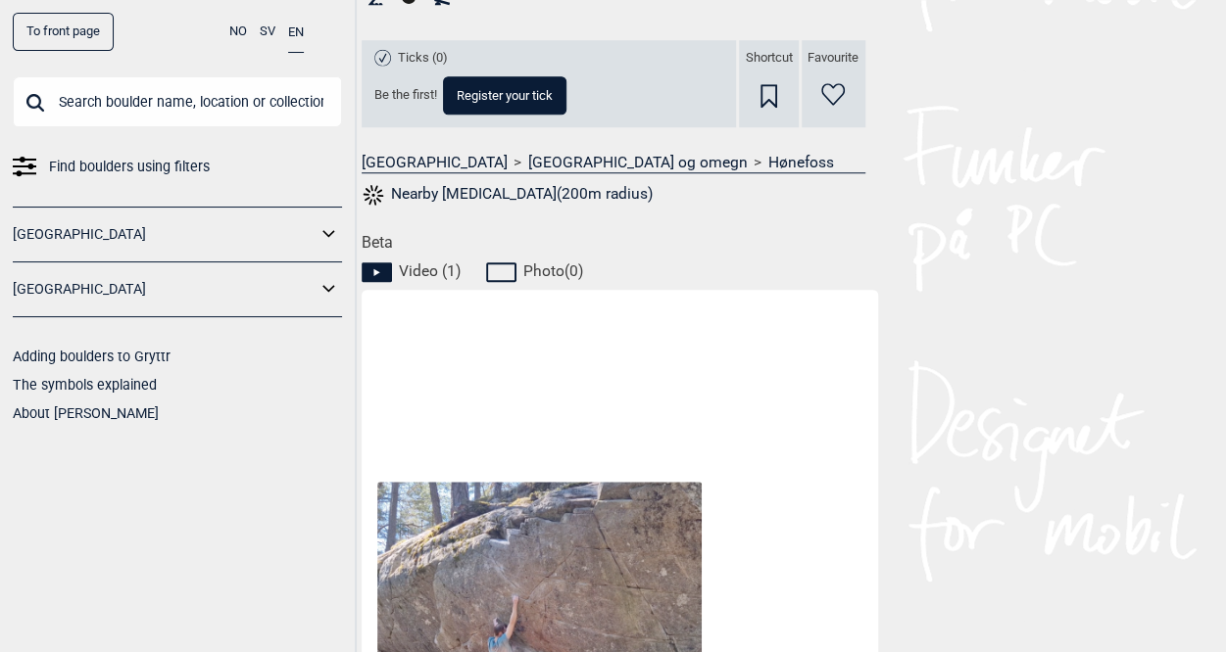
scroll to position [1044, 0]
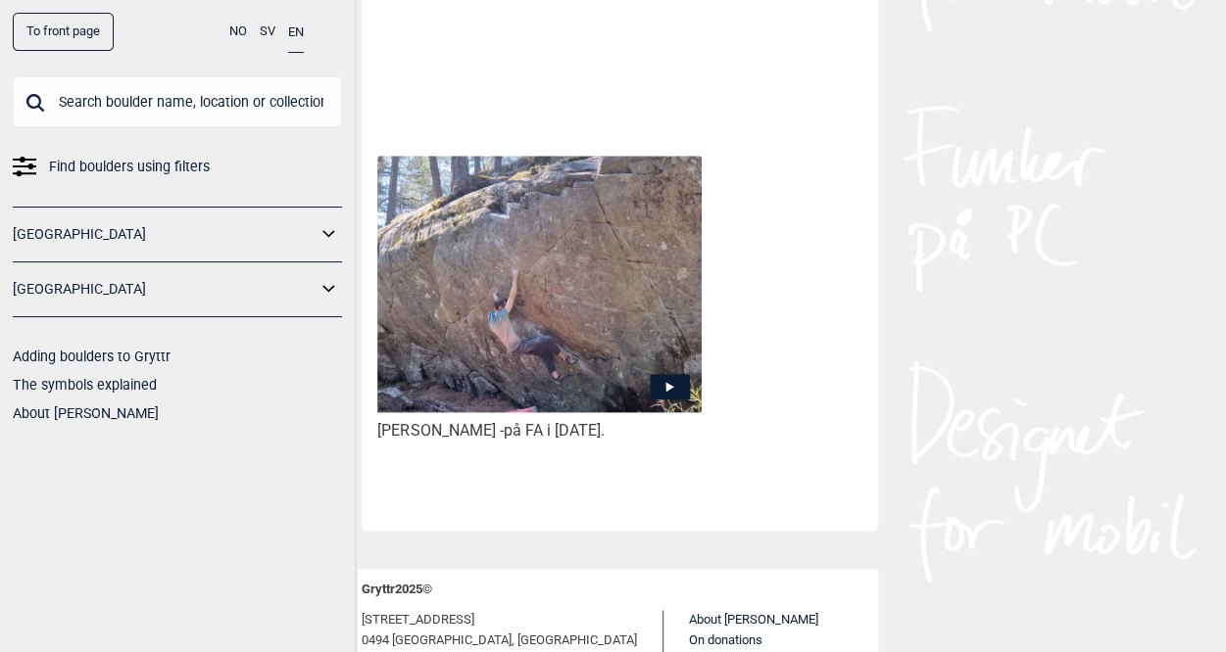
click at [662, 392] on icon at bounding box center [670, 386] width 40 height 25
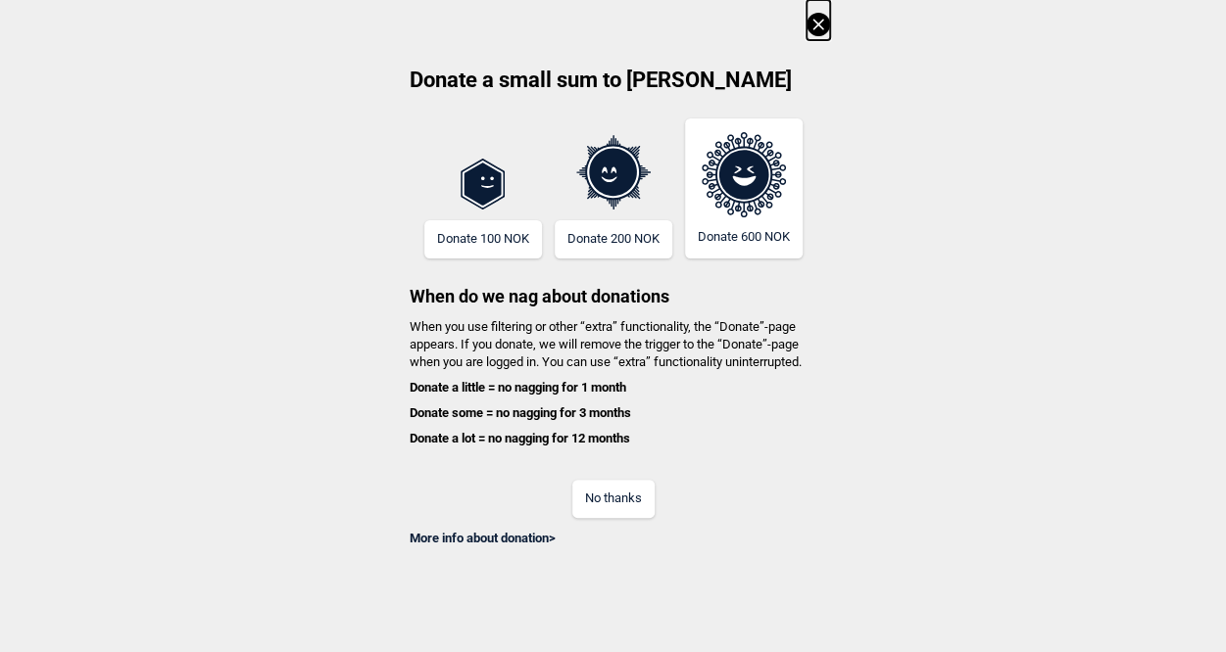
click at [621, 497] on button "No thanks" at bounding box center [613, 499] width 82 height 38
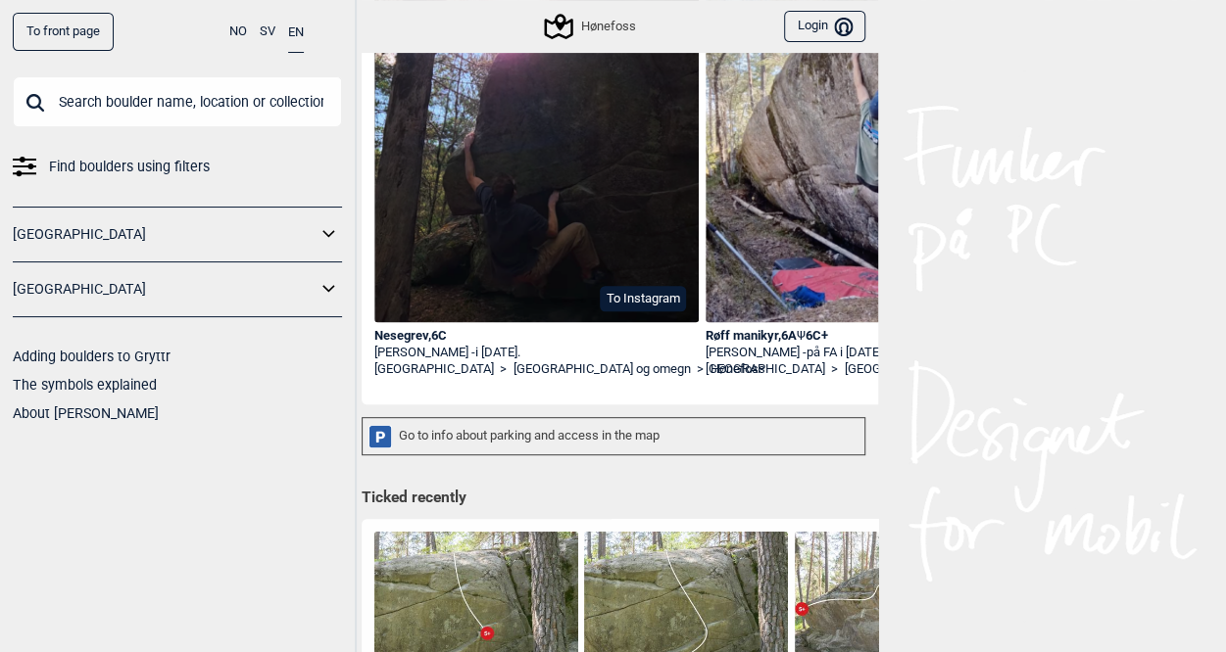
scroll to position [261, 0]
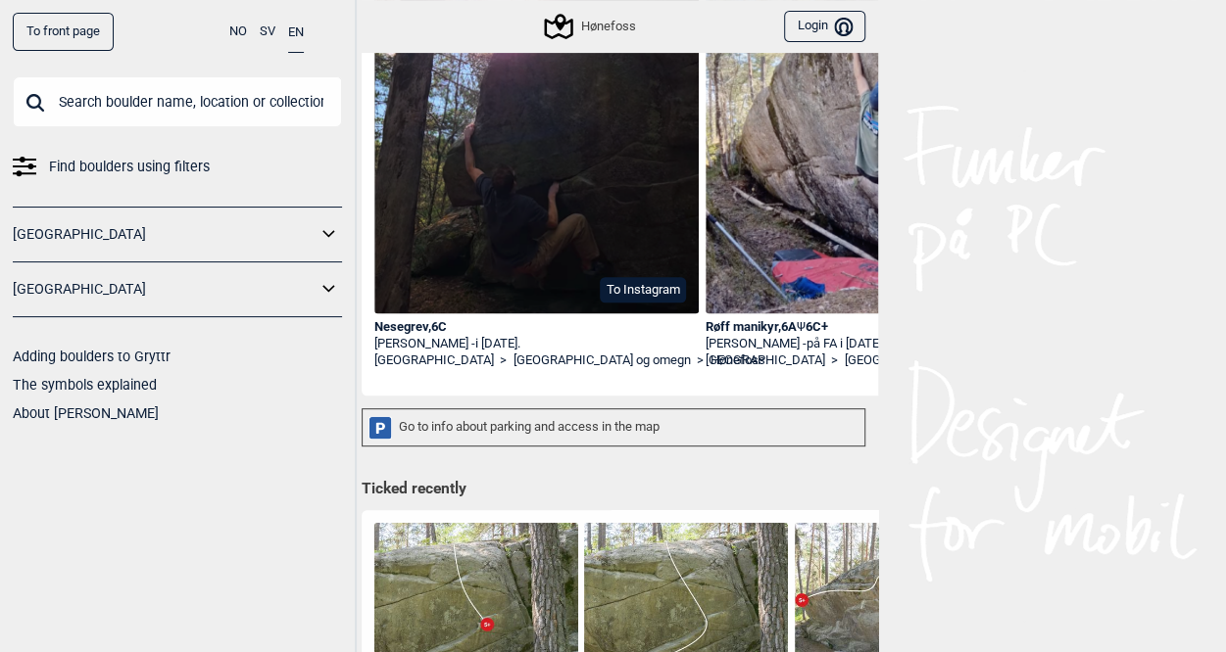
click at [507, 419] on div "Go to info about parking and access in the map" at bounding box center [613, 428] width 504 height 38
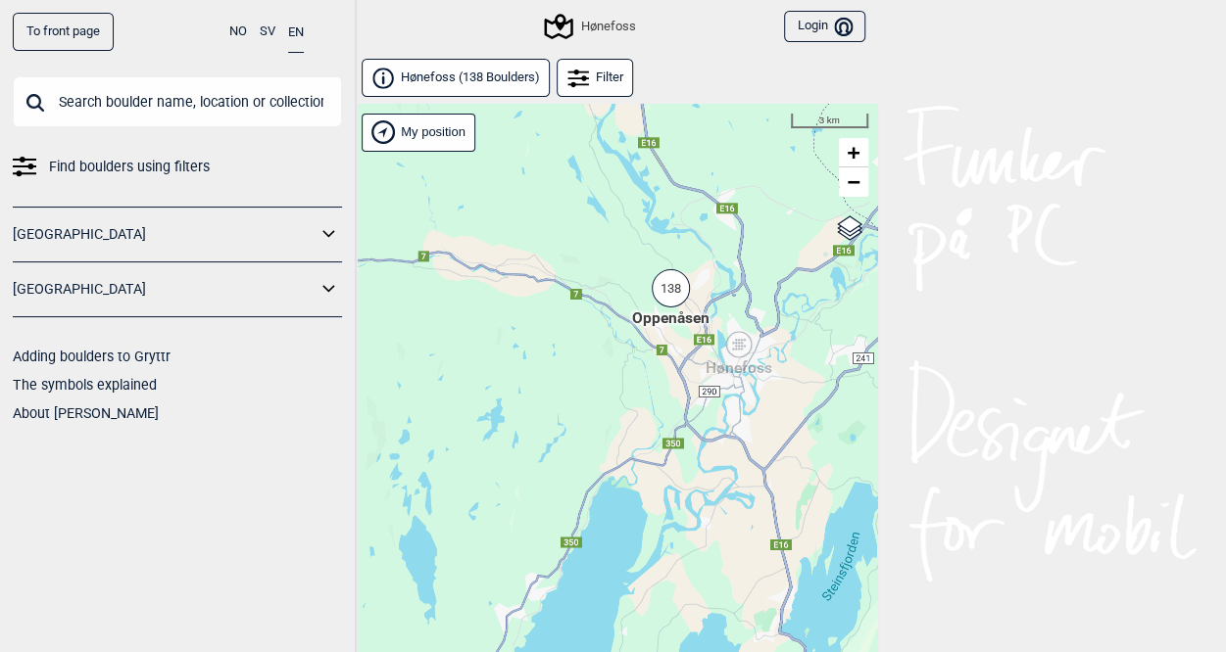
drag, startPoint x: 747, startPoint y: 494, endPoint x: 727, endPoint y: 448, distance: 50.0
click at [727, 448] on div "Hallingdal Stange [GEOGRAPHIC_DATA] syd [GEOGRAPHIC_DATA] og omegn [GEOGRAPHIC_…" at bounding box center [613, 404] width 529 height 600
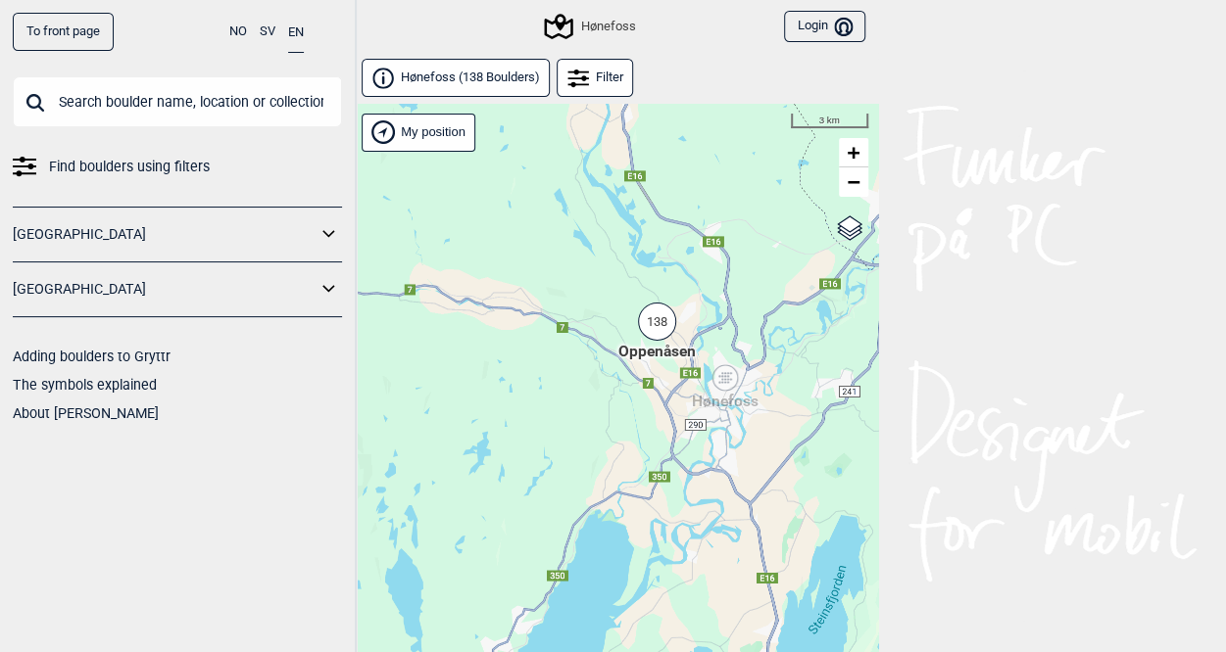
click at [659, 320] on div "138" at bounding box center [657, 322] width 38 height 38
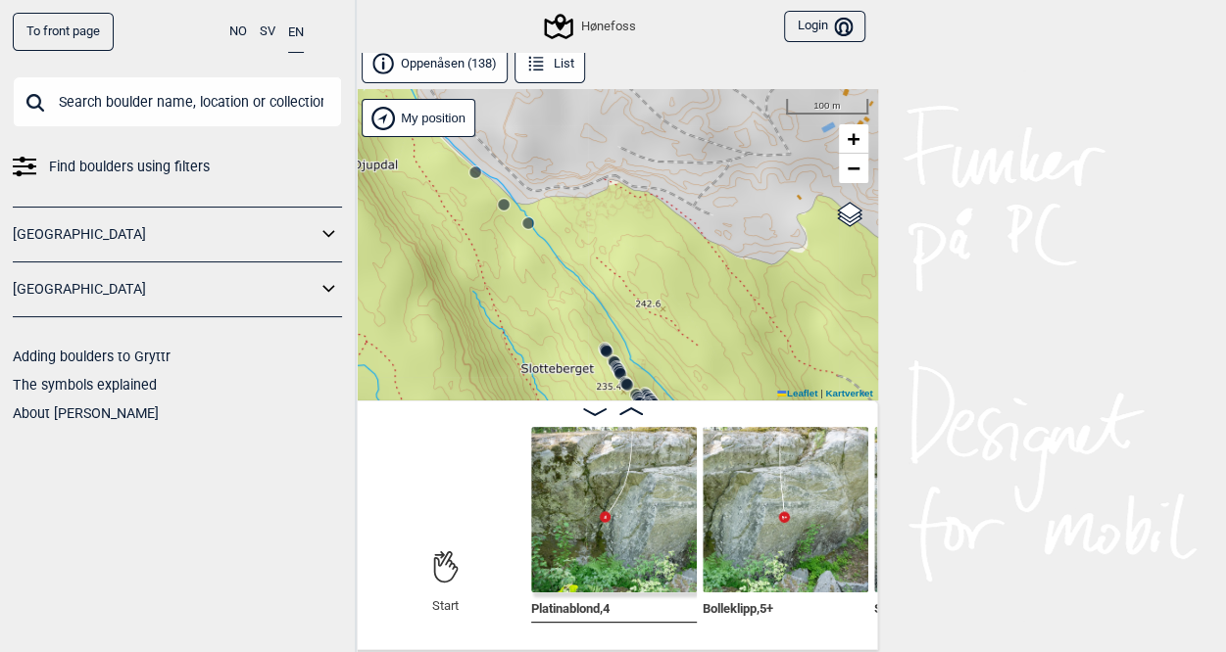
scroll to position [10, 0]
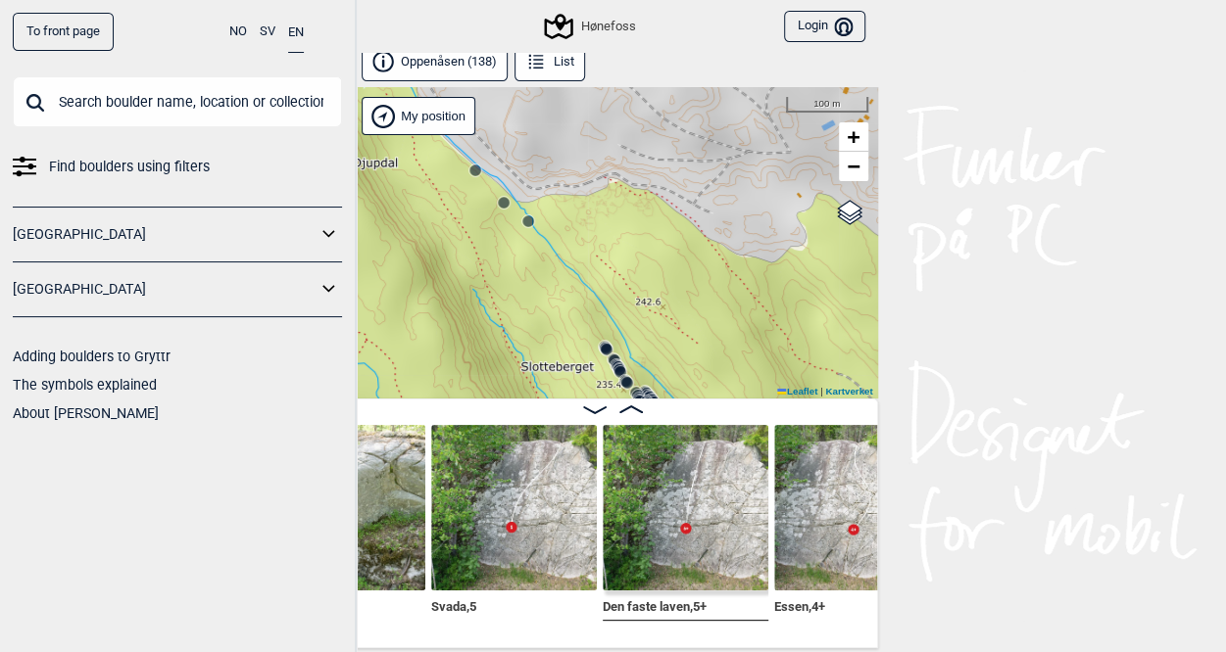
scroll to position [0, 1250]
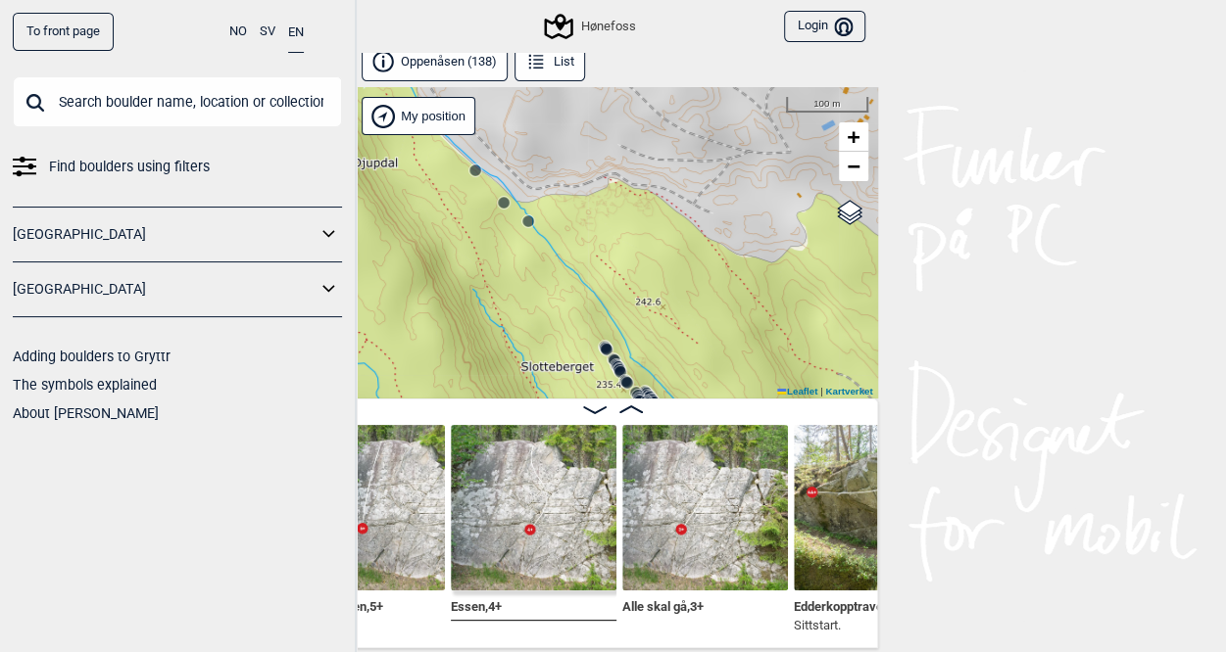
scroll to position [0, 1638]
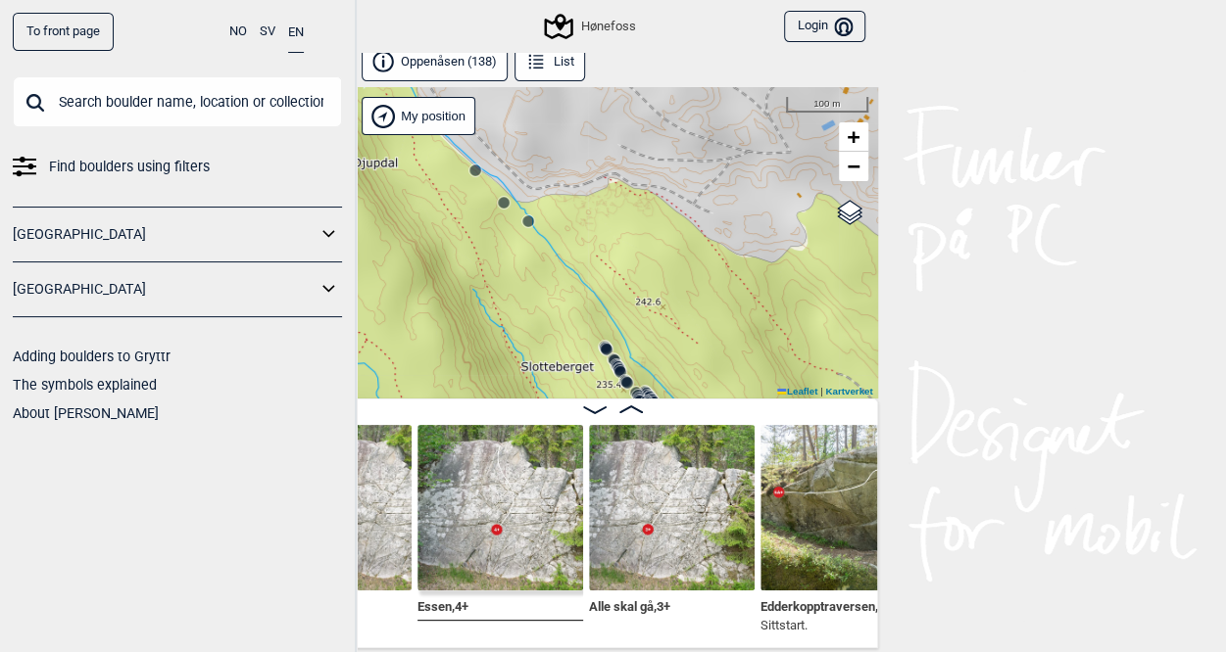
click at [508, 517] on img at bounding box center [500, 508] width 166 height 166
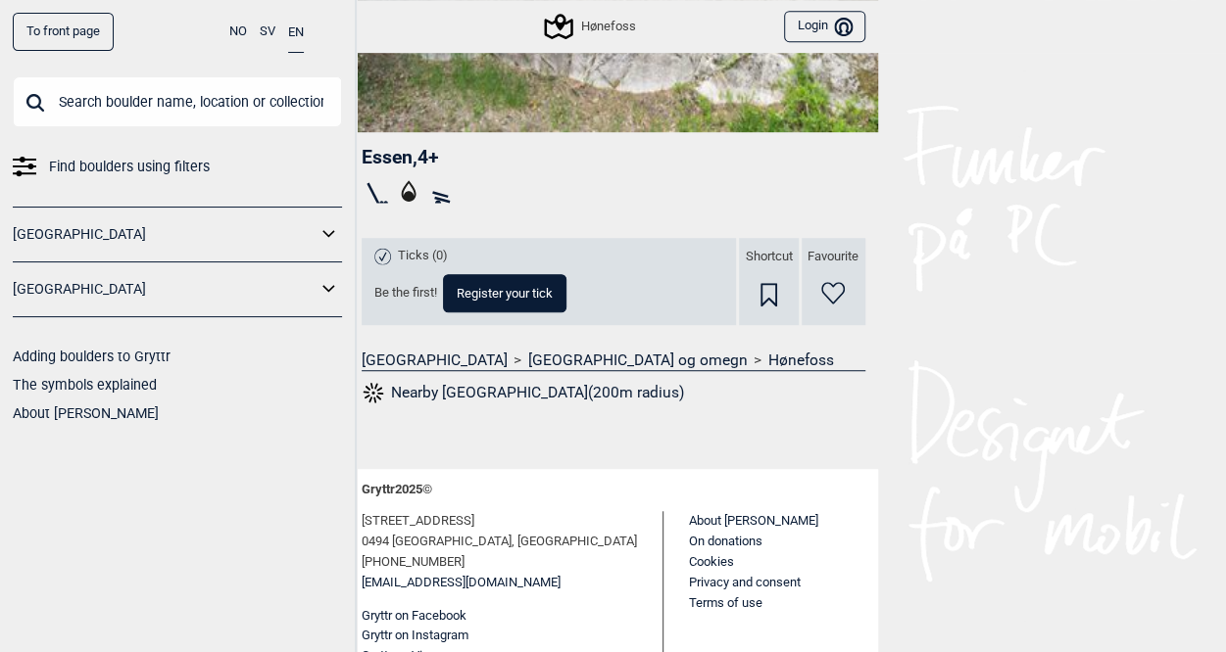
scroll to position [507, 0]
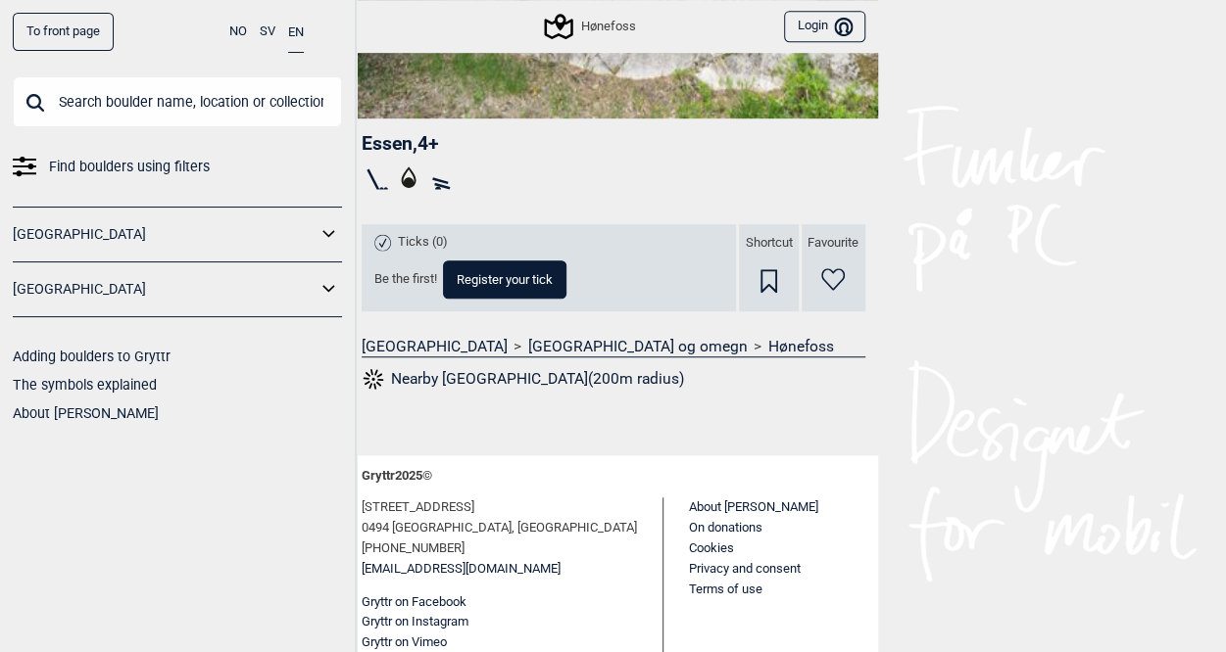
click at [447, 372] on button "Nearby [GEOGRAPHIC_DATA](200m radius)" at bounding box center [522, 378] width 323 height 25
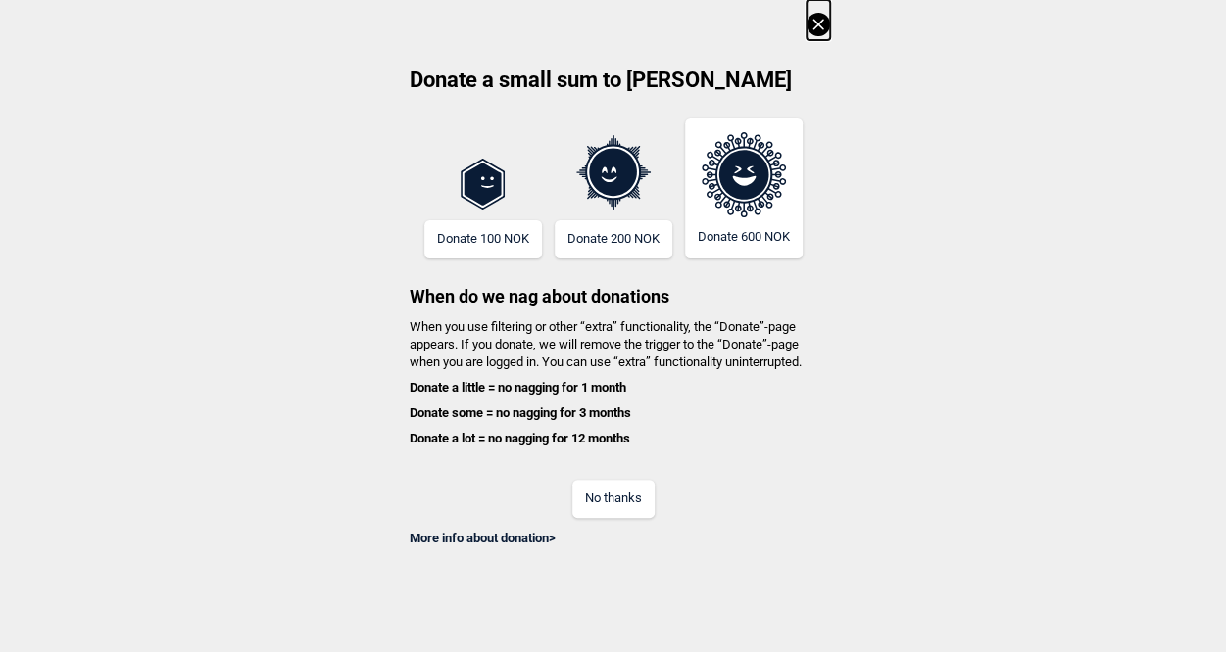
click at [624, 487] on button "No thanks" at bounding box center [613, 499] width 82 height 38
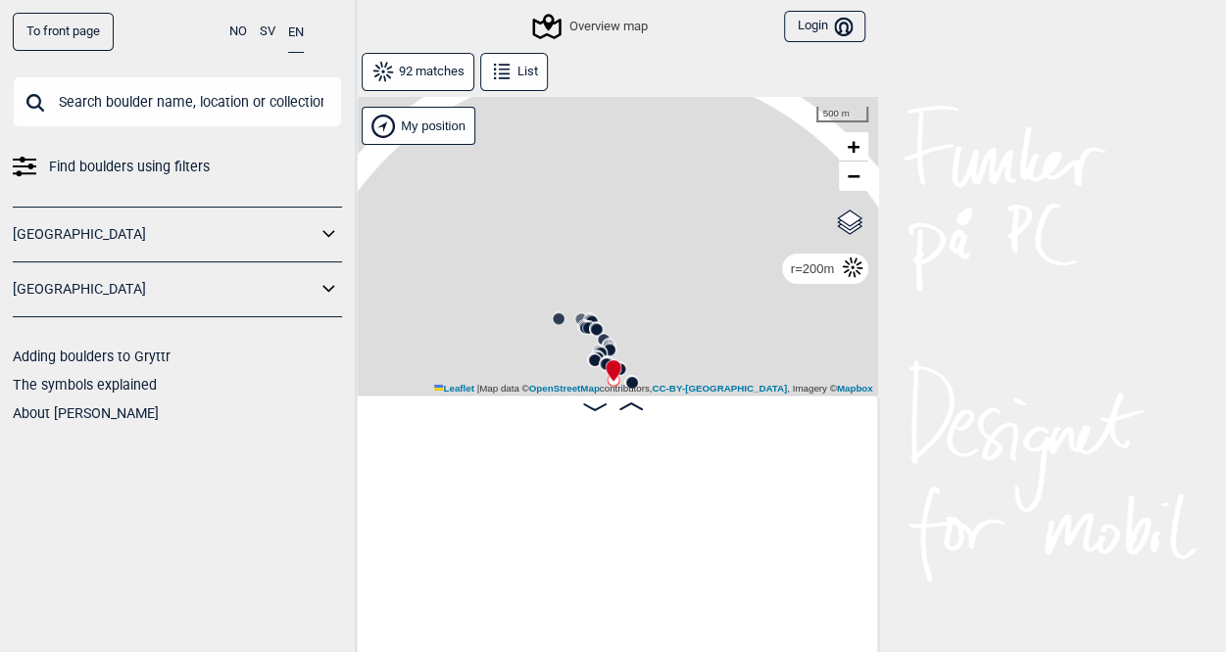
scroll to position [0, 14072]
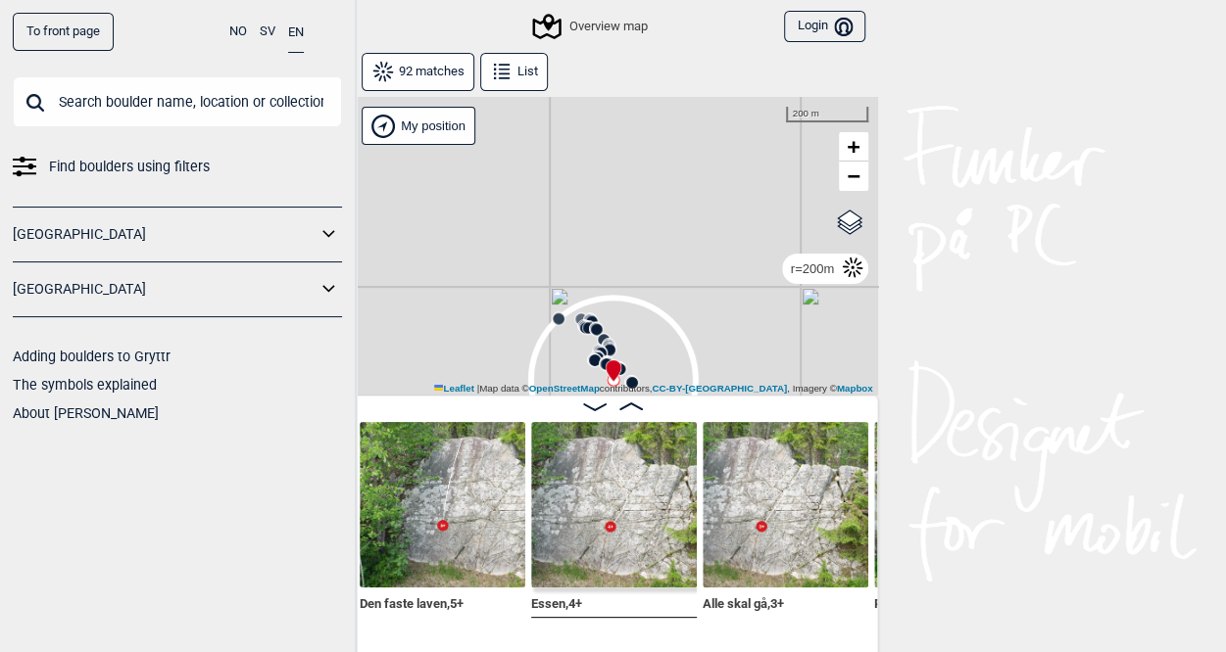
click at [521, 71] on button "List" at bounding box center [514, 72] width 68 height 38
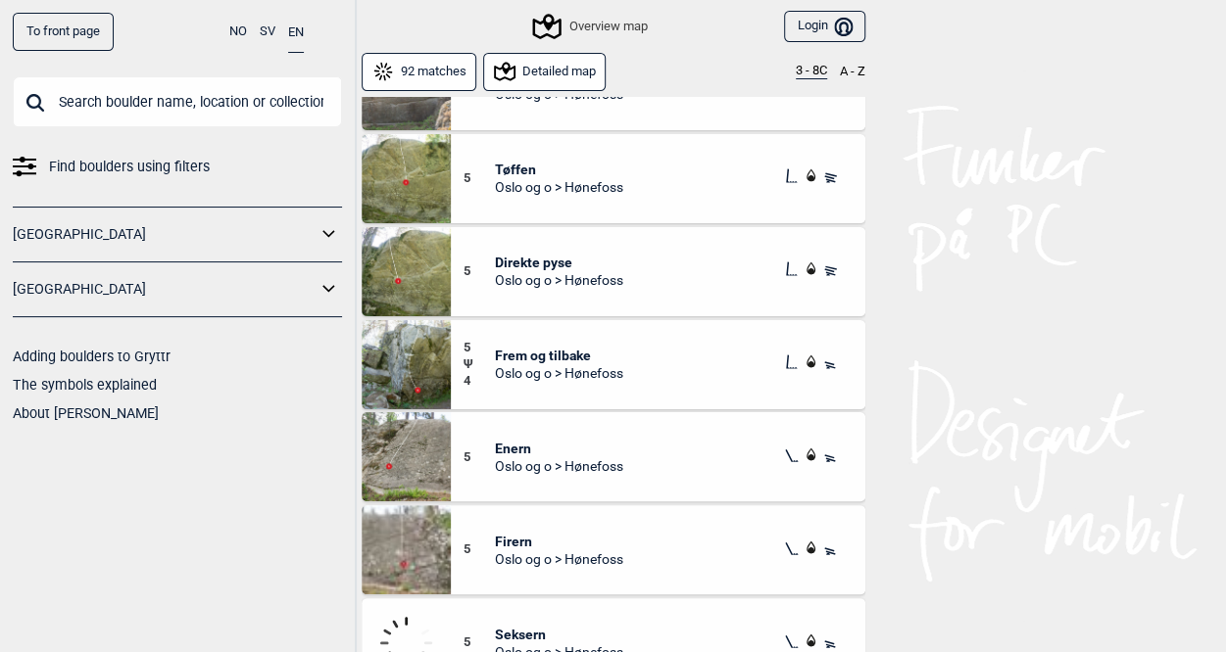
scroll to position [2061, 0]
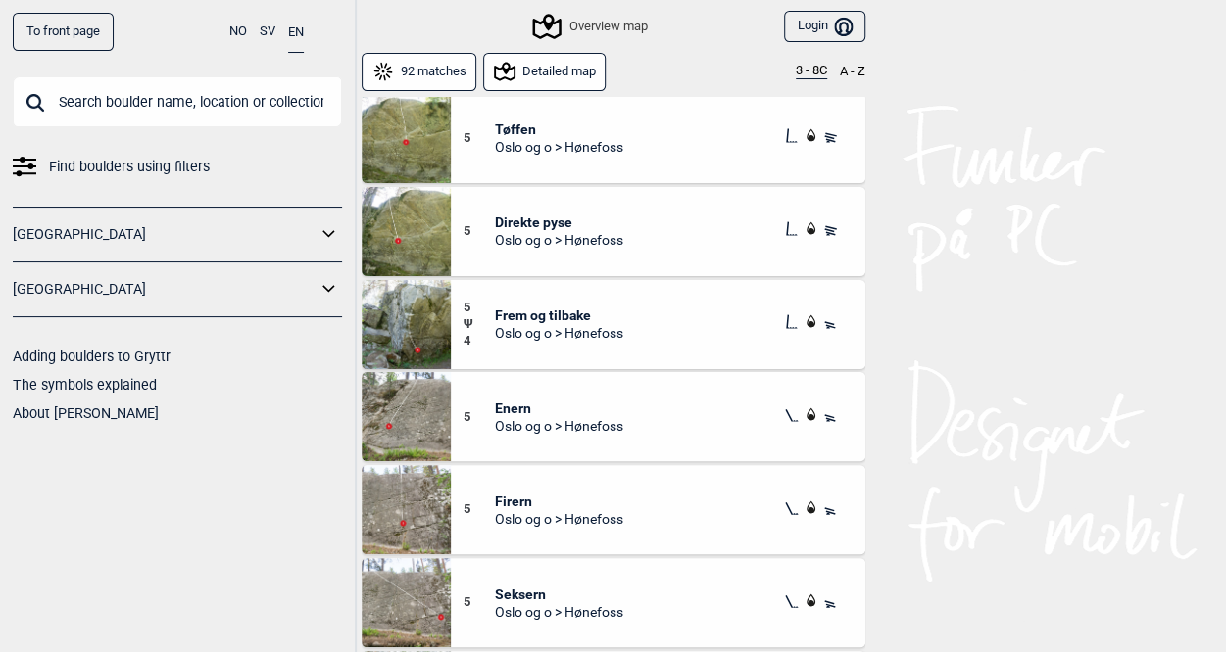
drag, startPoint x: 529, startPoint y: 218, endPoint x: 984, endPoint y: 271, distance: 457.6
click at [995, 271] on div "To front page NO SV EN Find boulders using filters [GEOGRAPHIC_DATA] [GEOGRAPHI…" at bounding box center [613, 326] width 1226 height 652
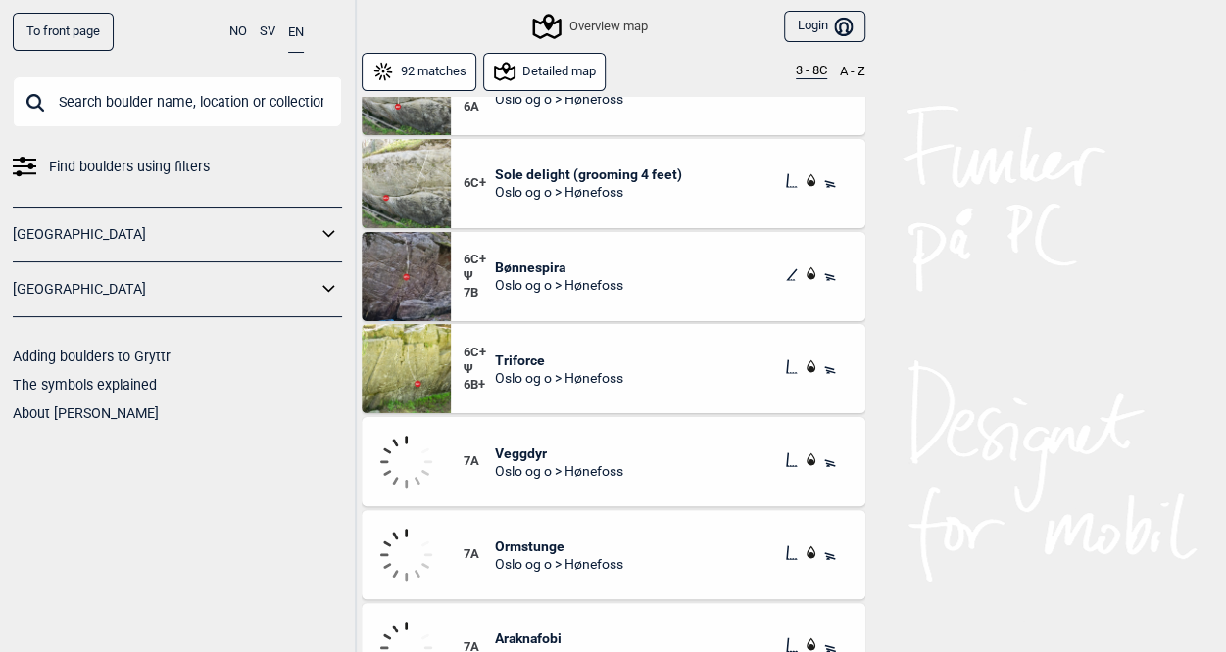
scroll to position [8071, 0]
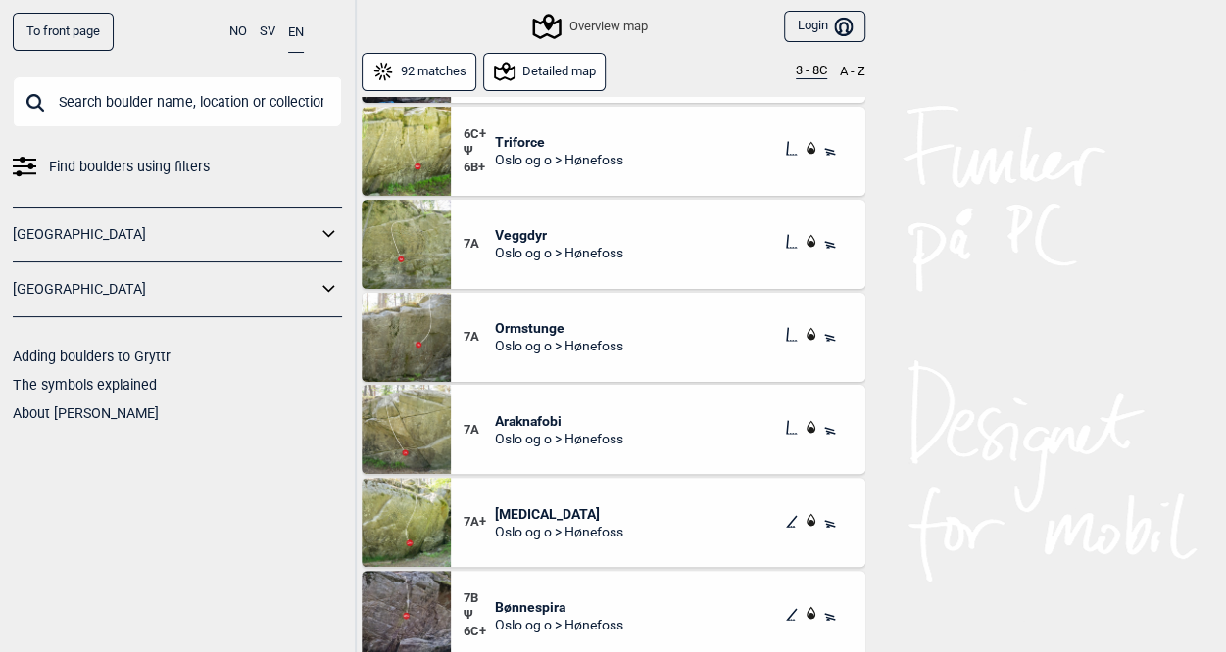
scroll to position [8201, 0]
click at [531, 230] on span "Veggdyr" at bounding box center [559, 234] width 128 height 18
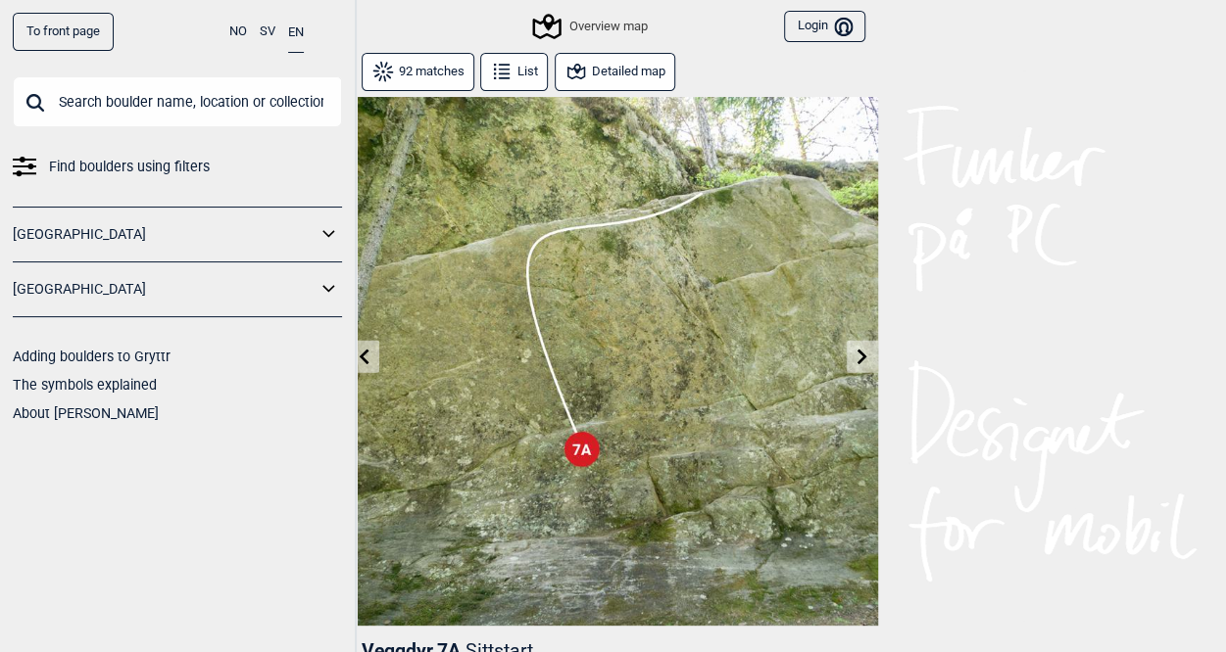
click at [854, 352] on icon at bounding box center [862, 357] width 16 height 16
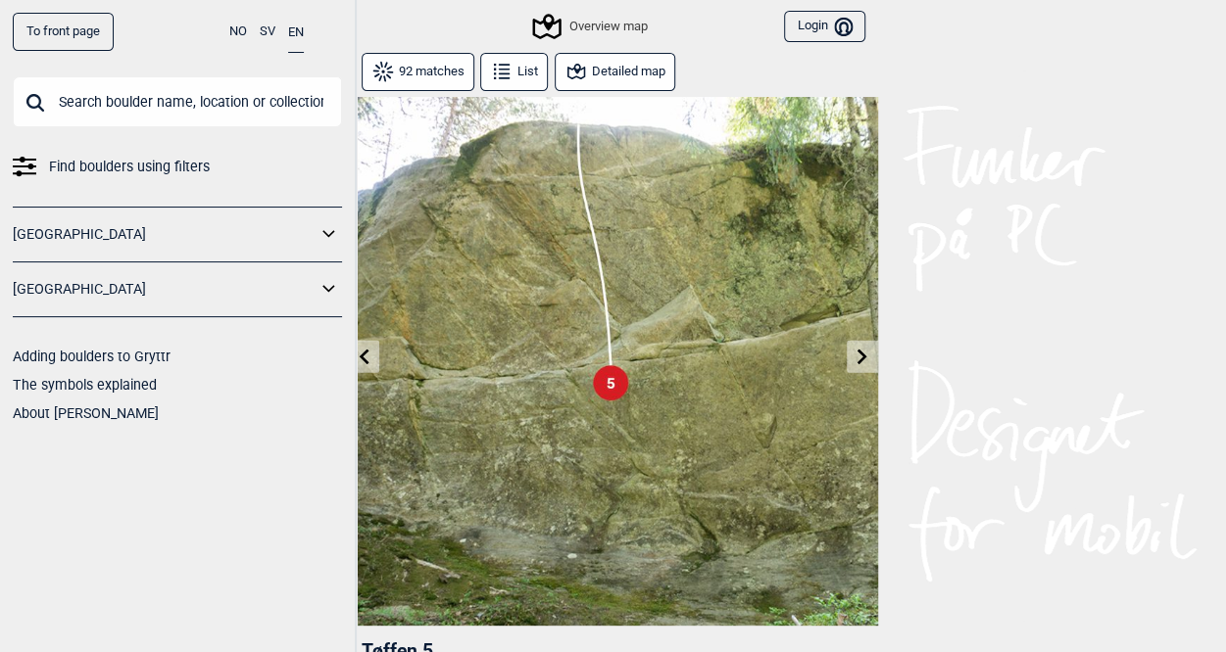
click at [362, 350] on icon at bounding box center [364, 357] width 16 height 16
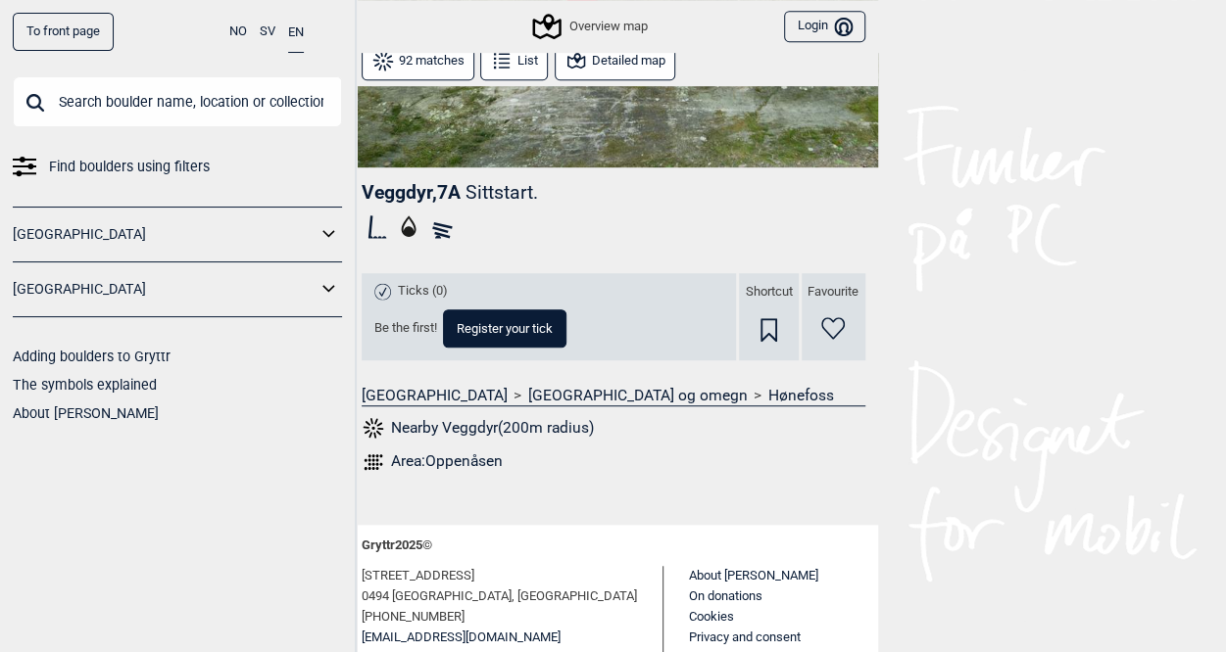
scroll to position [527, 0]
